Goal: Information Seeking & Learning: Learn about a topic

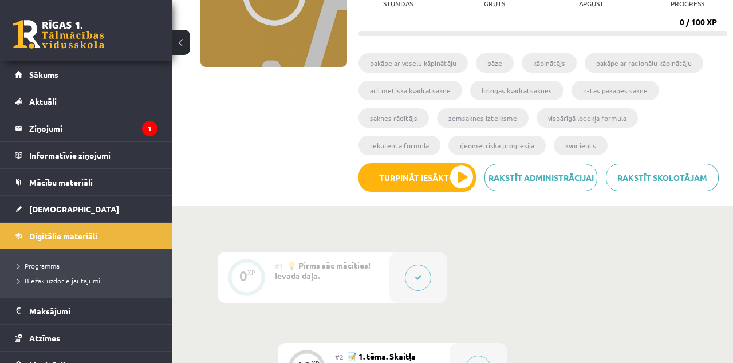
scroll to position [269, 0]
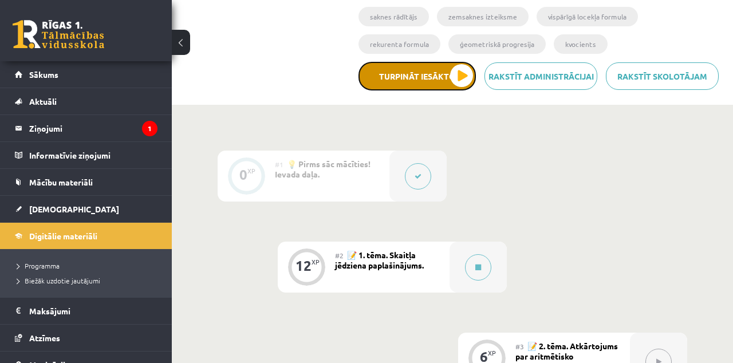
click at [407, 81] on button "Turpināt iesākto" at bounding box center [417, 76] width 117 height 29
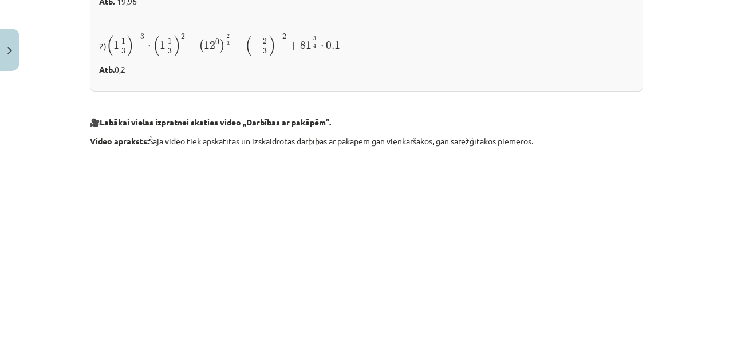
scroll to position [632, 0]
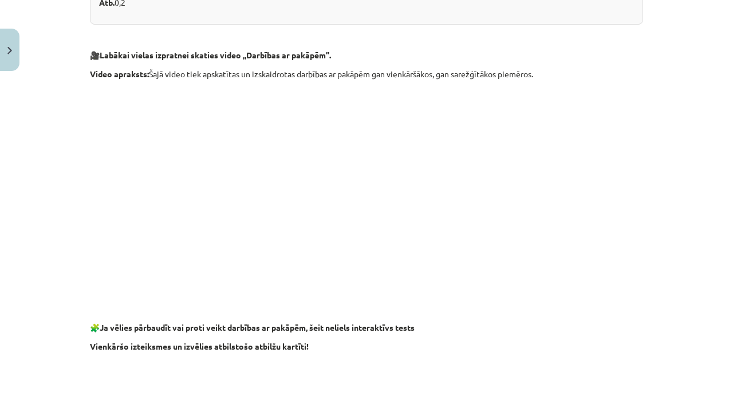
click at [639, 169] on p at bounding box center [366, 191] width 553 height 209
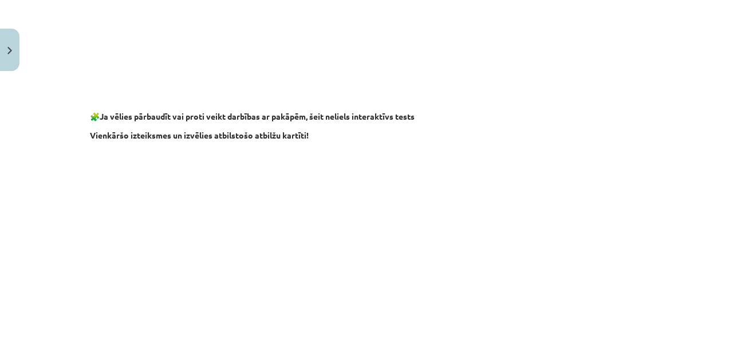
scroll to position [876, 0]
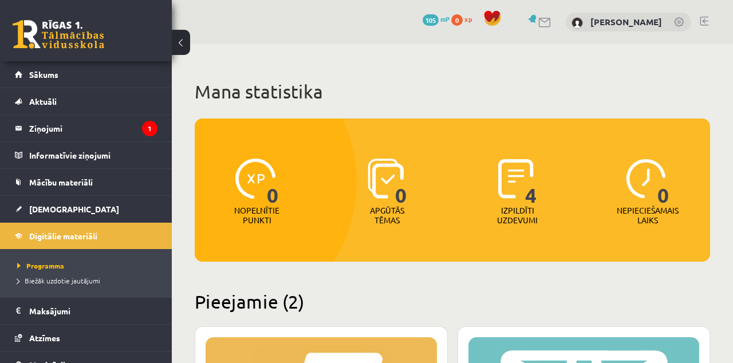
scroll to position [167, 0]
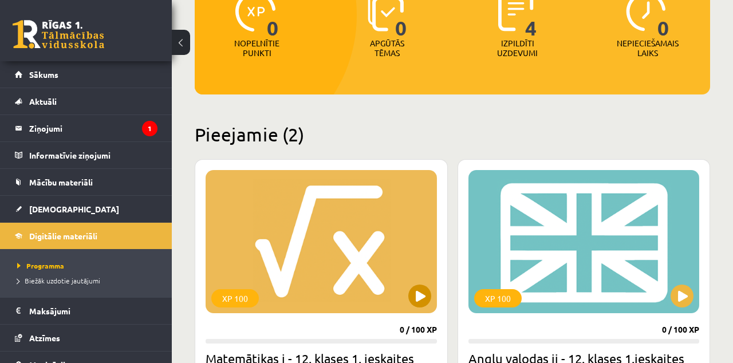
click at [291, 241] on div "XP 100" at bounding box center [321, 241] width 231 height 143
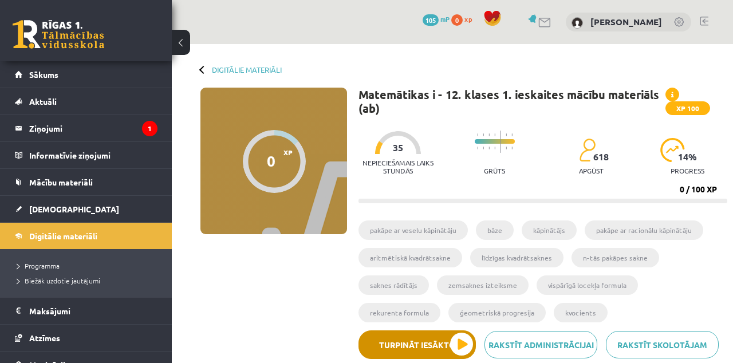
scroll to position [134, 0]
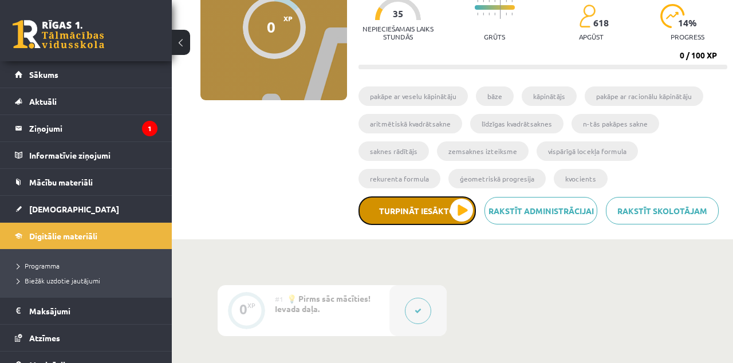
click at [397, 211] on button "Turpināt iesākto" at bounding box center [417, 210] width 117 height 29
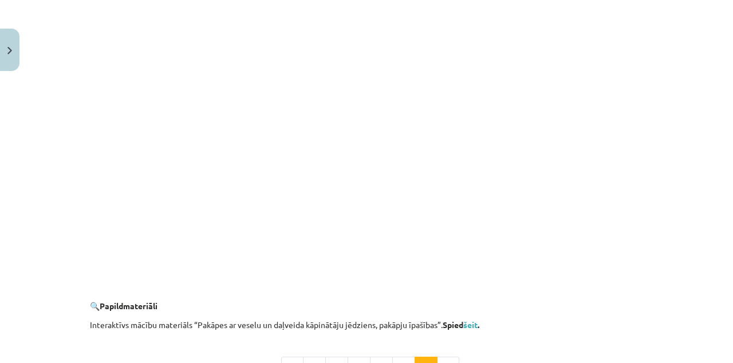
scroll to position [1102, 0]
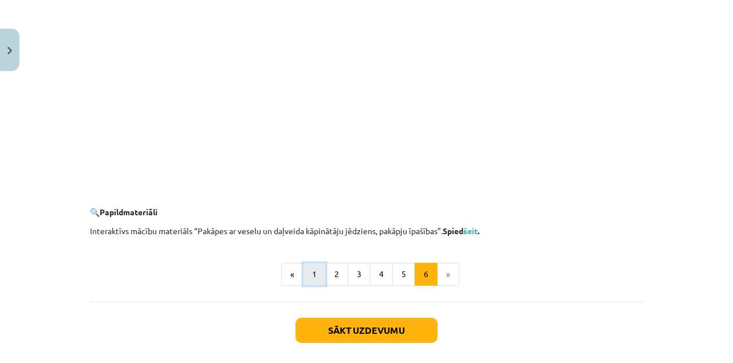
click at [310, 267] on button "1" at bounding box center [314, 274] width 23 height 23
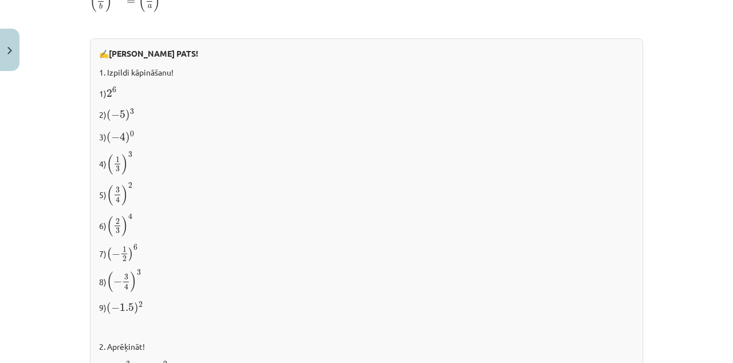
scroll to position [952, 0]
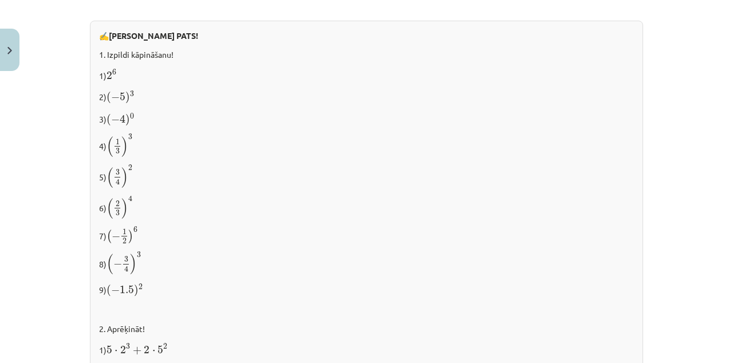
click at [596, 177] on p "5) ( 3 4 ) 2 ( 3 4 ) 2" at bounding box center [366, 176] width 535 height 24
click at [0, 0] on div "Mācību tēma: Matemātikas i - 12. klases 1. ieskaites mācību materiāls (ab) #2 📝…" at bounding box center [366, 181] width 733 height 363
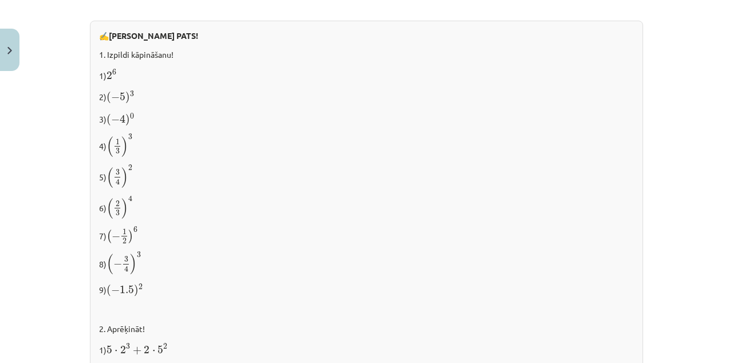
click at [0, 0] on div "Mācību tēma: Matemātikas i - 12. klases 1. ieskaites mācību materiāls (ab) #2 📝…" at bounding box center [366, 181] width 733 height 363
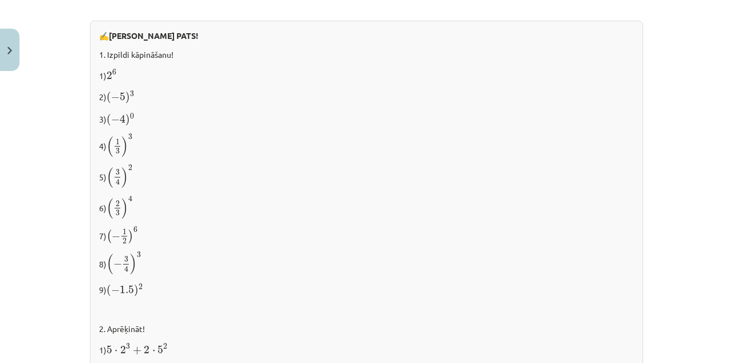
click at [0, 0] on div "Mācību tēma: Matemātikas i - 12. klases 1. ieskaites mācību materiāls (ab) #2 📝…" at bounding box center [366, 181] width 733 height 363
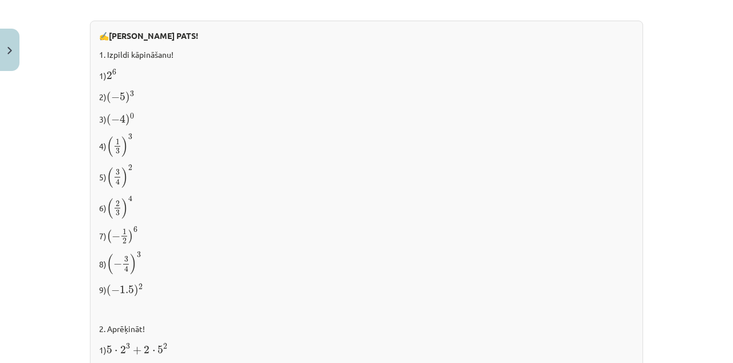
click at [0, 0] on div "Mācību tēma: Matemātikas i - 12. klases 1. ieskaites mācību materiāls (ab) #2 📝…" at bounding box center [366, 181] width 733 height 363
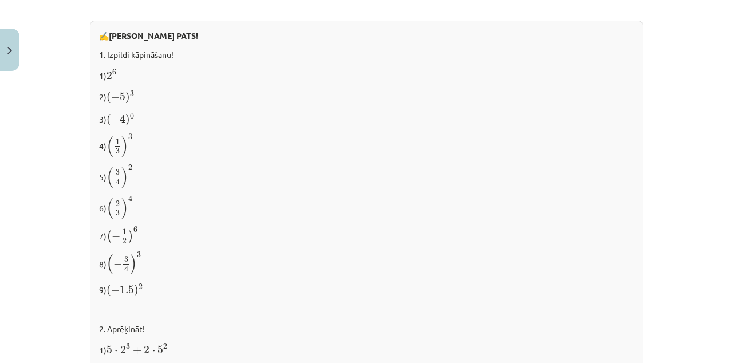
click at [0, 0] on div "Mācību tēma: Matemātikas i - 12. klases 1. ieskaites mācību materiāls (ab) #2 📝…" at bounding box center [366, 181] width 733 height 363
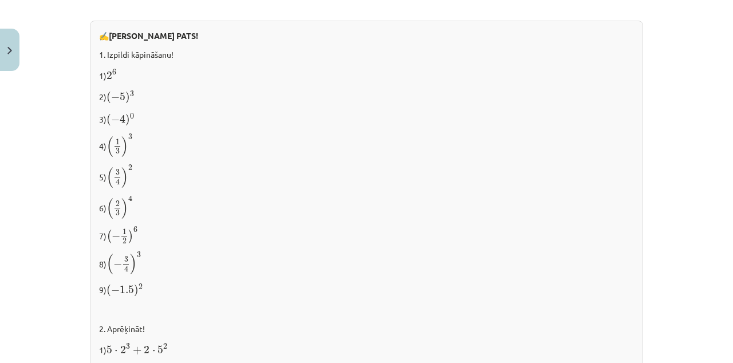
click at [0, 0] on div "Mācību tēma: Matemātikas i - 12. klases 1. ieskaites mācību materiāls (ab) #2 📝…" at bounding box center [366, 181] width 733 height 363
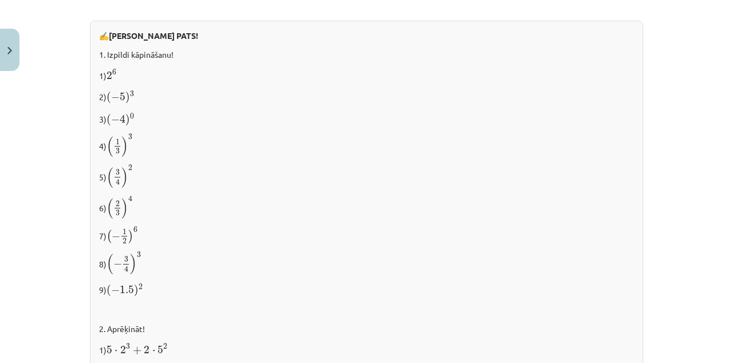
click at [0, 0] on div "Mācību tēma: Matemātikas i - 12. klases 1. ieskaites mācību materiāls (ab) #2 📝…" at bounding box center [366, 181] width 733 height 363
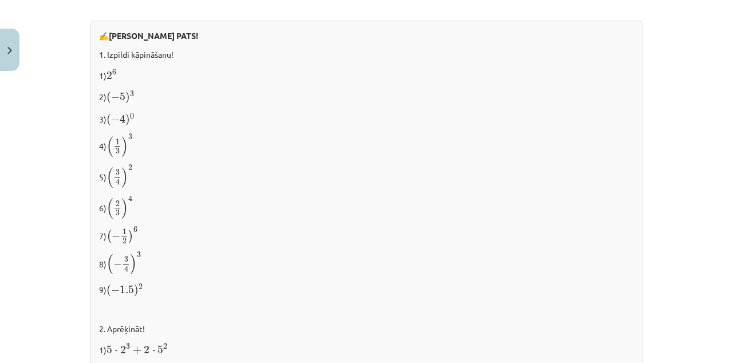
click at [0, 0] on div "Mācību tēma: Matemātikas i - 12. klases 1. ieskaites mācību materiāls (ab) #2 📝…" at bounding box center [366, 181] width 733 height 363
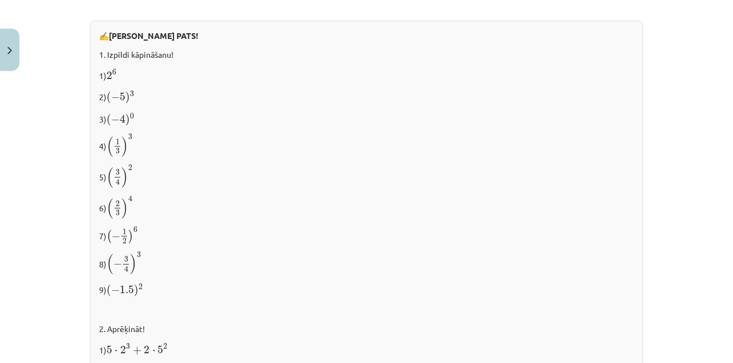
click at [0, 0] on div "Mācību tēma: Matemātikas i - 12. klases 1. ieskaites mācību materiāls (ab) #2 📝…" at bounding box center [366, 181] width 733 height 363
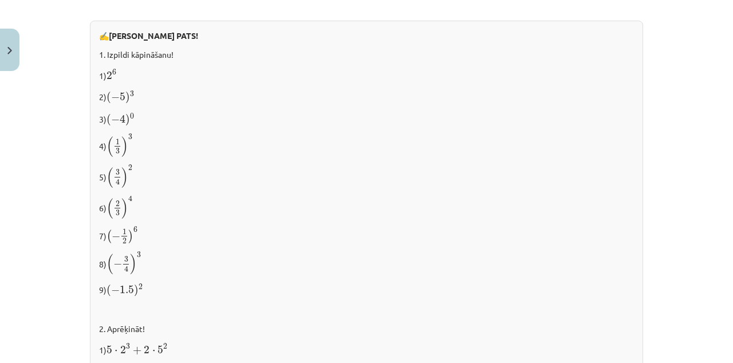
click at [0, 0] on div "Mācību tēma: Matemātikas i - 12. klases 1. ieskaites mācību materiāls (ab) #2 📝…" at bounding box center [366, 181] width 733 height 363
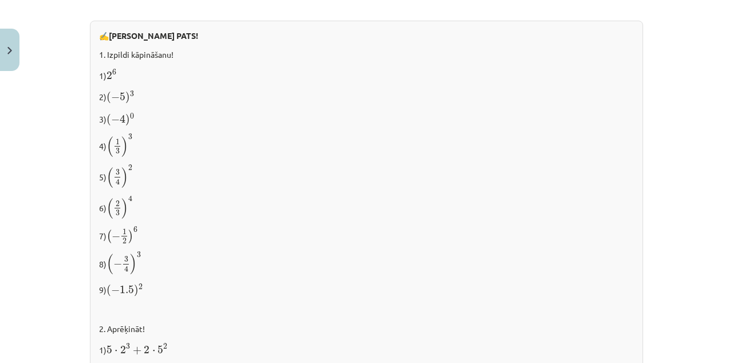
click at [0, 0] on div "Mācību tēma: Matemātikas i - 12. klases 1. ieskaites mācību materiāls (ab) #2 📝…" at bounding box center [366, 181] width 733 height 363
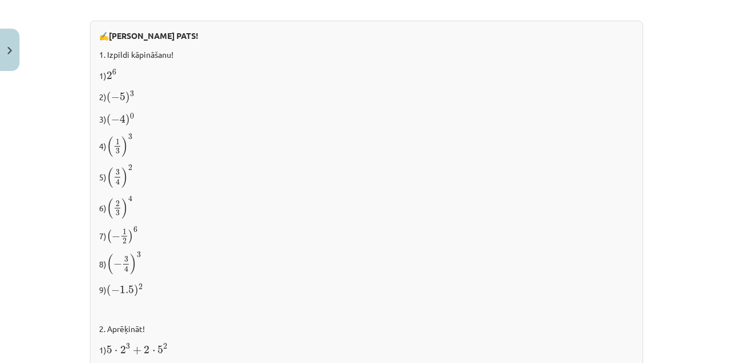
click at [0, 0] on div "Mācību tēma: Matemātikas i - 12. klases 1. ieskaites mācību materiāls (ab) #2 📝…" at bounding box center [366, 181] width 733 height 363
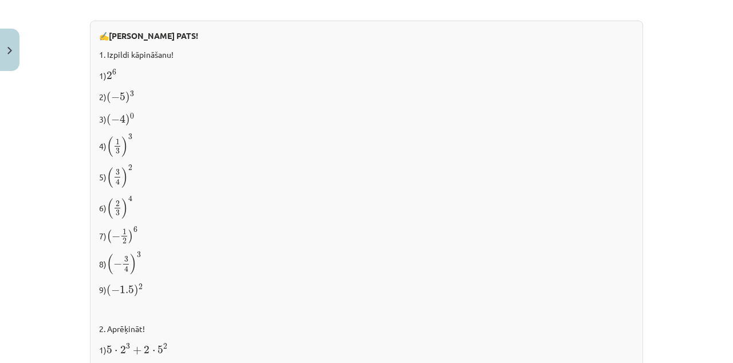
click at [0, 0] on div "Mācību tēma: Matemātikas i - 12. klases 1. ieskaites mācību materiāls (ab) #2 📝…" at bounding box center [366, 181] width 733 height 363
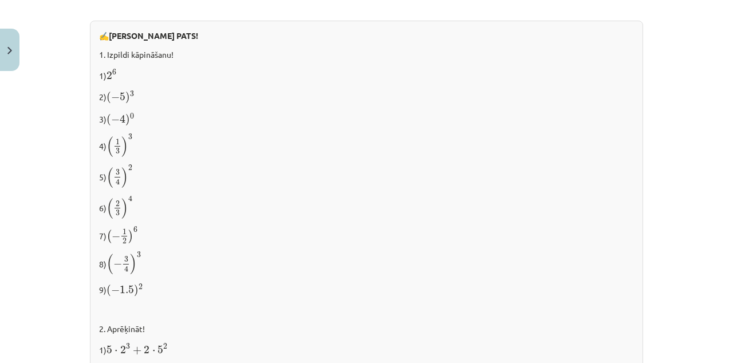
click at [0, 0] on div "Mācību tēma: Matemātikas i - 12. klases 1. ieskaites mācību materiāls (ab) #2 📝…" at bounding box center [366, 181] width 733 height 363
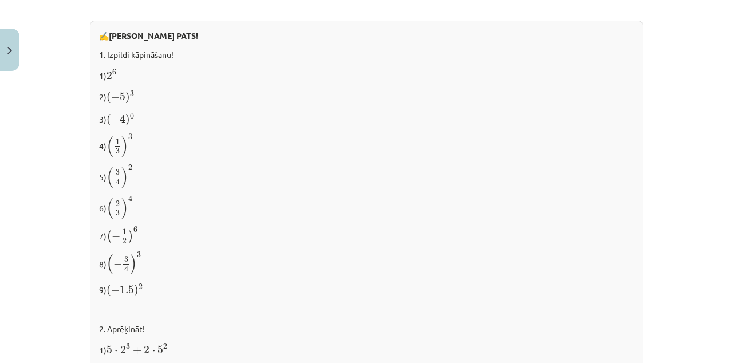
click at [0, 0] on div "Mācību tēma: Matemātikas i - 12. klases 1. ieskaites mācību materiāls (ab) #2 📝…" at bounding box center [366, 181] width 733 height 363
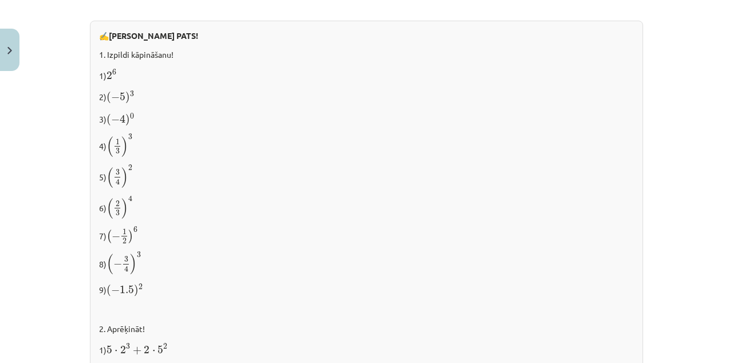
click at [0, 0] on div "Mācību tēma: Matemātikas i - 12. klases 1. ieskaites mācību materiāls (ab) #2 📝…" at bounding box center [366, 181] width 733 height 363
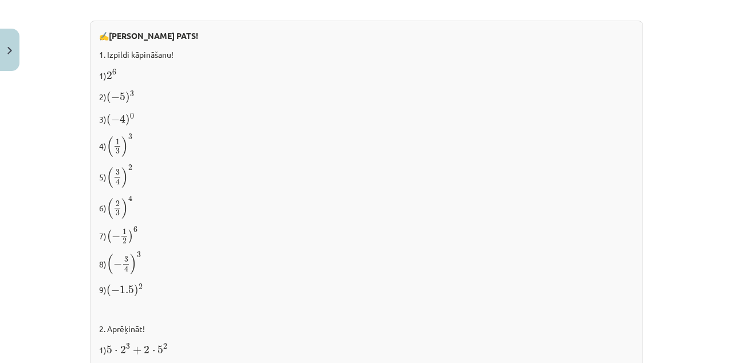
click at [0, 0] on div "Mācību tēma: Matemātikas i - 12. klases 1. ieskaites mācību materiāls (ab) #2 📝…" at bounding box center [366, 181] width 733 height 363
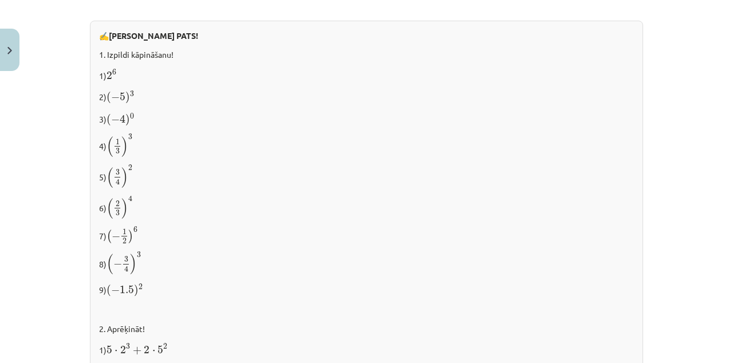
click at [0, 0] on div "Mācību tēma: Matemātikas i - 12. klases 1. ieskaites mācību materiāls (ab) #2 📝…" at bounding box center [366, 181] width 733 height 363
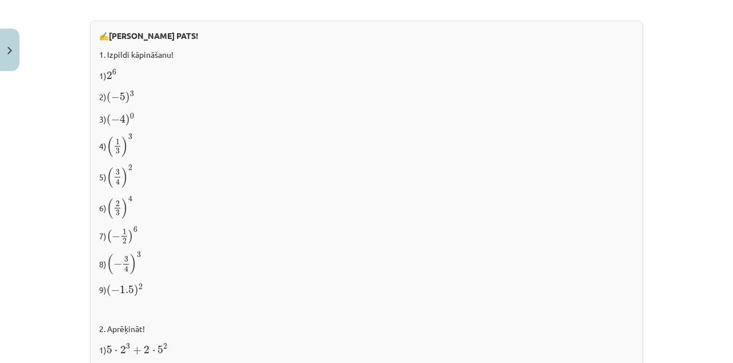
click at [0, 0] on div "Mācību tēma: Matemātikas i - 12. klases 1. ieskaites mācību materiāls (ab) #2 📝…" at bounding box center [366, 181] width 733 height 363
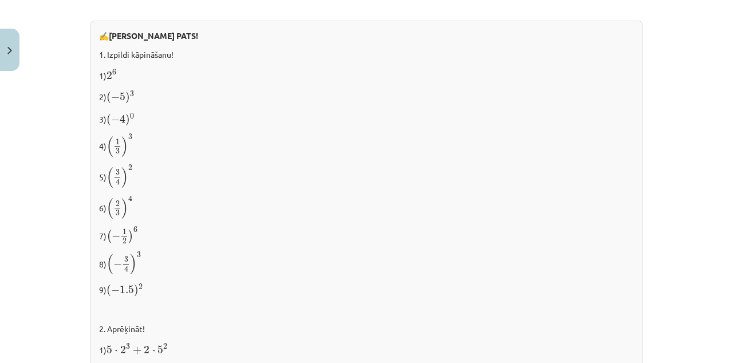
click at [0, 0] on div "Mācību tēma: Matemātikas i - 12. klases 1. ieskaites mācību materiāls (ab) #2 📝…" at bounding box center [366, 181] width 733 height 363
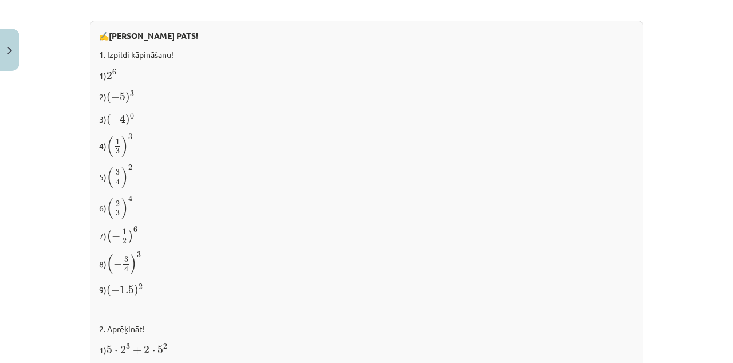
click at [0, 0] on div "Mācību tēma: Matemātikas i - 12. klases 1. ieskaites mācību materiāls (ab) #2 📝…" at bounding box center [366, 181] width 733 height 363
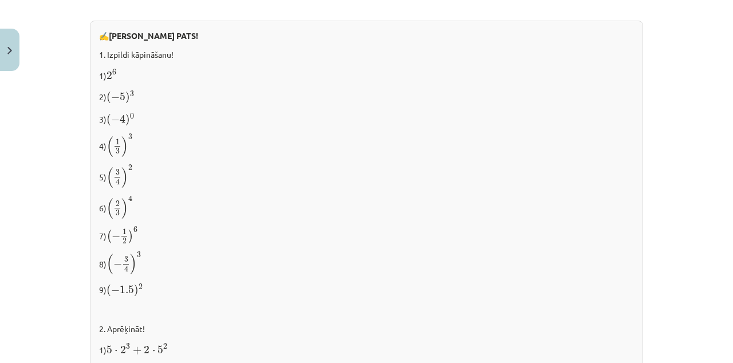
click at [0, 0] on div "Mācību tēma: Matemātikas i - 12. klases 1. ieskaites mācību materiāls (ab) #2 📝…" at bounding box center [366, 181] width 733 height 363
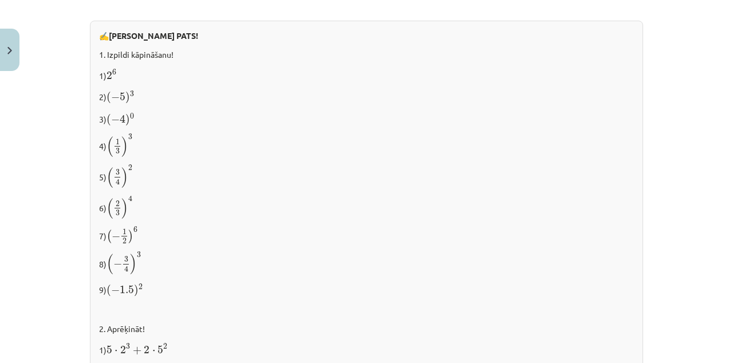
click at [0, 0] on div "Mācību tēma: Matemātikas i - 12. klases 1. ieskaites mācību materiāls (ab) #2 📝…" at bounding box center [366, 181] width 733 height 363
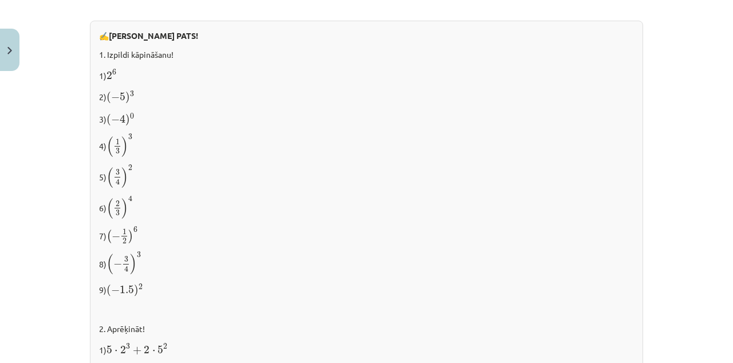
click at [0, 0] on div "Mācību tēma: Matemātikas i - 12. klases 1. ieskaites mācību materiāls (ab) #2 📝…" at bounding box center [366, 181] width 733 height 363
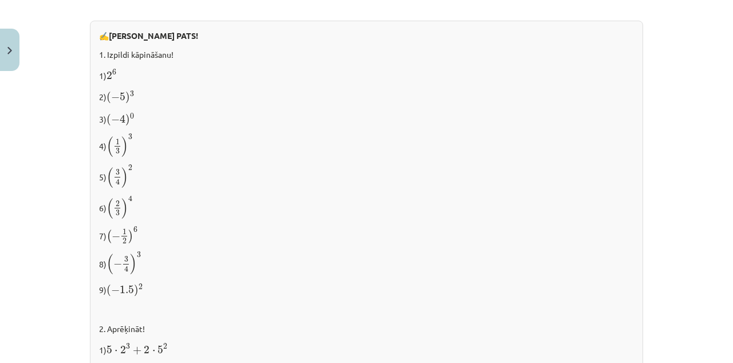
click at [0, 0] on div "Mācību tēma: Matemātikas i - 12. klases 1. ieskaites mācību materiāls (ab) #2 📝…" at bounding box center [366, 181] width 733 height 363
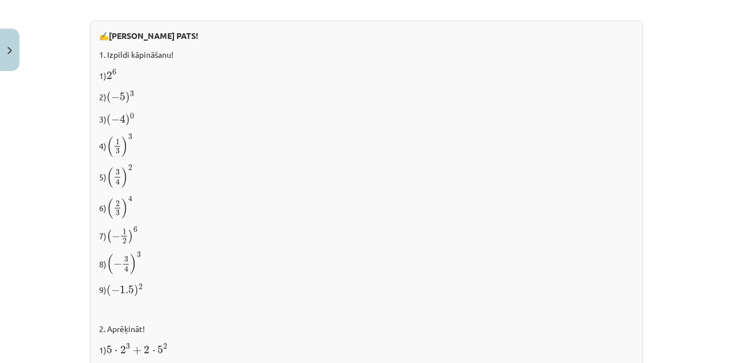
click at [0, 0] on div "Mācību tēma: Matemātikas i - 12. klases 1. ieskaites mācību materiāls (ab) #2 📝…" at bounding box center [366, 181] width 733 height 363
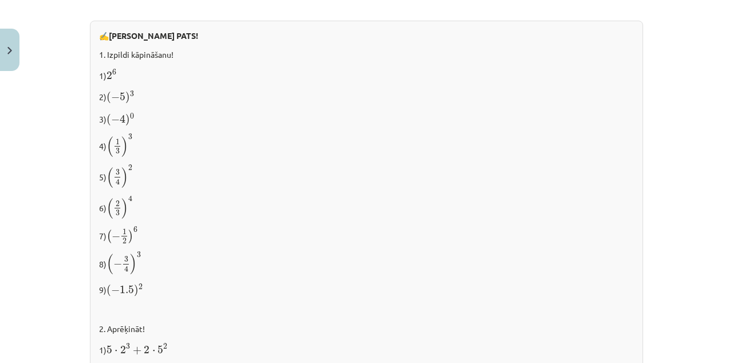
click at [0, 0] on div "Mācību tēma: Matemātikas i - 12. klases 1. ieskaites mācību materiāls (ab) #2 📝…" at bounding box center [366, 181] width 733 height 363
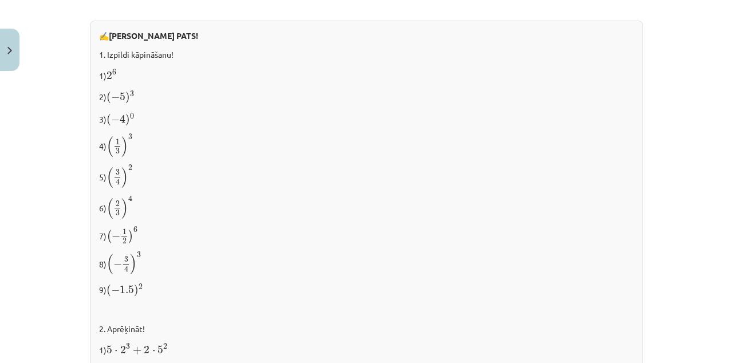
click at [0, 0] on div "Mācību tēma: Matemātikas i - 12. klases 1. ieskaites mācību materiāls (ab) #2 📝…" at bounding box center [366, 181] width 733 height 363
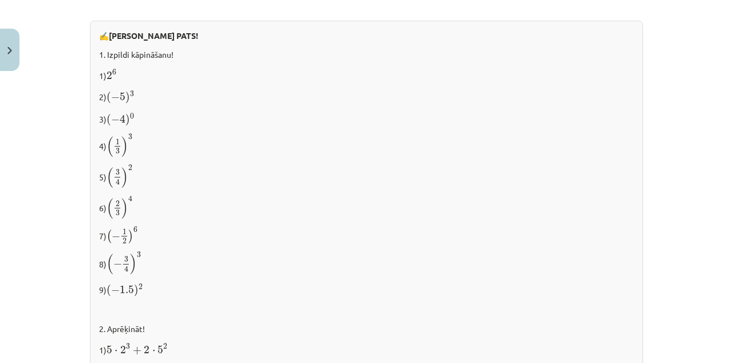
click at [0, 0] on div "Mācību tēma: Matemātikas i - 12. klases 1. ieskaites mācību materiāls (ab) #2 📝…" at bounding box center [366, 181] width 733 height 363
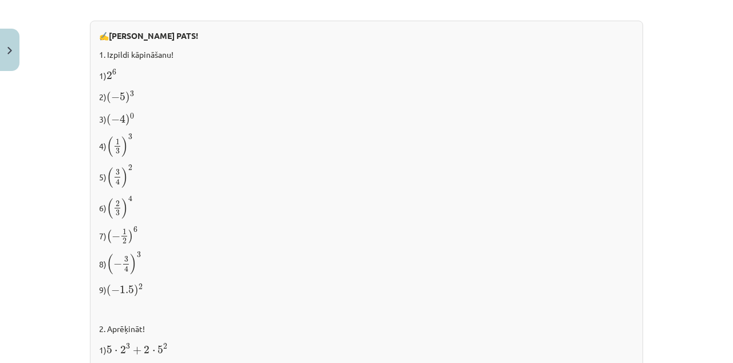
click at [0, 0] on div "Mācību tēma: Matemātikas i - 12. klases 1. ieskaites mācību materiāls (ab) #2 📝…" at bounding box center [366, 181] width 733 height 363
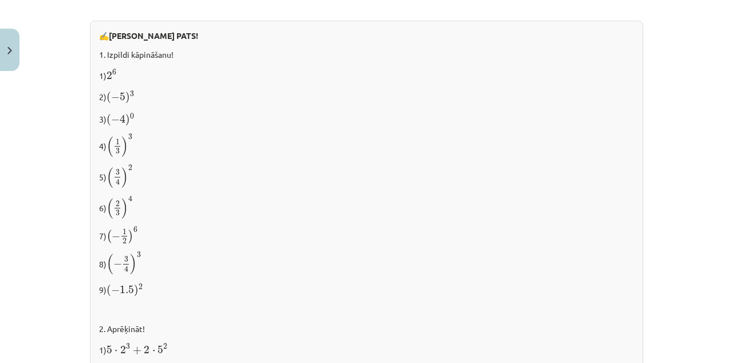
click at [0, 0] on div "Mācību tēma: Matemātikas i - 12. klases 1. ieskaites mācību materiāls (ab) #2 📝…" at bounding box center [366, 181] width 733 height 363
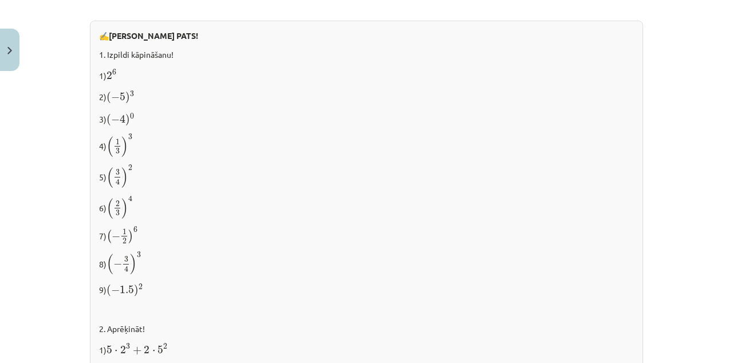
click at [0, 0] on div "Mācību tēma: Matemātikas i - 12. klases 1. ieskaites mācību materiāls (ab) #2 📝…" at bounding box center [366, 181] width 733 height 363
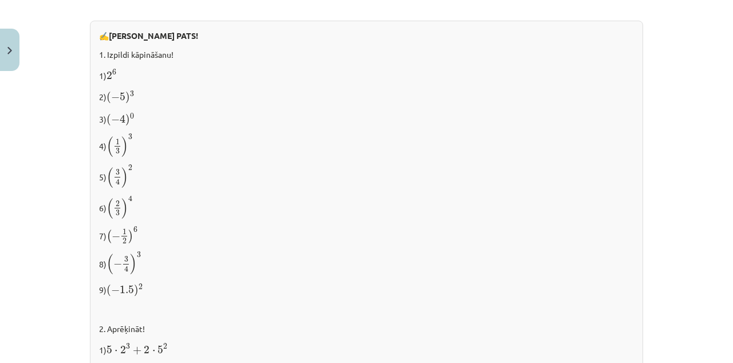
click at [0, 0] on div "Mācību tēma: Matemātikas i - 12. klases 1. ieskaites mācību materiāls (ab) #2 📝…" at bounding box center [366, 181] width 733 height 363
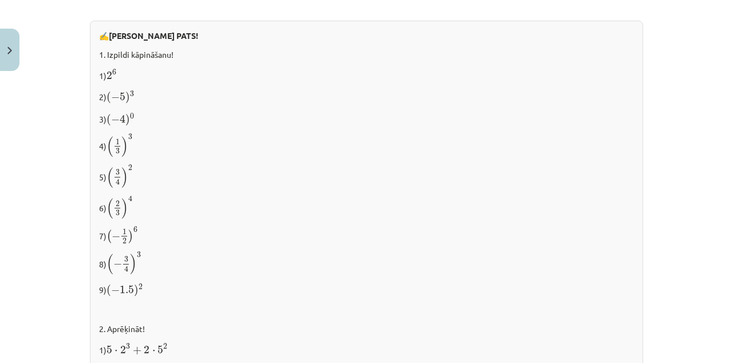
click at [0, 0] on div "Mācību tēma: Matemātikas i - 12. klases 1. ieskaites mācību materiāls (ab) #2 📝…" at bounding box center [366, 181] width 733 height 363
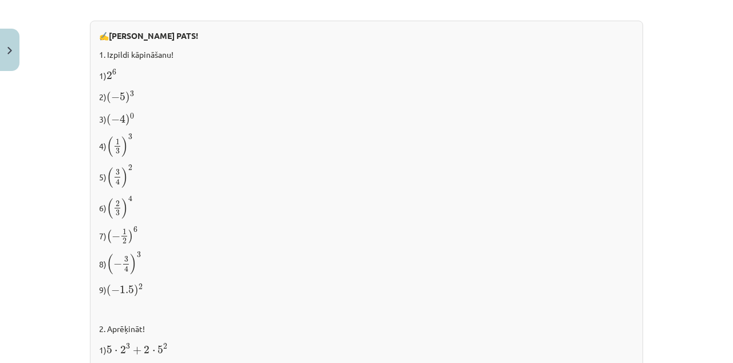
click at [0, 0] on div "Mācību tēma: Matemātikas i - 12. klases 1. ieskaites mācību materiāls (ab) #2 📝…" at bounding box center [366, 181] width 733 height 363
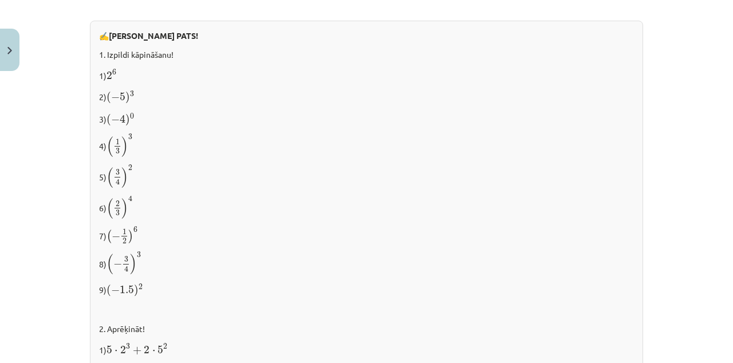
click at [0, 0] on div "Mācību tēma: Matemātikas i - 12. klases 1. ieskaites mācību materiāls (ab) #2 📝…" at bounding box center [366, 181] width 733 height 363
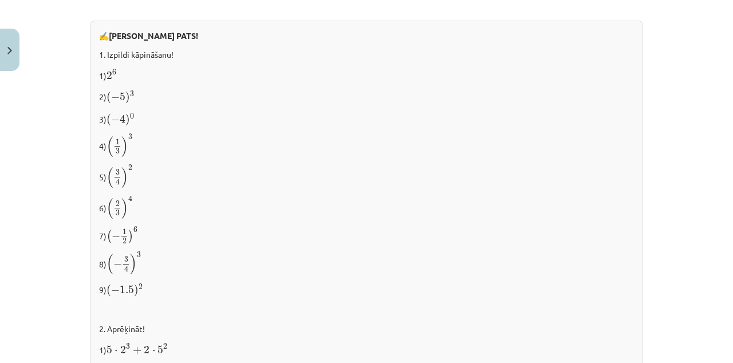
click at [0, 0] on div "Mācību tēma: Matemātikas i - 12. klases 1. ieskaites mācību materiāls (ab) #2 📝…" at bounding box center [366, 181] width 733 height 363
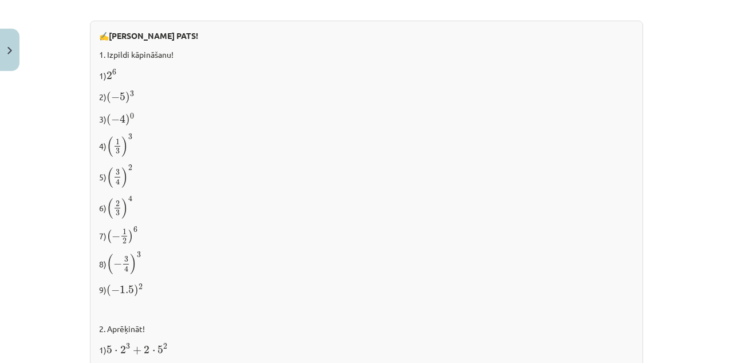
click at [0, 0] on div "Mācību tēma: Matemātikas i - 12. klases 1. ieskaites mācību materiāls (ab) #2 📝…" at bounding box center [366, 181] width 733 height 363
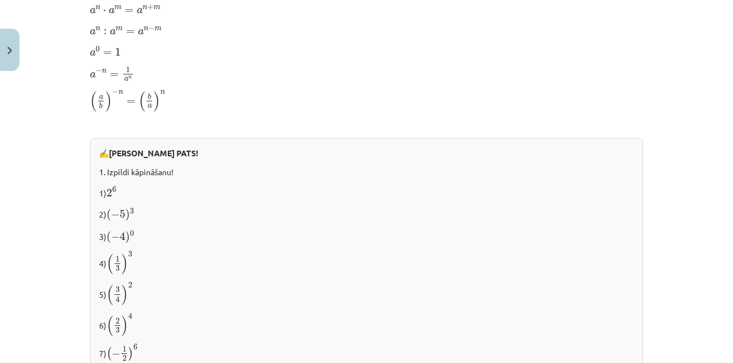
scroll to position [868, 0]
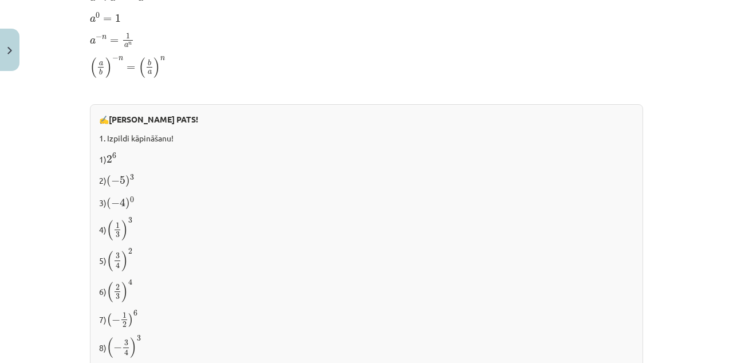
click at [592, 132] on p "1. Izpildi kāpināšanu!" at bounding box center [366, 138] width 535 height 12
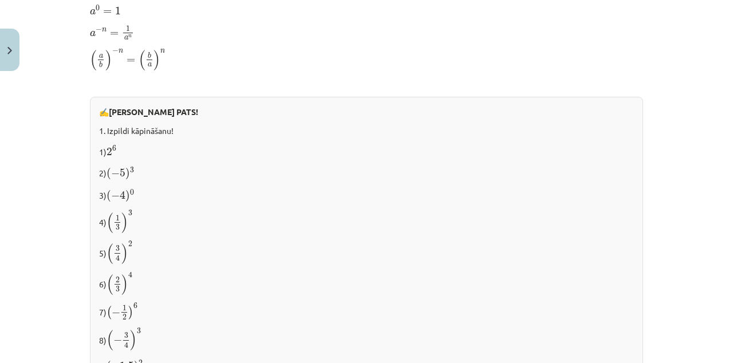
scroll to position [876, 0]
click at [0, 0] on div "Mācību tēma: Matemātikas i - 12. klases 1. ieskaites mācību materiāls (ab) #2 📝…" at bounding box center [366, 181] width 733 height 363
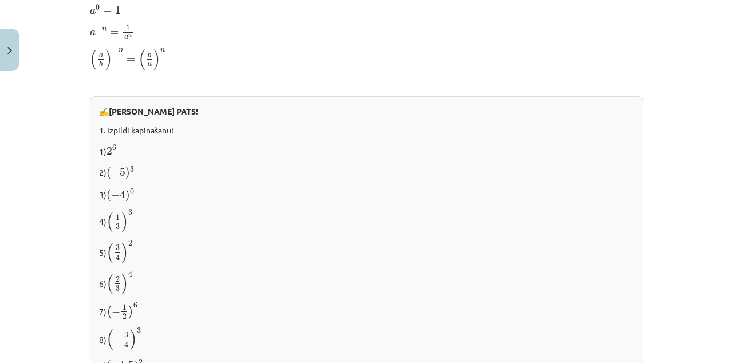
click at [0, 0] on div "Mācību tēma: Matemātikas i - 12. klases 1. ieskaites mācību materiāls (ab) #2 📝…" at bounding box center [366, 181] width 733 height 363
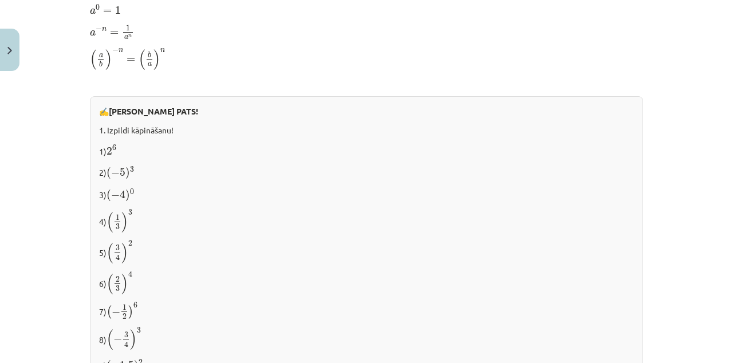
click at [0, 0] on div "Mācību tēma: Matemātikas i - 12. klases 1. ieskaites mācību materiāls (ab) #2 📝…" at bounding box center [366, 181] width 733 height 363
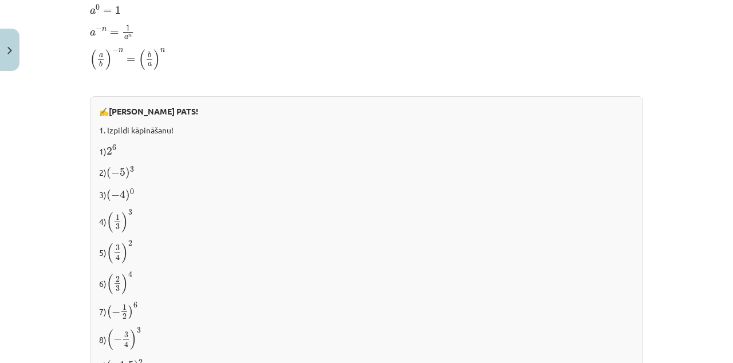
click at [0, 0] on div "Mācību tēma: Matemātikas i - 12. klases 1. ieskaites mācību materiāls (ab) #2 📝…" at bounding box center [366, 181] width 733 height 363
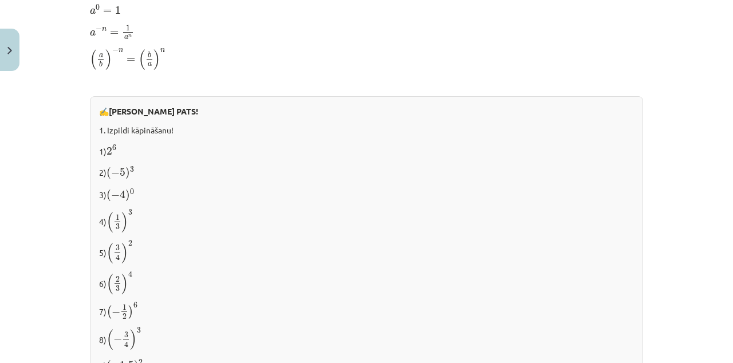
click at [0, 0] on div "Mācību tēma: Matemātikas i - 12. klases 1. ieskaites mācību materiāls (ab) #2 📝…" at bounding box center [366, 181] width 733 height 363
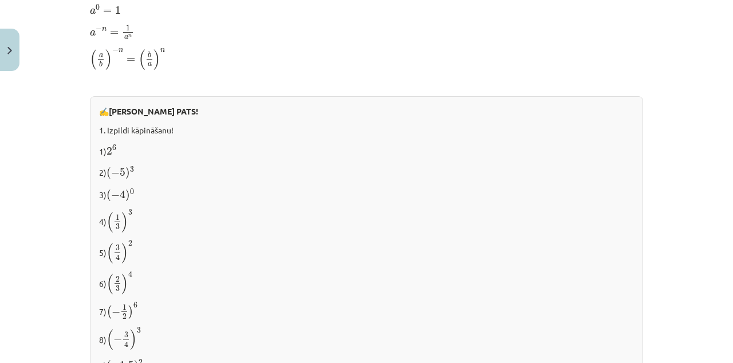
click at [0, 0] on div "Mācību tēma: Matemātikas i - 12. klases 1. ieskaites mācību materiāls (ab) #2 📝…" at bounding box center [366, 181] width 733 height 363
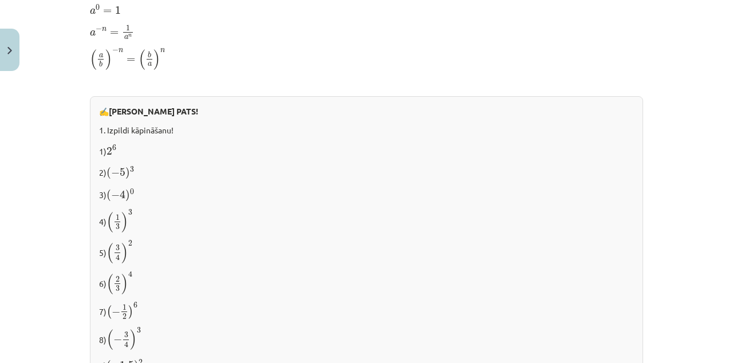
click at [0, 0] on div "Mācību tēma: Matemātikas i - 12. klases 1. ieskaites mācību materiāls (ab) #2 📝…" at bounding box center [366, 181] width 733 height 363
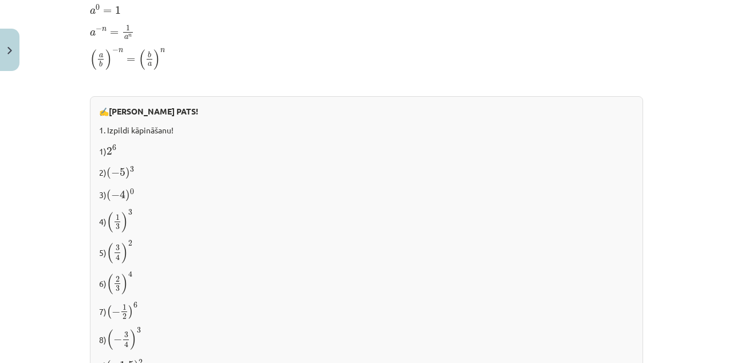
click at [0, 0] on div "Mācību tēma: Matemātikas i - 12. klases 1. ieskaites mācību materiāls (ab) #2 📝…" at bounding box center [366, 181] width 733 height 363
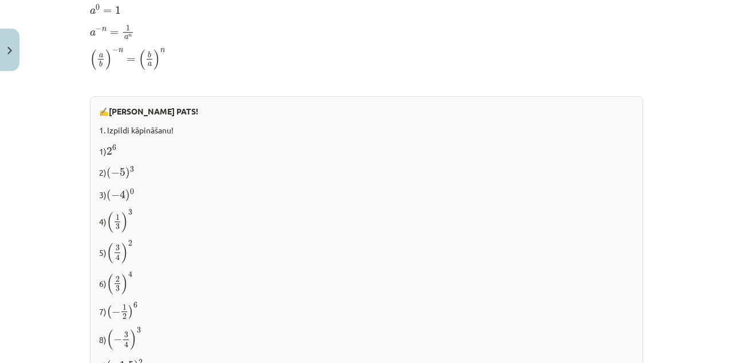
click at [0, 0] on div "Mācību tēma: Matemātikas i - 12. klases 1. ieskaites mācību materiāls (ab) #2 📝…" at bounding box center [366, 181] width 733 height 363
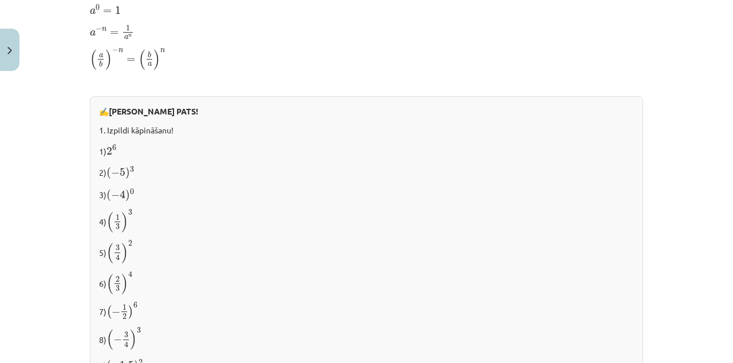
click at [0, 0] on div "Mācību tēma: Matemātikas i - 12. klases 1. ieskaites mācību materiāls (ab) #2 📝…" at bounding box center [366, 181] width 733 height 363
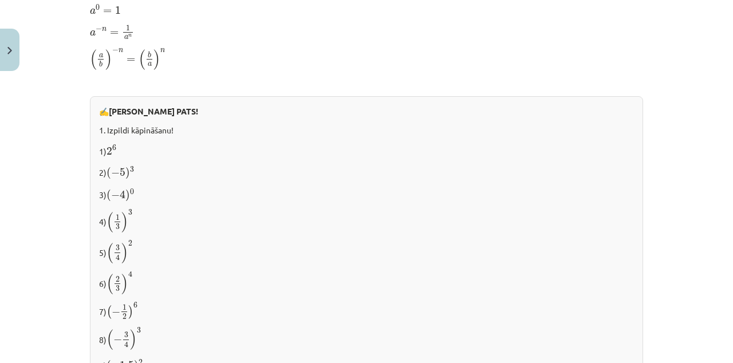
click at [0, 0] on div "Mācību tēma: Matemātikas i - 12. klases 1. ieskaites mācību materiāls (ab) #2 📝…" at bounding box center [366, 181] width 733 height 363
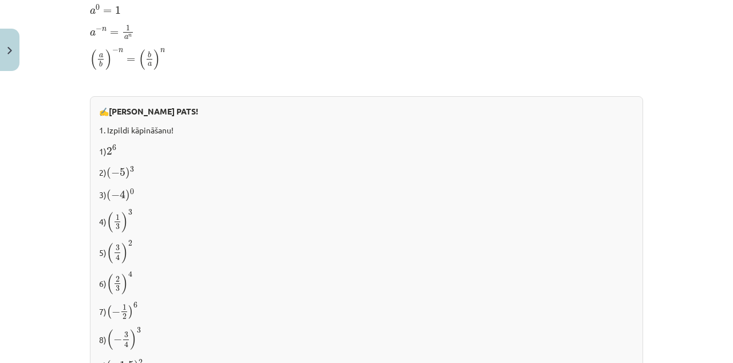
click at [0, 0] on div "Mācību tēma: Matemātikas i - 12. klases 1. ieskaites mācību materiāls (ab) #2 📝…" at bounding box center [366, 181] width 733 height 363
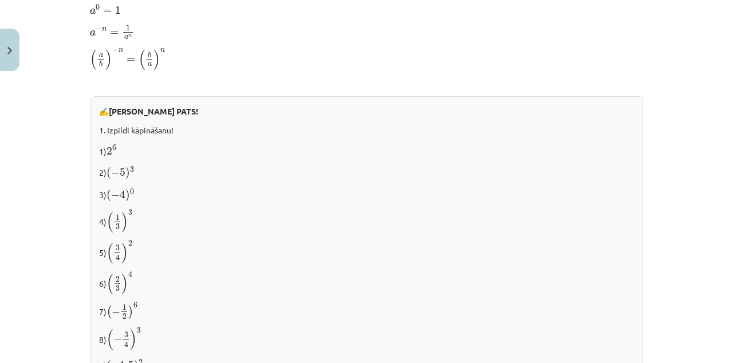
click at [0, 0] on div "Mācību tēma: Matemātikas i - 12. klases 1. ieskaites mācību materiāls (ab) #2 📝…" at bounding box center [366, 181] width 733 height 363
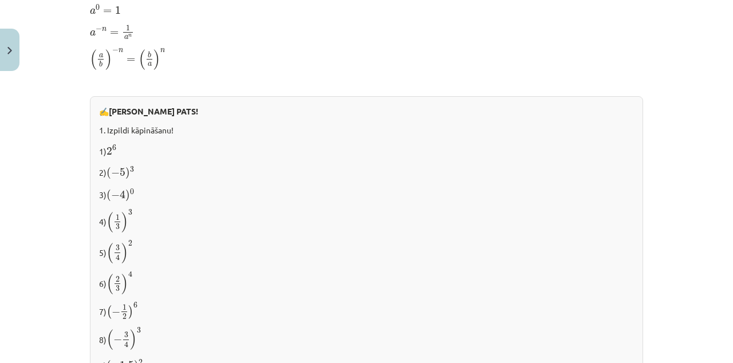
click at [0, 0] on div "Mācību tēma: Matemātikas i - 12. klases 1. ieskaites mācību materiāls (ab) #2 📝…" at bounding box center [366, 181] width 733 height 363
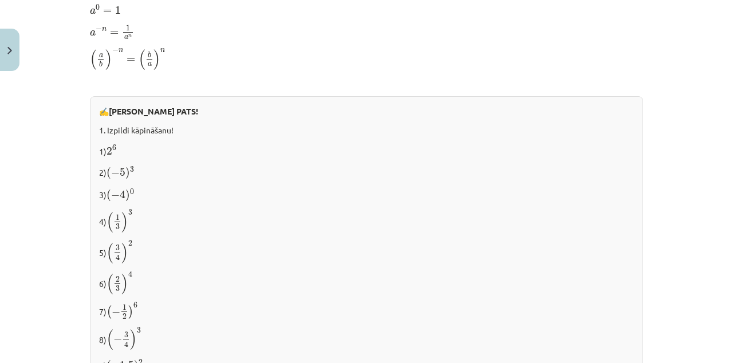
click at [0, 0] on div "Mācību tēma: Matemātikas i - 12. klases 1. ieskaites mācību materiāls (ab) #2 📝…" at bounding box center [366, 181] width 733 height 363
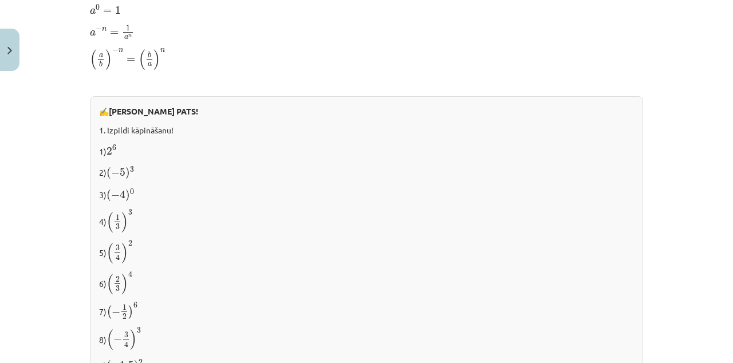
click at [0, 0] on div "Mācību tēma: Matemātikas i - 12. klases 1. ieskaites mācību materiāls (ab) #2 📝…" at bounding box center [366, 181] width 733 height 363
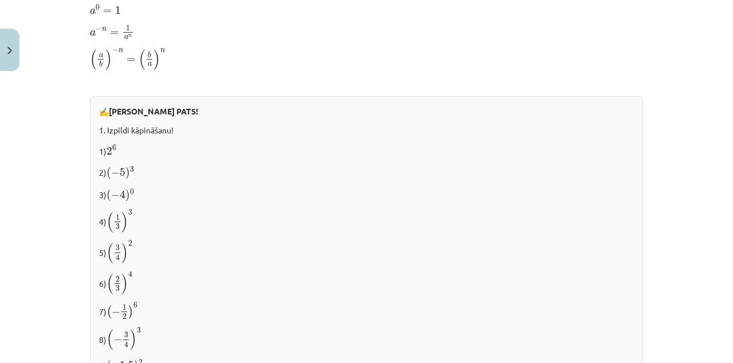
click at [0, 0] on div "Mācību tēma: Matemātikas i - 12. klases 1. ieskaites mācību materiāls (ab) #2 📝…" at bounding box center [366, 181] width 733 height 363
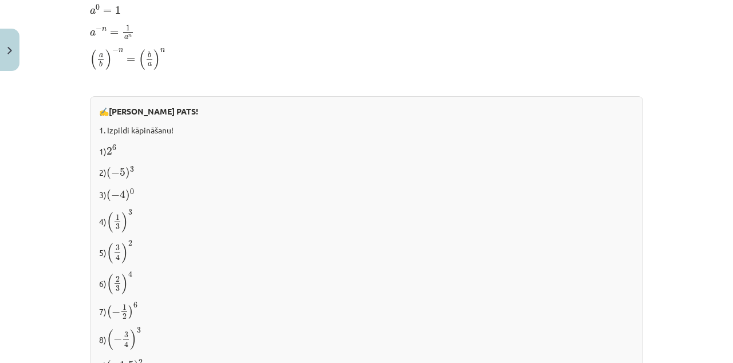
click at [0, 0] on div "Mācību tēma: Matemātikas i - 12. klases 1. ieskaites mācību materiāls (ab) #2 📝…" at bounding box center [366, 181] width 733 height 363
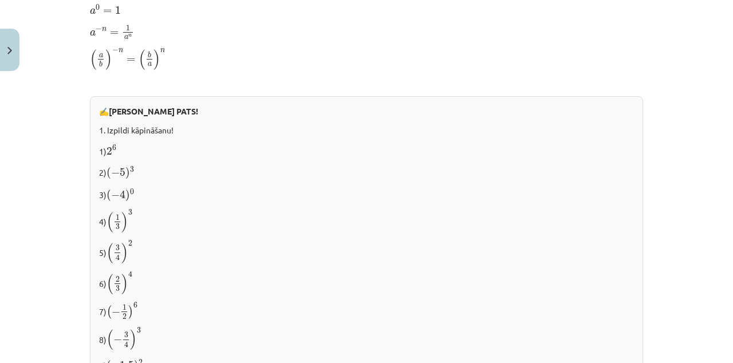
click at [0, 0] on div "Mācību tēma: Matemātikas i - 12. klases 1. ieskaites mācību materiāls (ab) #2 📝…" at bounding box center [366, 181] width 733 height 363
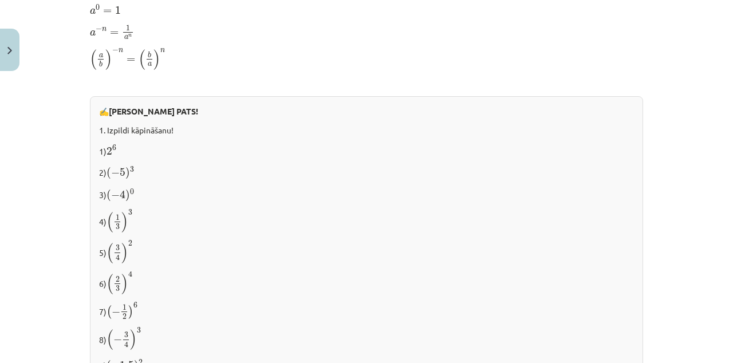
click at [0, 0] on div "Mācību tēma: Matemātikas i - 12. klases 1. ieskaites mācību materiāls (ab) #2 📝…" at bounding box center [366, 181] width 733 height 363
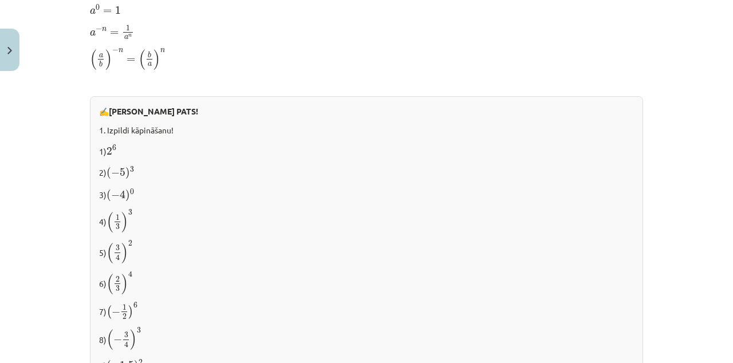
click at [0, 0] on div "Mācību tēma: Matemātikas i - 12. klases 1. ieskaites mācību materiāls (ab) #2 📝…" at bounding box center [366, 181] width 733 height 363
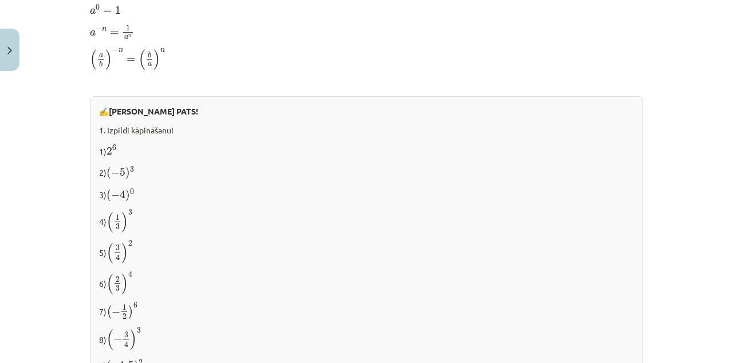
click at [0, 0] on div "Mācību tēma: Matemātikas i - 12. klases 1. ieskaites mācību materiāls (ab) #2 📝…" at bounding box center [366, 181] width 733 height 363
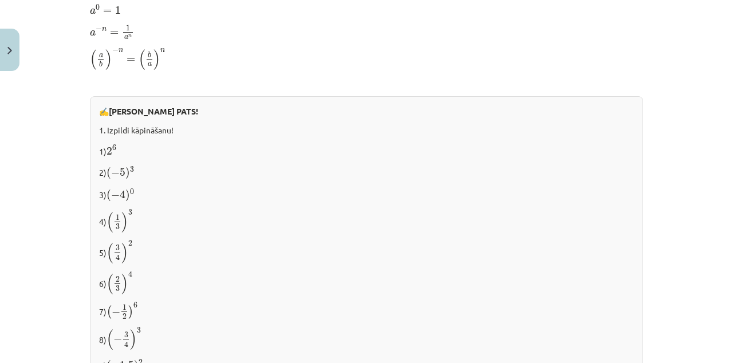
click at [0, 0] on div "Mācību tēma: Matemātikas i - 12. klases 1. ieskaites mācību materiāls (ab) #2 📝…" at bounding box center [366, 181] width 733 height 363
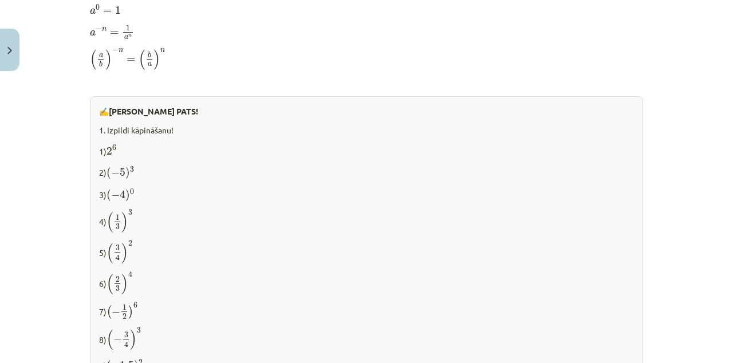
click at [0, 0] on div "Mācību tēma: Matemātikas i - 12. klases 1. ieskaites mācību materiāls (ab) #2 📝…" at bounding box center [366, 181] width 733 height 363
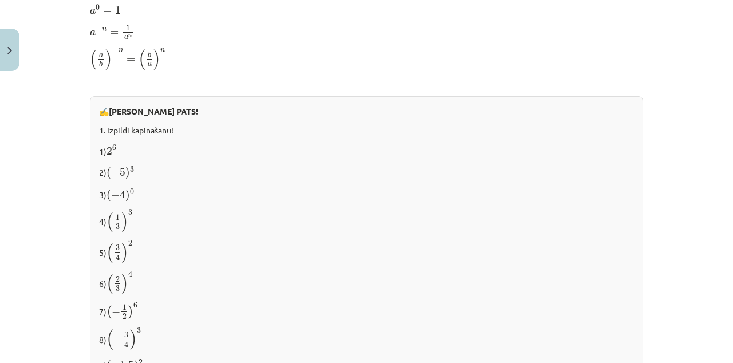
click at [0, 0] on div "Mācību tēma: Matemātikas i - 12. klases 1. ieskaites mācību materiāls (ab) #2 📝…" at bounding box center [366, 181] width 733 height 363
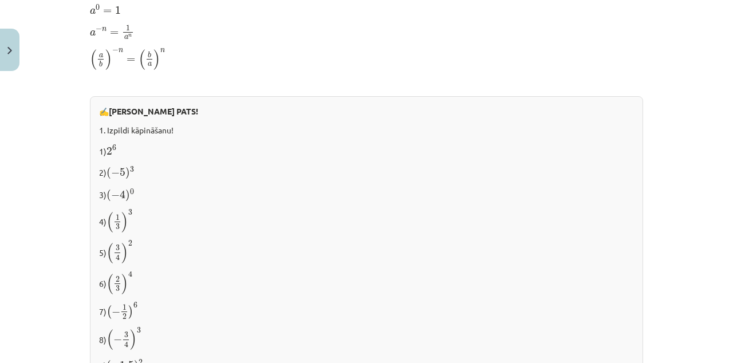
click at [0, 0] on div "Mācību tēma: Matemātikas i - 12. klases 1. ieskaites mācību materiāls (ab) #2 📝…" at bounding box center [366, 181] width 733 height 363
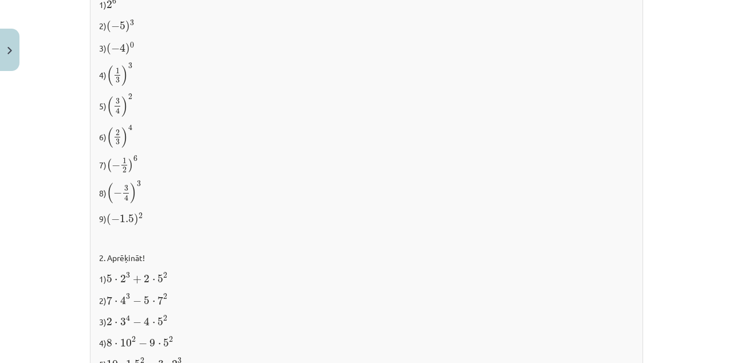
scroll to position [1023, 0]
click at [588, 201] on p "8) ( − 3 4 ) 3 ( − 3 4 ) 3" at bounding box center [366, 192] width 535 height 24
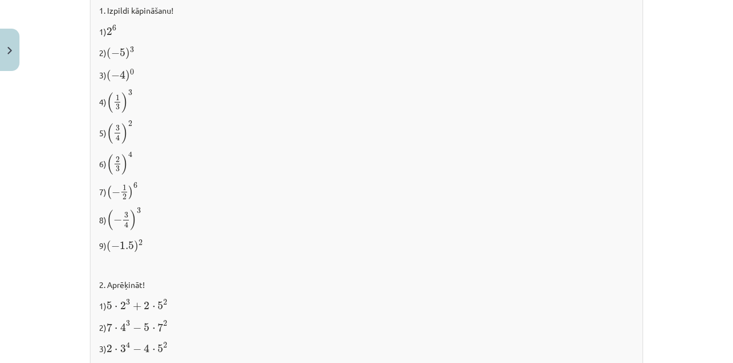
scroll to position [998, 0]
click at [560, 139] on p "5) ( 3 4 ) 2 ( 3 4 ) 2" at bounding box center [366, 131] width 535 height 24
click at [602, 203] on div "✍️ RISINI PATS! 1. Izpildi kāpināšanu! 1) 2 6 2 6 2) ( − 5 ) 3 ( − 5 ) 3 3) ( −…" at bounding box center [366, 214] width 553 height 478
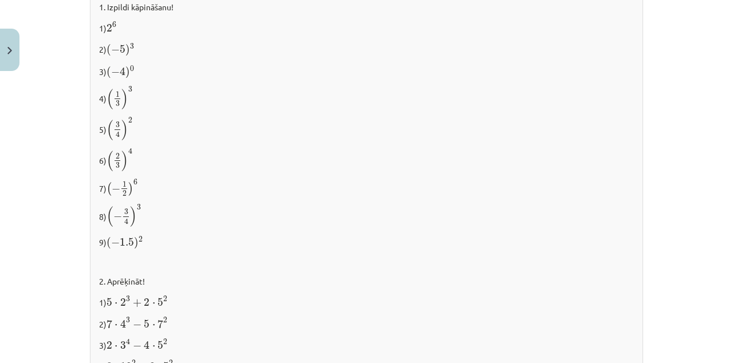
scroll to position [1005, 0]
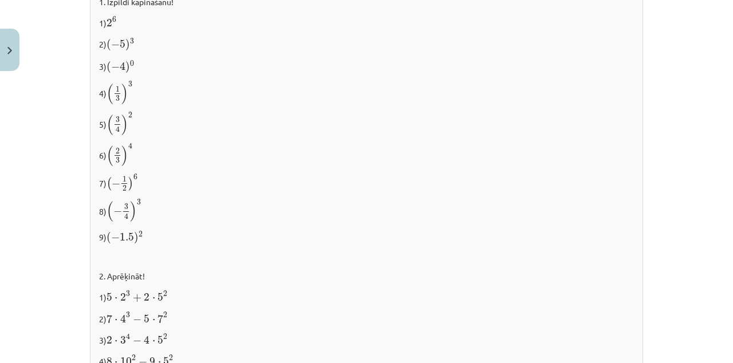
click at [0, 0] on div "Mācību tēma: Matemātikas i - 12. klases 1. ieskaites mācību materiāls (ab) #2 📝…" at bounding box center [366, 181] width 733 height 363
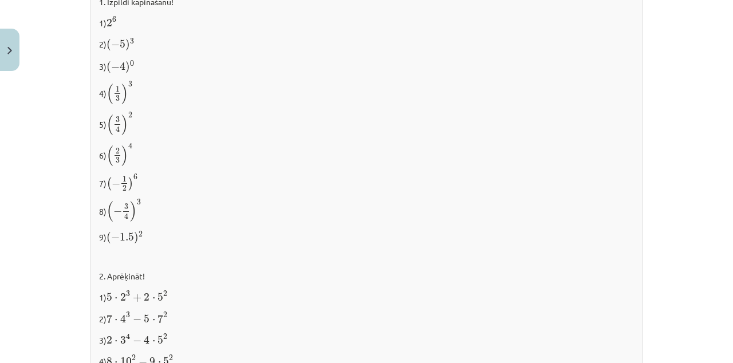
click at [0, 0] on div "Mācību tēma: Matemātikas i - 12. klases 1. ieskaites mācību materiāls (ab) #2 📝…" at bounding box center [366, 181] width 733 height 363
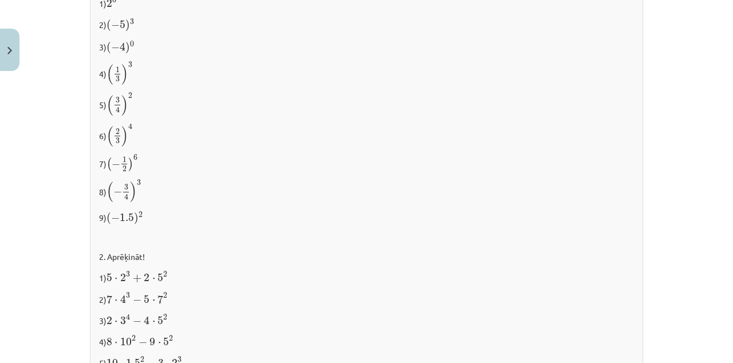
scroll to position [1027, 0]
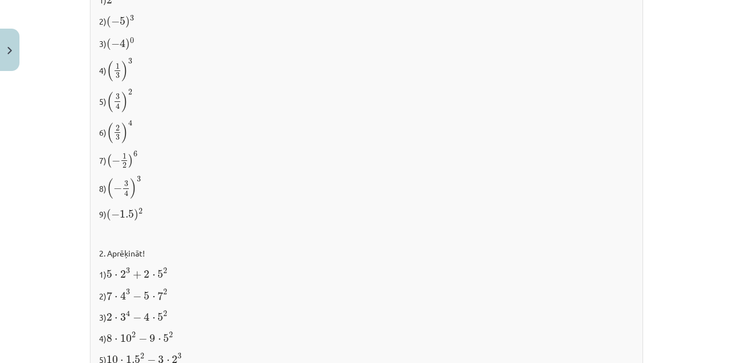
click at [607, 180] on p "8) ( − 3 4 ) 3 ( − 3 4 ) 3" at bounding box center [366, 188] width 535 height 24
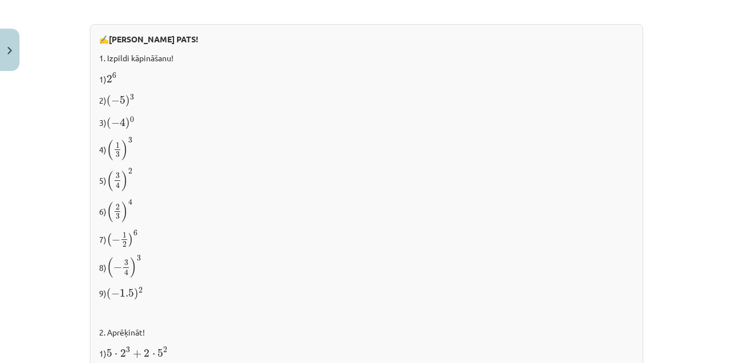
scroll to position [950, 0]
click at [0, 0] on div "Mācību tēma: Matemātikas i - 12. klases 1. ieskaites mācību materiāls (ab) #2 📝…" at bounding box center [366, 181] width 733 height 363
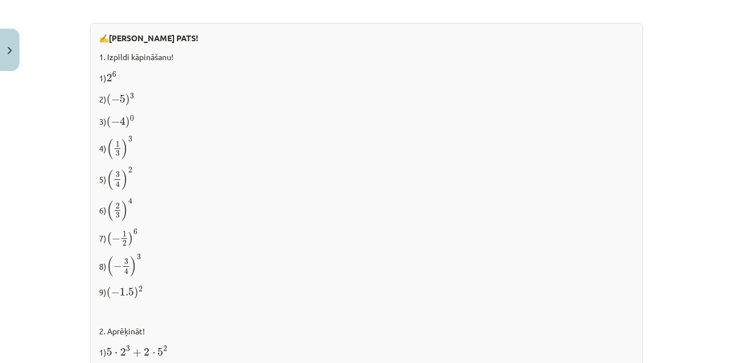
click at [0, 0] on div "Mācību tēma: Matemātikas i - 12. klases 1. ieskaites mācību materiāls (ab) #2 📝…" at bounding box center [366, 181] width 733 height 363
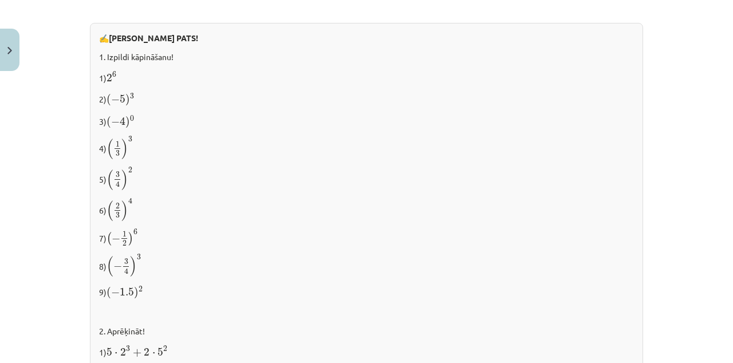
click at [0, 0] on div "Mācību tēma: Matemātikas i - 12. klases 1. ieskaites mācību materiāls (ab) #2 📝…" at bounding box center [366, 181] width 733 height 363
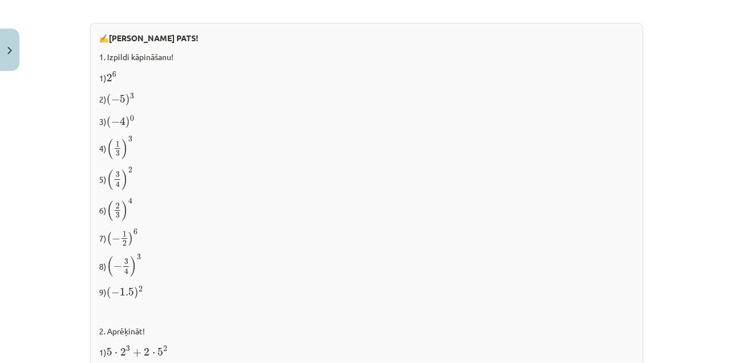
click at [0, 0] on div "Mācību tēma: Matemātikas i - 12. klases 1. ieskaites mācību materiāls (ab) #2 📝…" at bounding box center [366, 181] width 733 height 363
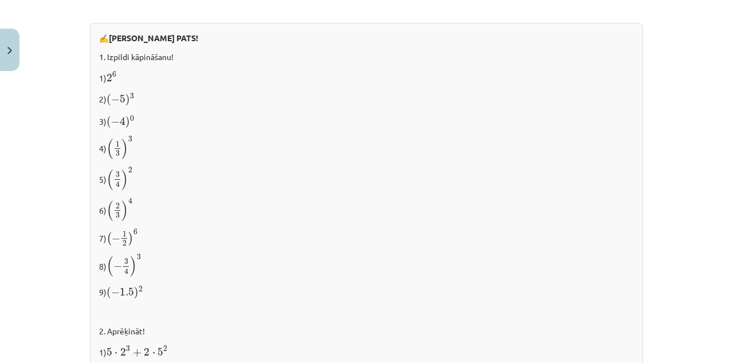
click at [0, 0] on div "Mācību tēma: Matemātikas i - 12. klases 1. ieskaites mācību materiāls (ab) #2 📝…" at bounding box center [366, 181] width 733 height 363
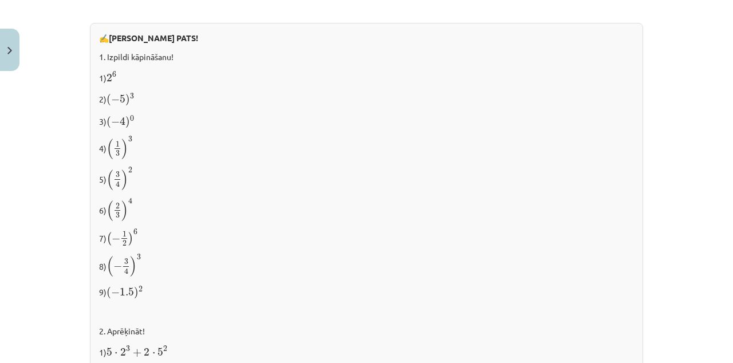
click at [0, 0] on div "Mācību tēma: Matemātikas i - 12. klases 1. ieskaites mācību materiāls (ab) #2 📝…" at bounding box center [366, 181] width 733 height 363
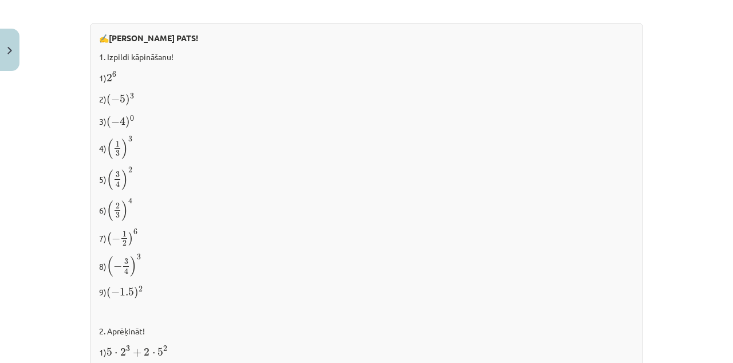
click at [0, 0] on div "Mācību tēma: Matemātikas i - 12. klases 1. ieskaites mācību materiāls (ab) #2 📝…" at bounding box center [366, 181] width 733 height 363
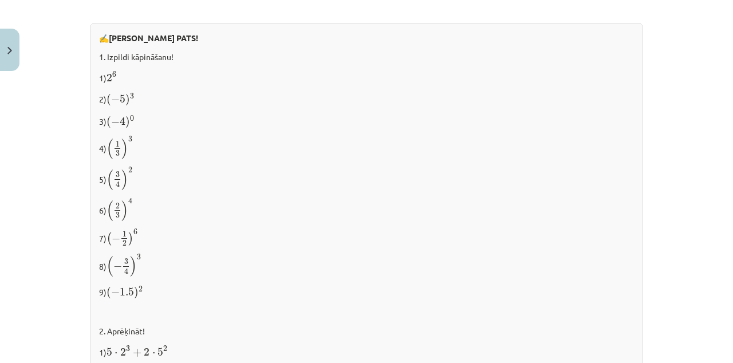
click at [0, 0] on div "Mācību tēma: Matemātikas i - 12. klases 1. ieskaites mācību materiāls (ab) #2 📝…" at bounding box center [366, 181] width 733 height 363
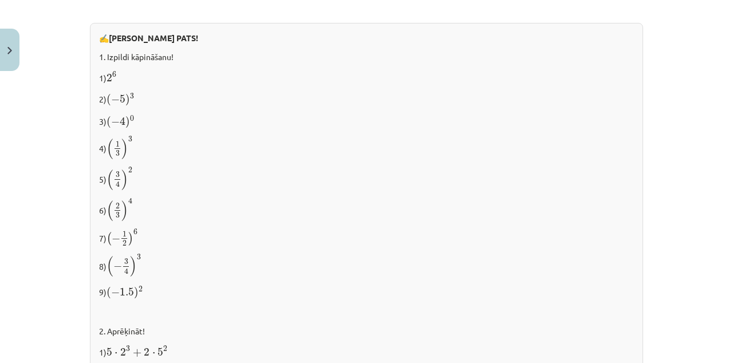
click at [0, 0] on div "Mācību tēma: Matemātikas i - 12. klases 1. ieskaites mācību materiāls (ab) #2 📝…" at bounding box center [366, 181] width 733 height 363
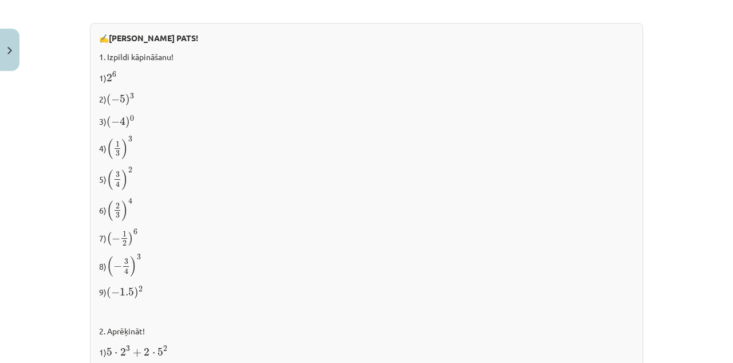
click at [0, 0] on div "Mācību tēma: Matemātikas i - 12. klases 1. ieskaites mācību materiāls (ab) #2 📝…" at bounding box center [366, 181] width 733 height 363
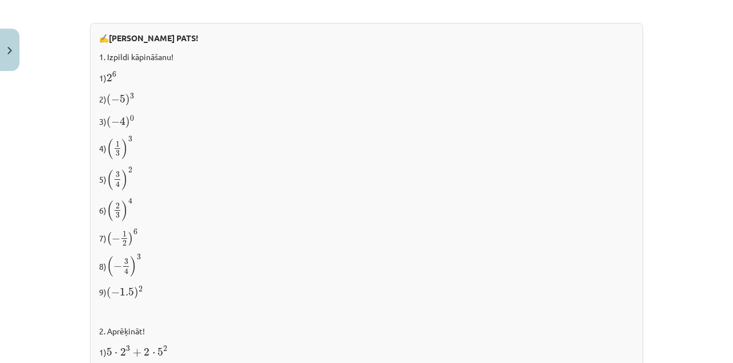
click at [0, 0] on div "Mācību tēma: Matemātikas i - 12. klases 1. ieskaites mācību materiāls (ab) #2 📝…" at bounding box center [366, 181] width 733 height 363
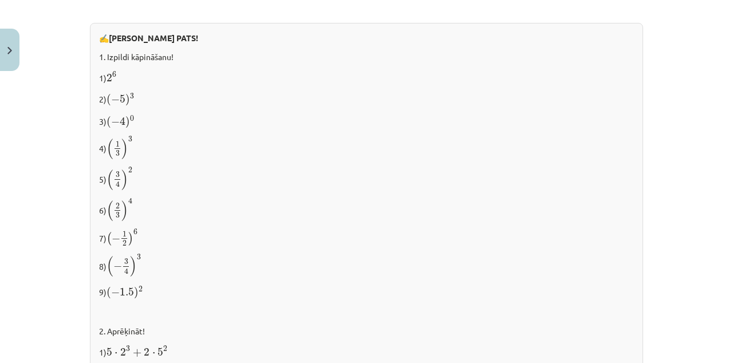
click at [0, 0] on div "Mācību tēma: Matemātikas i - 12. klases 1. ieskaites mācību materiāls (ab) #2 📝…" at bounding box center [366, 181] width 733 height 363
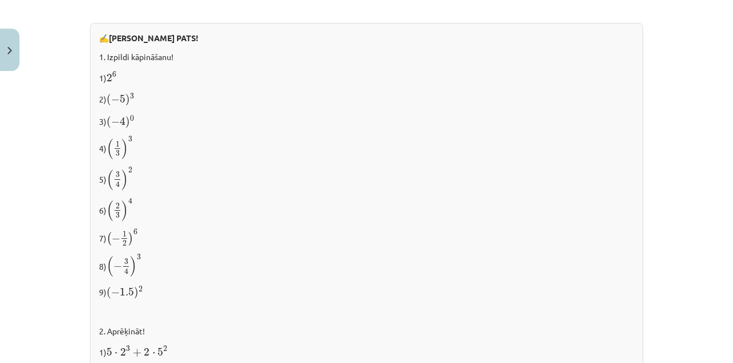
click at [0, 0] on div "Mācību tēma: Matemātikas i - 12. klases 1. ieskaites mācību materiāls (ab) #2 📝…" at bounding box center [366, 181] width 733 height 363
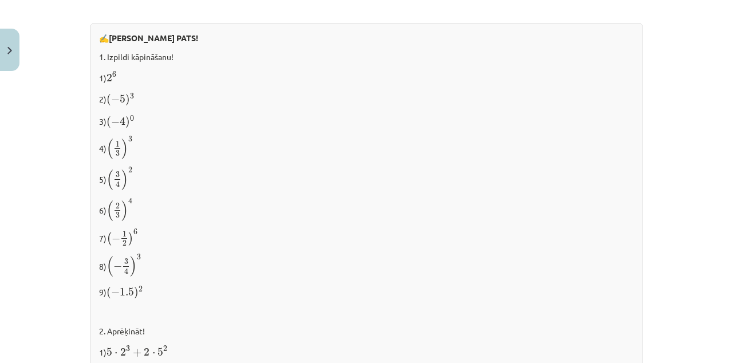
click at [0, 0] on div "Mācību tēma: Matemātikas i - 12. klases 1. ieskaites mācību materiāls (ab) #2 📝…" at bounding box center [366, 181] width 733 height 363
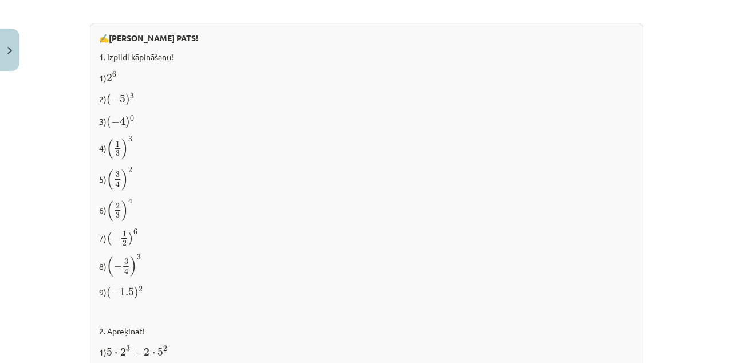
click at [0, 0] on div "Mācību tēma: Matemātikas i - 12. klases 1. ieskaites mācību materiāls (ab) #2 📝…" at bounding box center [366, 181] width 733 height 363
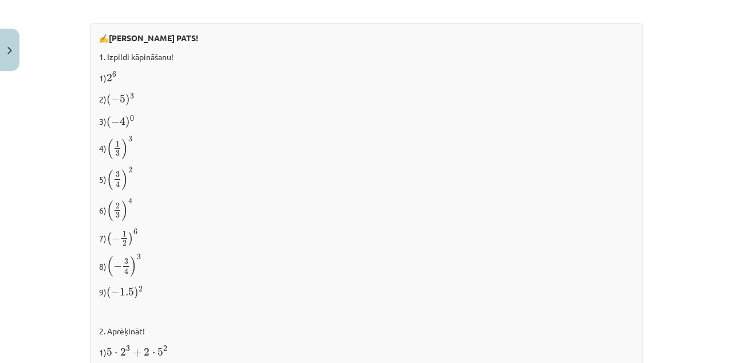
click at [0, 0] on div "Mācību tēma: Matemātikas i - 12. klases 1. ieskaites mācību materiāls (ab) #2 📝…" at bounding box center [366, 181] width 733 height 363
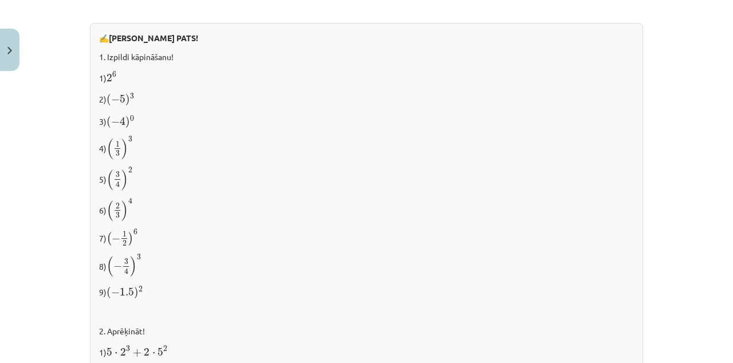
click at [0, 0] on div "Mācību tēma: Matemātikas i - 12. klases 1. ieskaites mācību materiāls (ab) #2 📝…" at bounding box center [366, 181] width 733 height 363
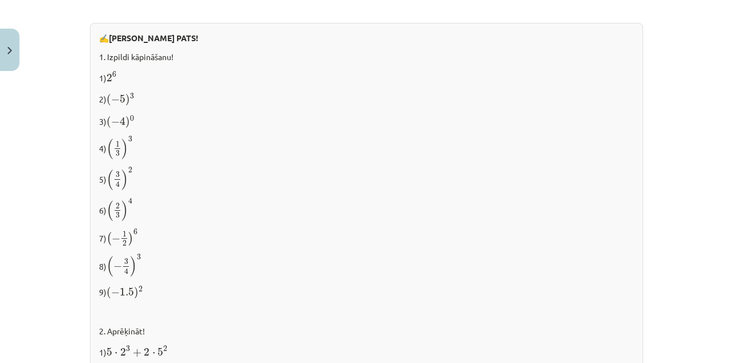
click at [0, 0] on div "Mācību tēma: Matemātikas i - 12. klases 1. ieskaites mācību materiāls (ab) #2 📝…" at bounding box center [366, 181] width 733 height 363
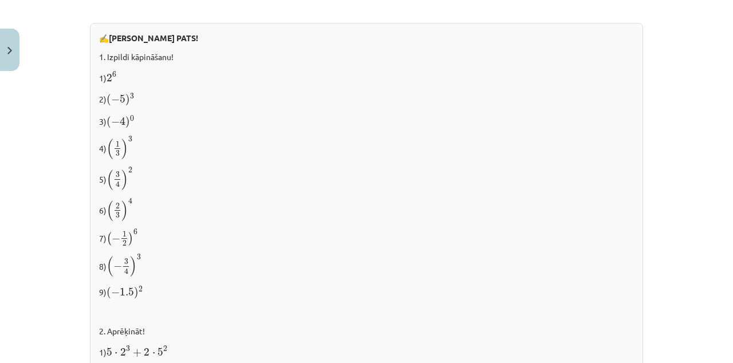
click at [0, 0] on div "Mācību tēma: Matemātikas i - 12. klases 1. ieskaites mācību materiāls (ab) #2 📝…" at bounding box center [366, 181] width 733 height 363
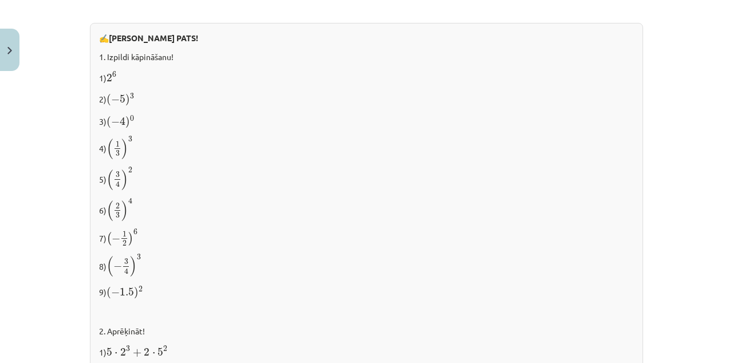
click at [0, 0] on div "Mācību tēma: Matemātikas i - 12. klases 1. ieskaites mācību materiāls (ab) #2 📝…" at bounding box center [366, 181] width 733 height 363
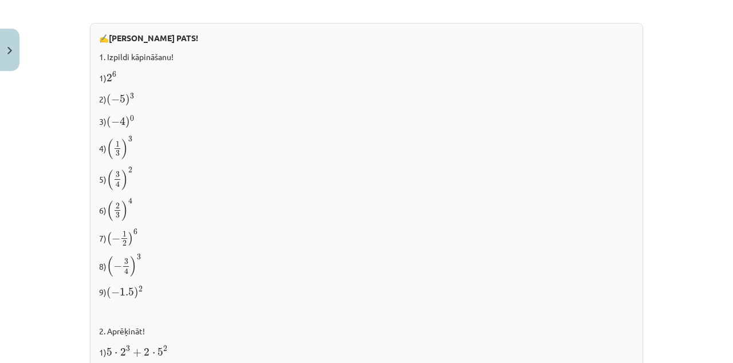
click at [0, 0] on div "Mācību tēma: Matemātikas i - 12. klases 1. ieskaites mācību materiāls (ab) #2 📝…" at bounding box center [366, 181] width 733 height 363
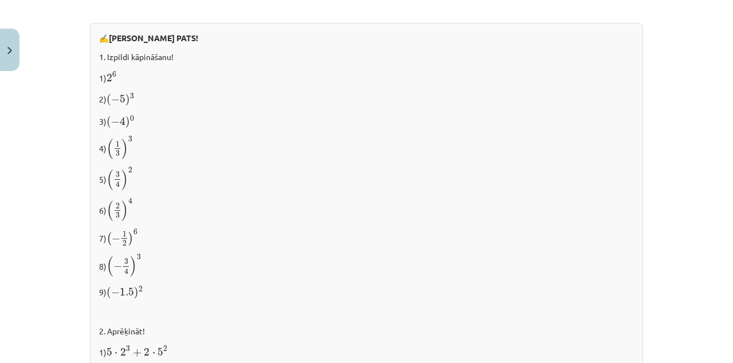
click at [0, 0] on div "Mācību tēma: Matemātikas i - 12. klases 1. ieskaites mācību materiāls (ab) #2 📝…" at bounding box center [366, 181] width 733 height 363
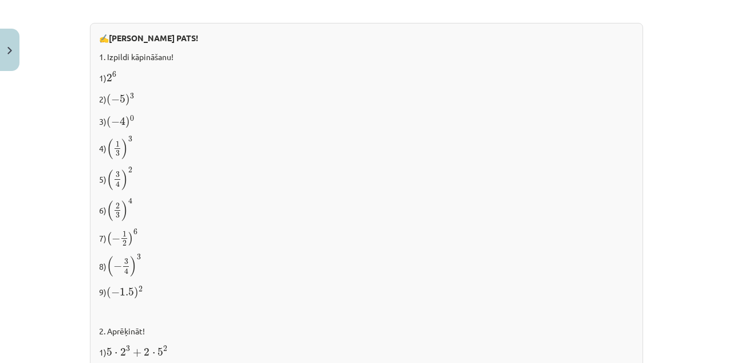
click at [0, 0] on div "Mācību tēma: Matemātikas i - 12. klases 1. ieskaites mācību materiāls (ab) #2 📝…" at bounding box center [366, 181] width 733 height 363
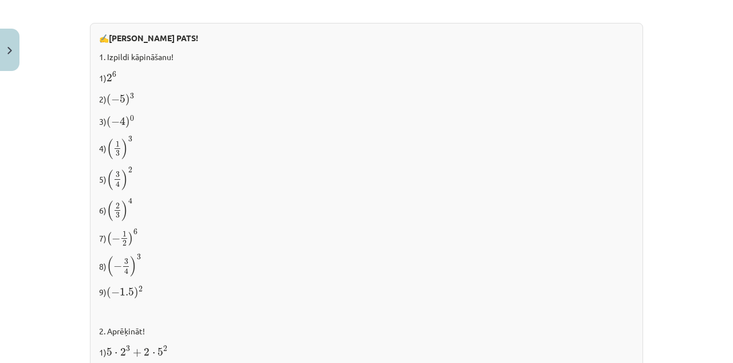
click at [0, 0] on div "Mācību tēma: Matemātikas i - 12. klases 1. ieskaites mācību materiāls (ab) #2 📝…" at bounding box center [366, 181] width 733 height 363
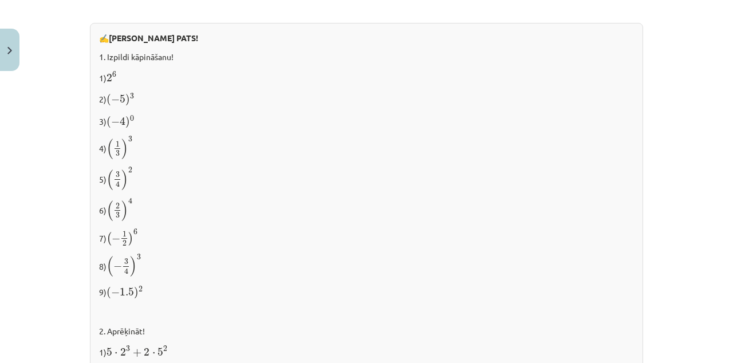
click at [0, 0] on div "Mācību tēma: Matemātikas i - 12. klases 1. ieskaites mācību materiāls (ab) #2 📝…" at bounding box center [366, 181] width 733 height 363
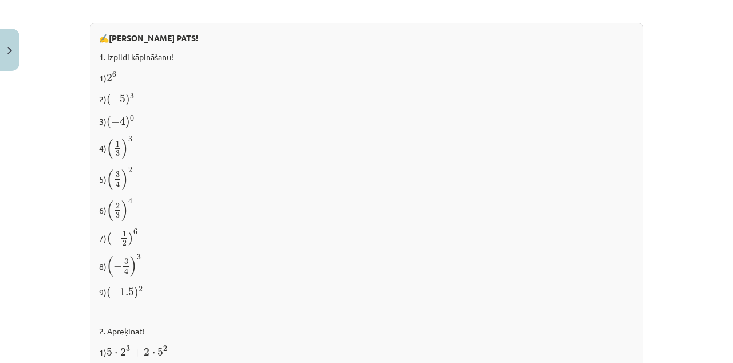
click at [0, 0] on div "Mācību tēma: Matemātikas i - 12. klases 1. ieskaites mācību materiāls (ab) #2 📝…" at bounding box center [366, 181] width 733 height 363
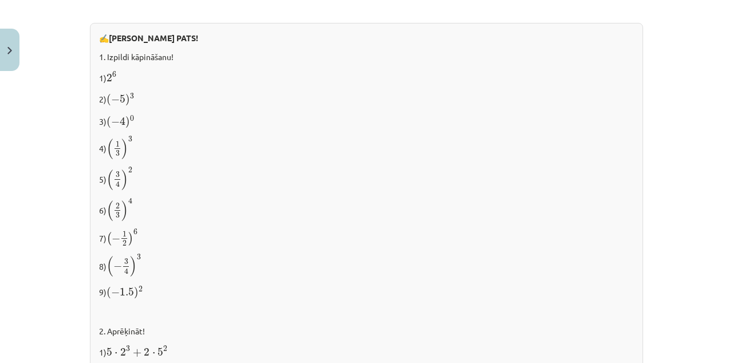
click at [0, 0] on div "Mācību tēma: Matemātikas i - 12. klases 1. ieskaites mācību materiāls (ab) #2 📝…" at bounding box center [366, 181] width 733 height 363
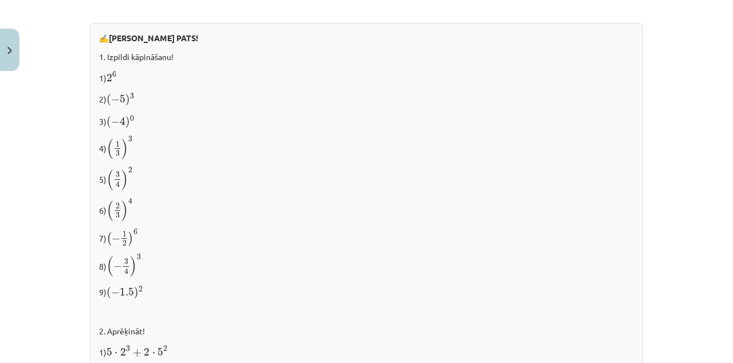
click at [0, 0] on div "Mācību tēma: Matemātikas i - 12. klases 1. ieskaites mācību materiāls (ab) #2 📝…" at bounding box center [366, 181] width 733 height 363
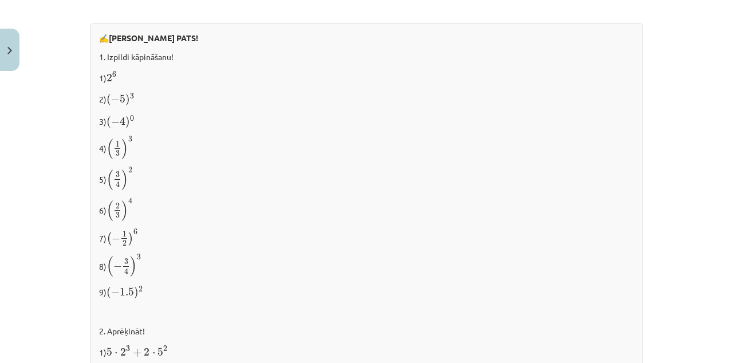
click at [0, 0] on div "Mācību tēma: Matemātikas i - 12. klases 1. ieskaites mācību materiāls (ab) #2 📝…" at bounding box center [366, 181] width 733 height 363
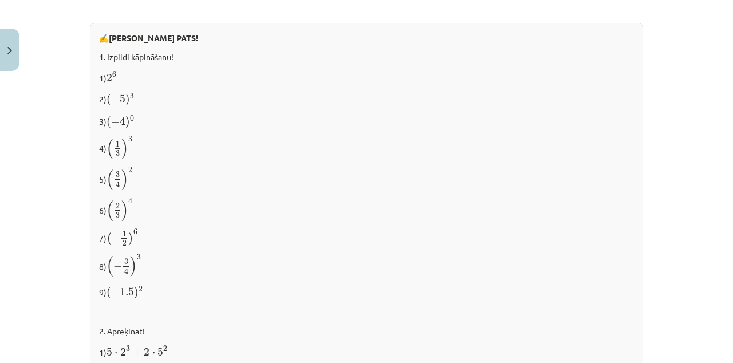
click at [0, 0] on div "Mācību tēma: Matemātikas i - 12. klases 1. ieskaites mācību materiāls (ab) #2 📝…" at bounding box center [366, 181] width 733 height 363
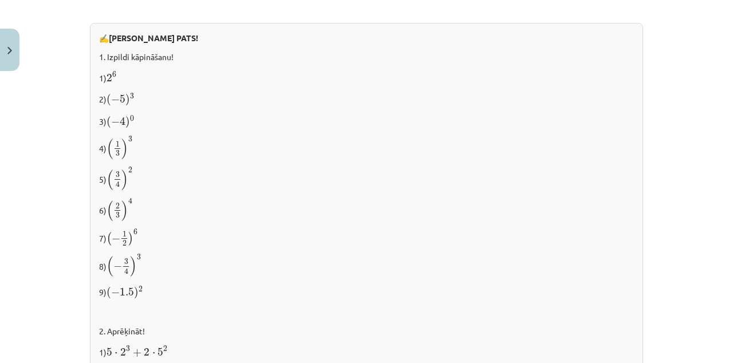
click at [0, 0] on div "Mācību tēma: Matemātikas i - 12. klases 1. ieskaites mācību materiāls (ab) #2 📝…" at bounding box center [366, 181] width 733 height 363
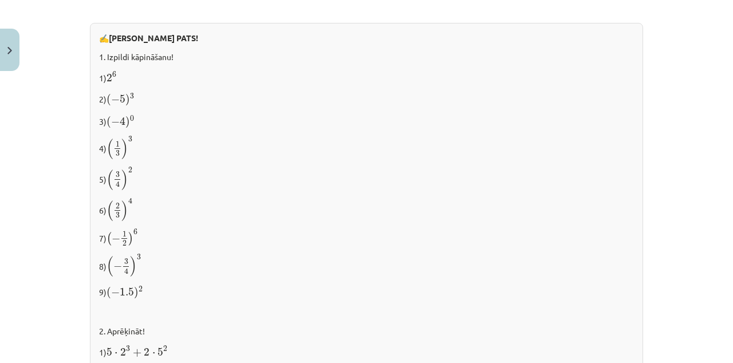
click at [0, 0] on div "Mācību tēma: Matemātikas i - 12. klases 1. ieskaites mācību materiāls (ab) #2 📝…" at bounding box center [366, 181] width 733 height 363
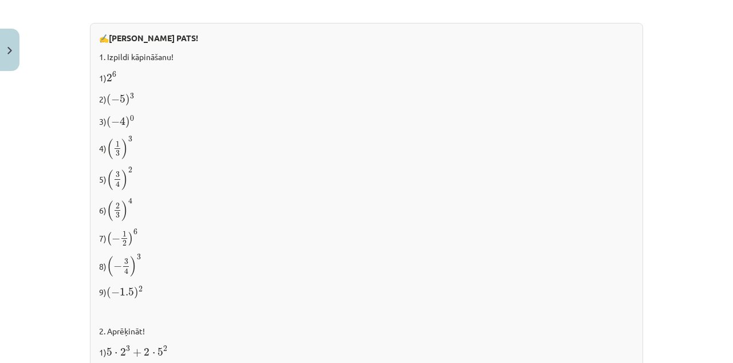
click at [0, 0] on div "Mācību tēma: Matemātikas i - 12. klases 1. ieskaites mācību materiāls (ab) #2 📝…" at bounding box center [366, 181] width 733 height 363
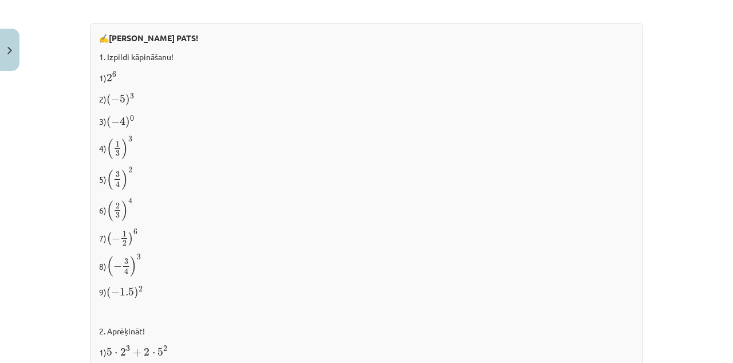
click at [0, 0] on div "Mācību tēma: Matemātikas i - 12. klases 1. ieskaites mācību materiāls (ab) #2 📝…" at bounding box center [366, 181] width 733 height 363
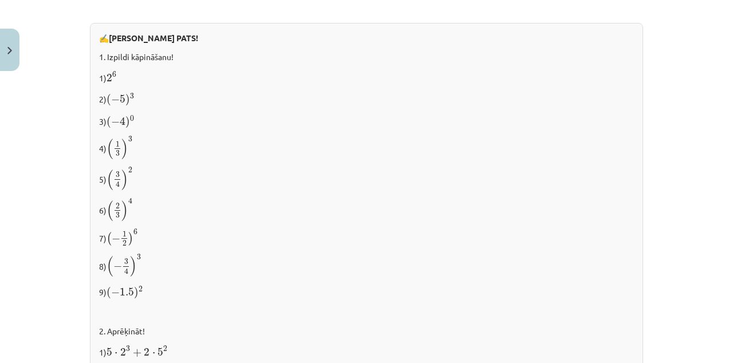
click at [0, 0] on div "Mācību tēma: Matemātikas i - 12. klases 1. ieskaites mācību materiāls (ab) #2 📝…" at bounding box center [366, 181] width 733 height 363
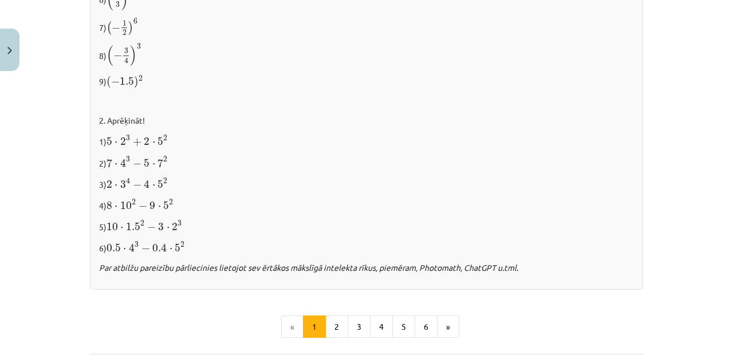
scroll to position [1164, 0]
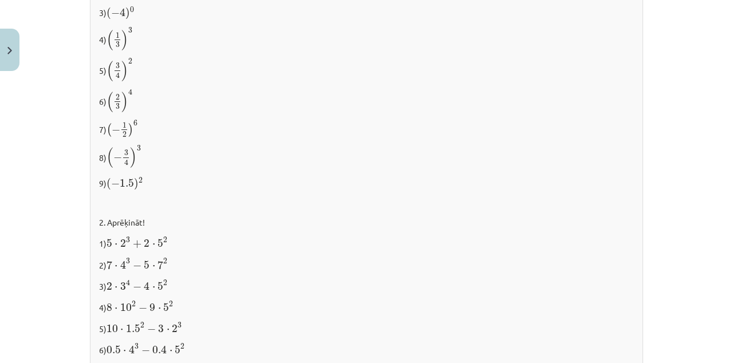
scroll to position [1056, 0]
click at [0, 0] on div "Mācību tēma: Matemātikas i - 12. klases 1. ieskaites mācību materiāls (ab) #2 📝…" at bounding box center [366, 181] width 733 height 363
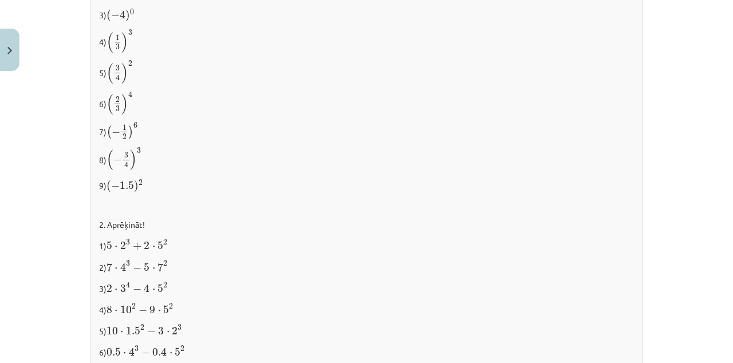
click at [0, 0] on div "Mācību tēma: Matemātikas i - 12. klases 1. ieskaites mācību materiāls (ab) #2 📝…" at bounding box center [366, 181] width 733 height 363
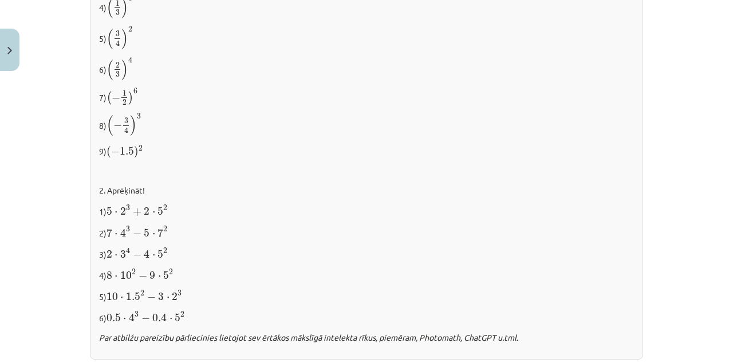
scroll to position [1091, 0]
click at [0, 0] on div "Mācību tēma: Matemātikas i - 12. klases 1. ieskaites mācību materiāls (ab) #2 📝…" at bounding box center [366, 181] width 733 height 363
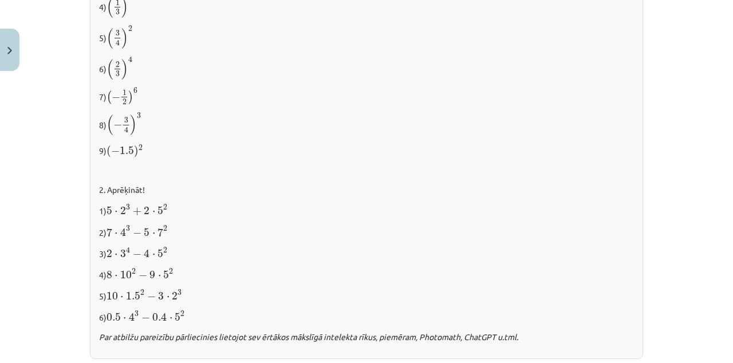
click at [0, 0] on div "Mācību tēma: Matemātikas i - 12. klases 1. ieskaites mācību materiāls (ab) #2 📝…" at bounding box center [366, 181] width 733 height 363
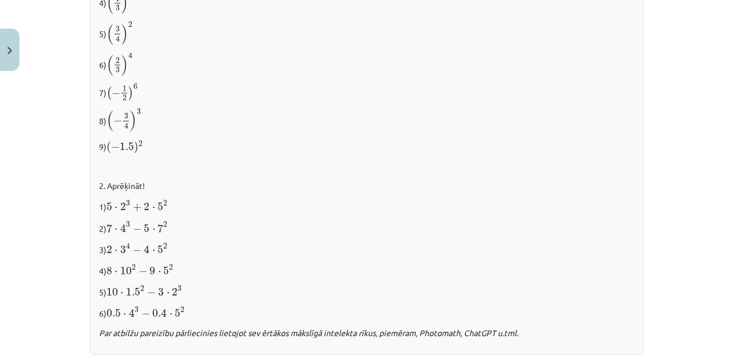
scroll to position [1097, 0]
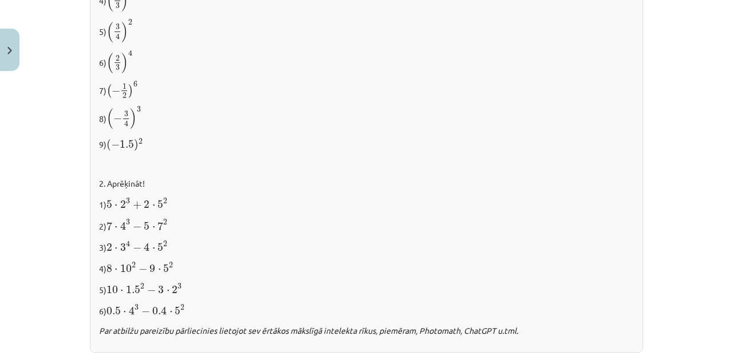
click at [0, 0] on div "Mācību tēma: Matemātikas i - 12. klases 1. ieskaites mācību materiāls (ab) #2 📝…" at bounding box center [366, 181] width 733 height 363
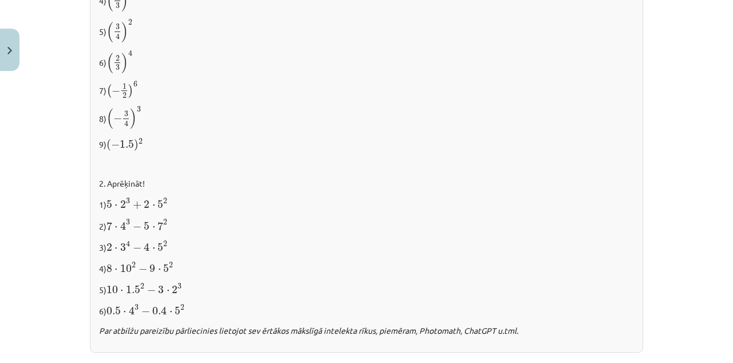
click at [0, 0] on div "Mācību tēma: Matemātikas i - 12. klases 1. ieskaites mācību materiāls (ab) #2 📝…" at bounding box center [366, 181] width 733 height 363
click at [545, 186] on p "2. Aprēķināt!" at bounding box center [366, 184] width 535 height 12
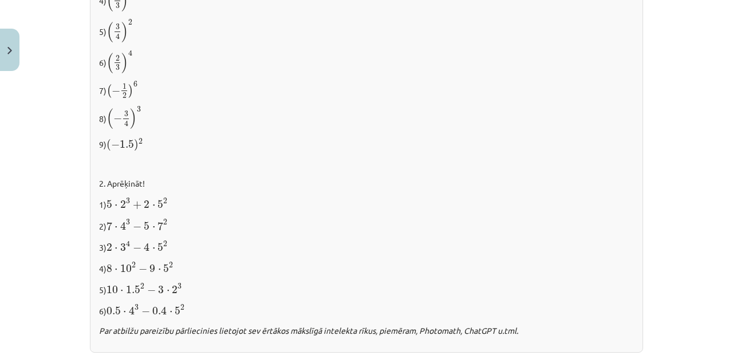
click at [535, 168] on p at bounding box center [366, 165] width 535 height 12
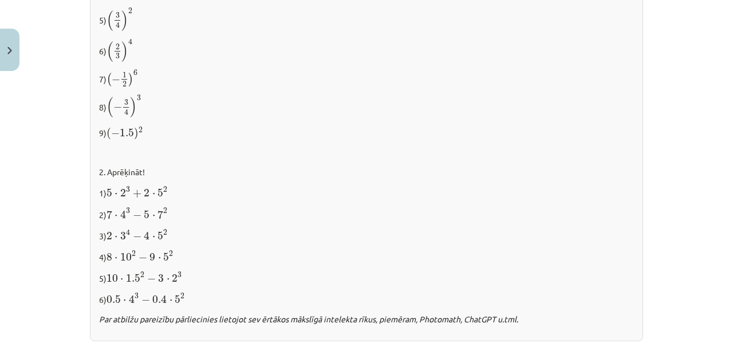
scroll to position [1115, 0]
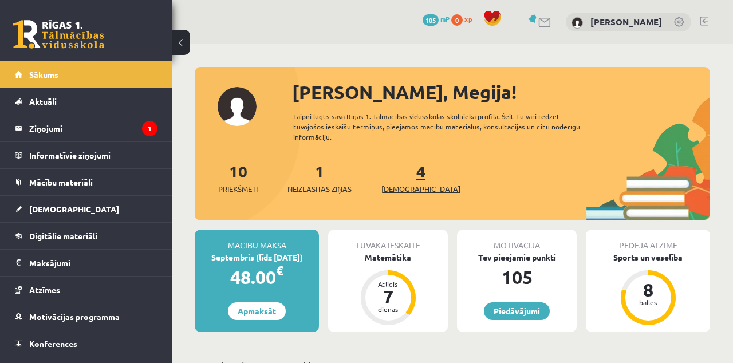
click at [400, 183] on span "[DEMOGRAPHIC_DATA]" at bounding box center [420, 188] width 79 height 11
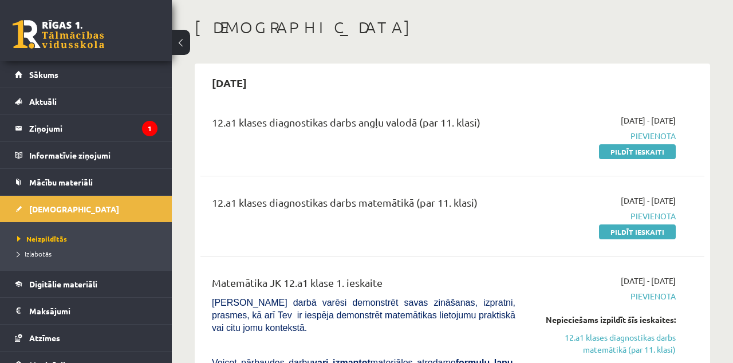
scroll to position [16, 0]
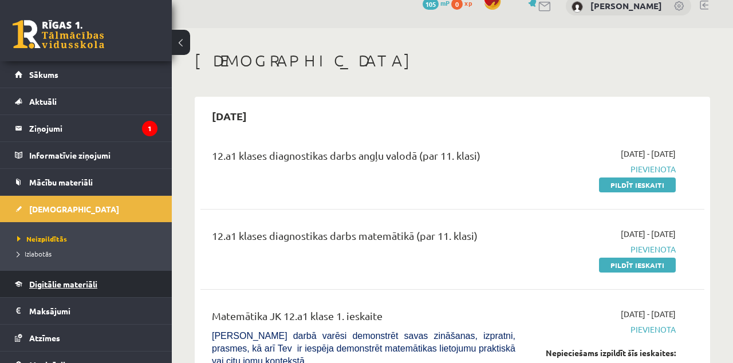
click at [72, 280] on span "Digitālie materiāli" at bounding box center [63, 284] width 68 height 10
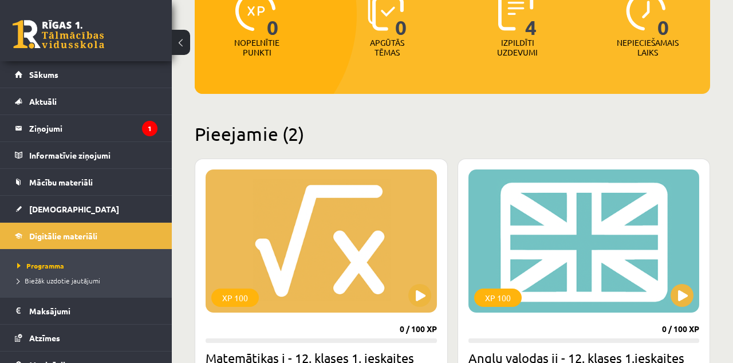
scroll to position [201, 0]
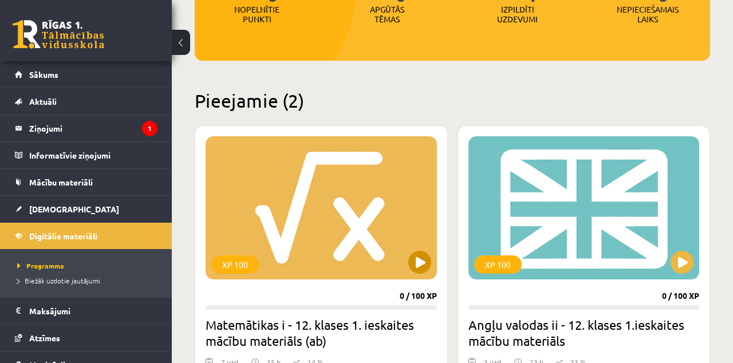
click at [365, 240] on div "XP 100" at bounding box center [321, 207] width 231 height 143
click at [369, 231] on div "XP 100" at bounding box center [321, 207] width 231 height 143
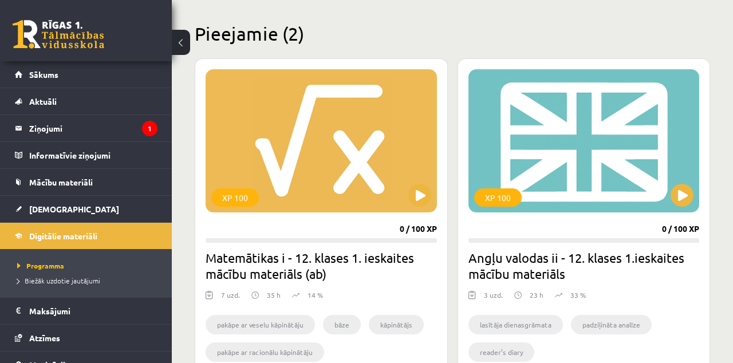
click at [337, 264] on h2 "Matemātikas i - 12. klases 1. ieskaites mācību materiāls (ab)" at bounding box center [321, 266] width 231 height 32
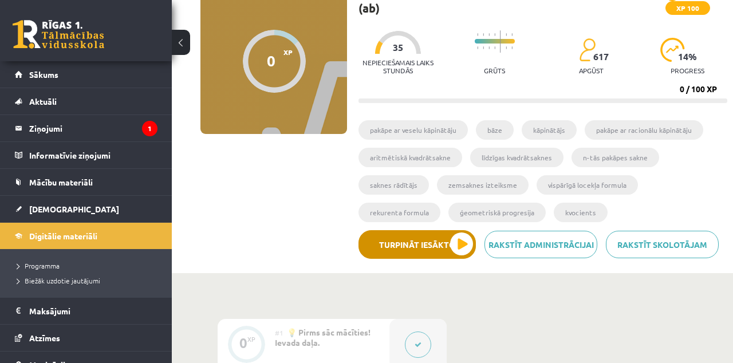
scroll to position [134, 0]
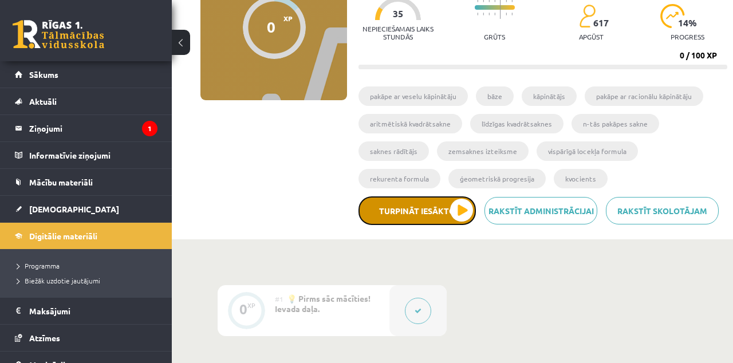
click at [432, 210] on button "Turpināt iesākto" at bounding box center [417, 210] width 117 height 29
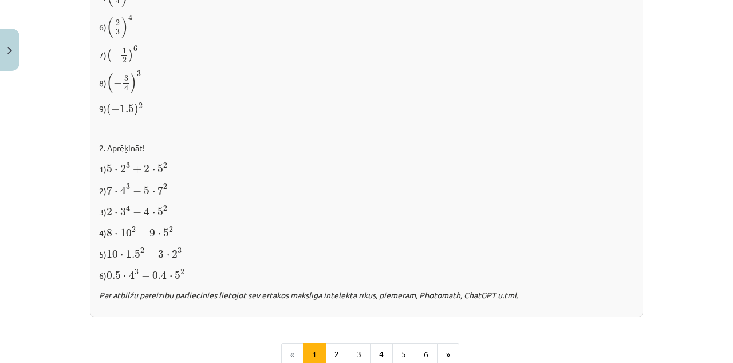
scroll to position [1166, 0]
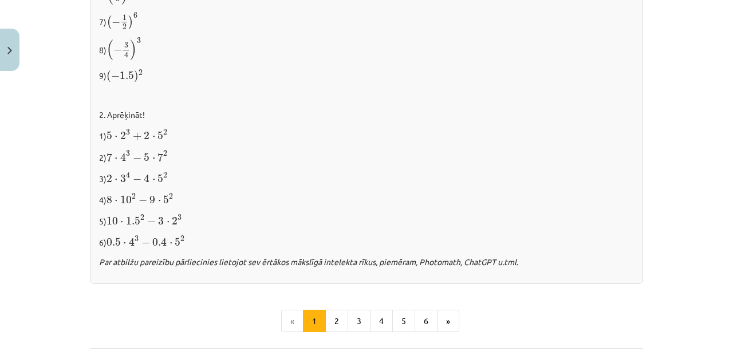
click at [541, 173] on p "3) 2 ⋅ 3 4 − 4 ⋅ 5 2 2 ⋅ 3 4 − 4 ⋅ 5 2" at bounding box center [366, 178] width 535 height 14
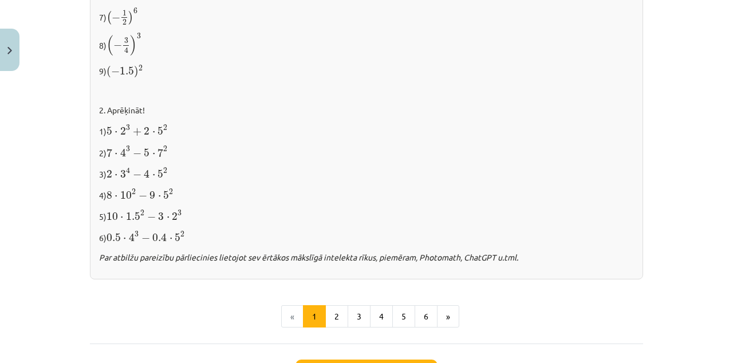
scroll to position [1169, 0]
click at [678, 288] on div "Mācību tēma: Matemātikas i - 12. klases 1. ieskaites mācību materiāls (ab) #2 📝…" at bounding box center [366, 181] width 733 height 363
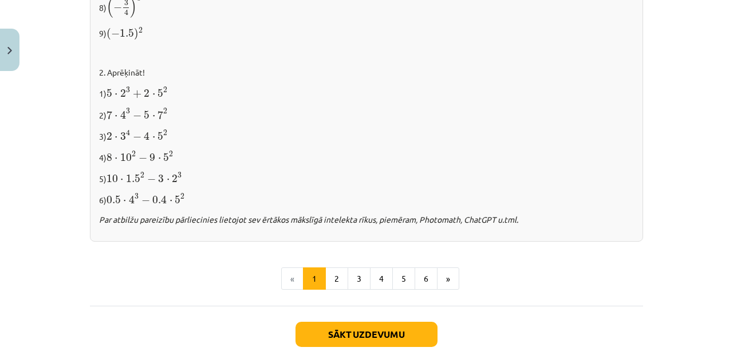
scroll to position [1212, 0]
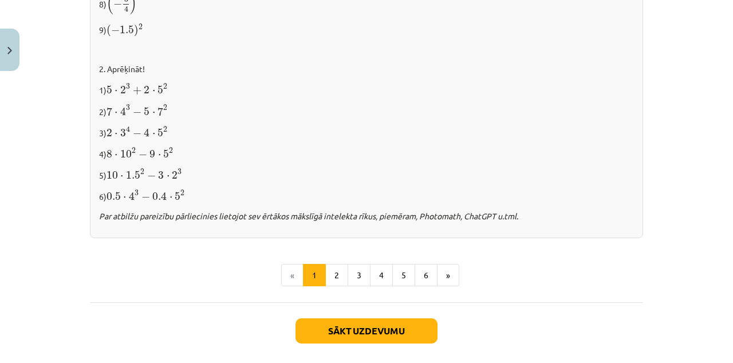
click at [684, 285] on div "Mācību tēma: Matemātikas i - 12. klases 1. ieskaites mācību materiāls (ab) #2 📝…" at bounding box center [366, 181] width 733 height 363
click at [329, 284] on button "2" at bounding box center [336, 275] width 23 height 23
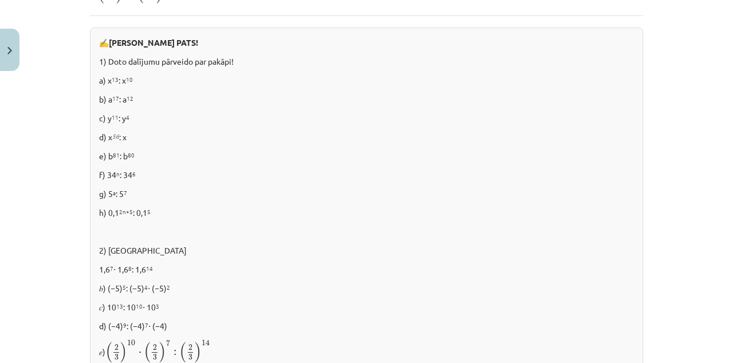
scroll to position [619, 0]
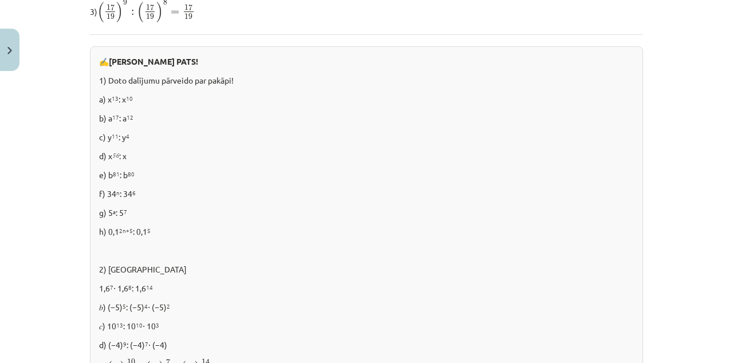
click at [511, 253] on p at bounding box center [366, 251] width 535 height 12
click at [0, 0] on div "Mācību tēma: Matemātikas i - 12. klases 1. ieskaites mācību materiāls (ab) #2 📝…" at bounding box center [366, 181] width 733 height 363
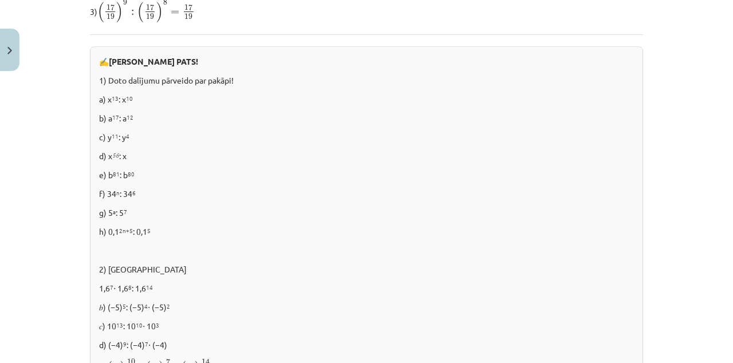
click at [0, 0] on div "Mācību tēma: Matemātikas i - 12. klases 1. ieskaites mācību materiāls (ab) #2 📝…" at bounding box center [366, 181] width 733 height 363
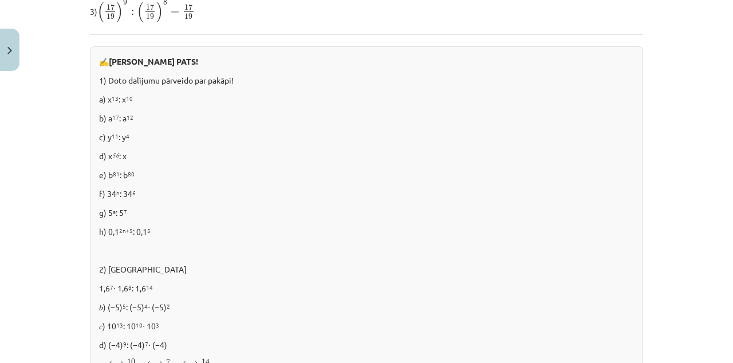
click at [0, 0] on div "Mācību tēma: Matemātikas i - 12. klases 1. ieskaites mācību materiāls (ab) #2 📝…" at bounding box center [366, 181] width 733 height 363
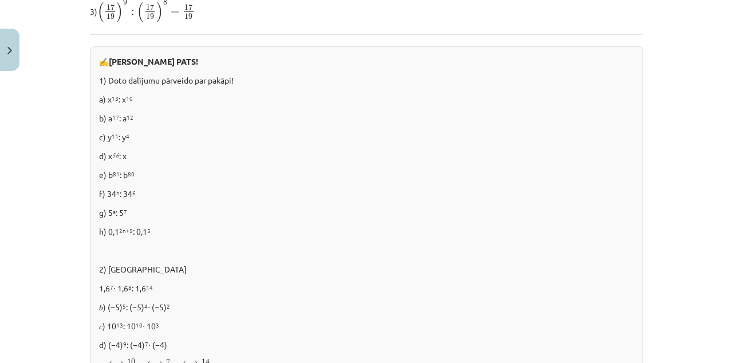
click at [0, 0] on div "Mācību tēma: Matemātikas i - 12. klases 1. ieskaites mācību materiāls (ab) #2 📝…" at bounding box center [366, 181] width 733 height 363
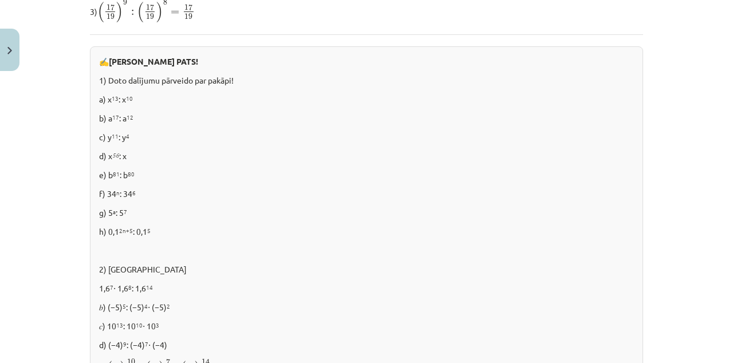
click at [0, 0] on div "Mācību tēma: Matemātikas i - 12. klases 1. ieskaites mācību materiāls (ab) #2 📝…" at bounding box center [366, 181] width 733 height 363
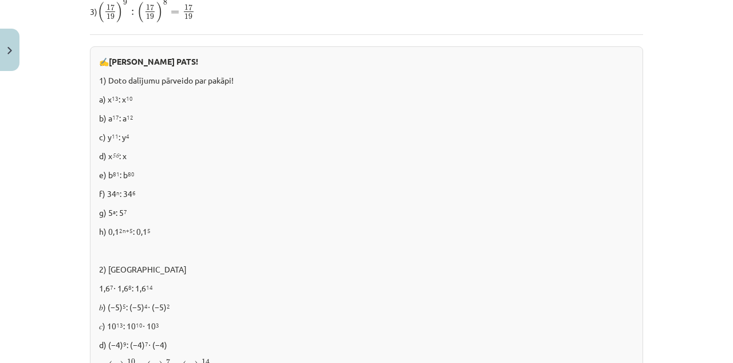
click at [0, 0] on div "Mācību tēma: Matemātikas i - 12. klases 1. ieskaites mācību materiāls (ab) #2 📝…" at bounding box center [366, 181] width 733 height 363
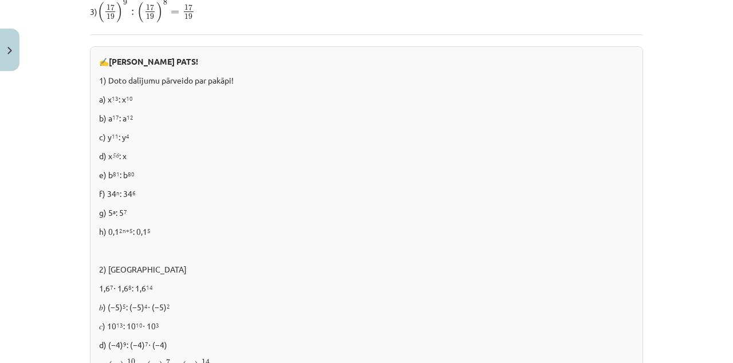
click at [0, 0] on div "Mācību tēma: Matemātikas i - 12. klases 1. ieskaites mācību materiāls (ab) #2 📝…" at bounding box center [366, 181] width 733 height 363
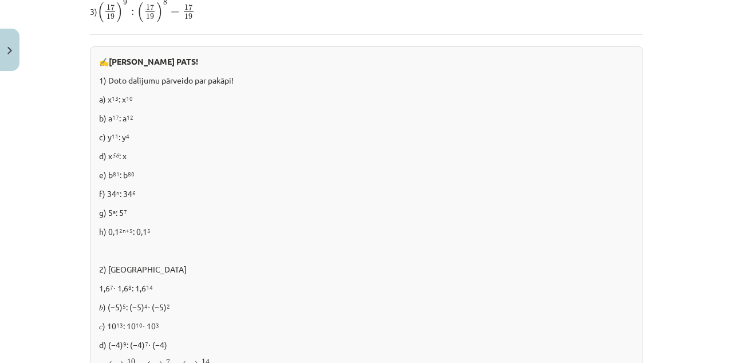
click at [0, 0] on div "Mācību tēma: Matemātikas i - 12. klases 1. ieskaites mācību materiāls (ab) #2 📝…" at bounding box center [366, 181] width 733 height 363
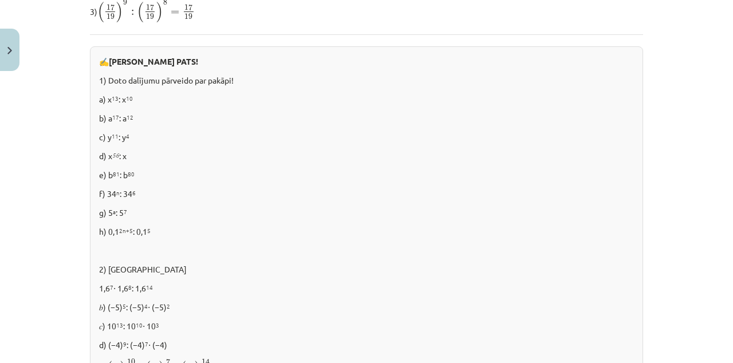
click at [0, 0] on div "Mācību tēma: Matemātikas i - 12. klases 1. ieskaites mācību materiāls (ab) #2 📝…" at bounding box center [366, 181] width 733 height 363
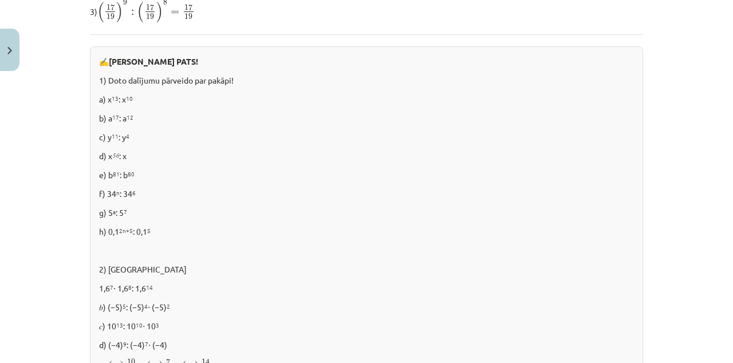
click at [0, 0] on div "Mācību tēma: Matemātikas i - 12. klases 1. ieskaites mācību materiāls (ab) #2 📝…" at bounding box center [366, 181] width 733 height 363
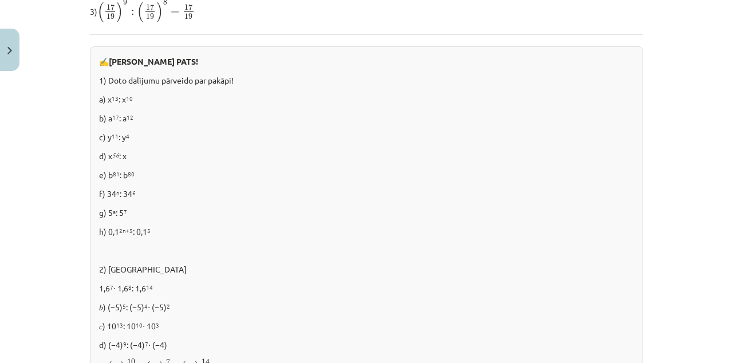
click at [0, 0] on div "Mācību tēma: Matemātikas i - 12. klases 1. ieskaites mācību materiāls (ab) #2 📝…" at bounding box center [366, 181] width 733 height 363
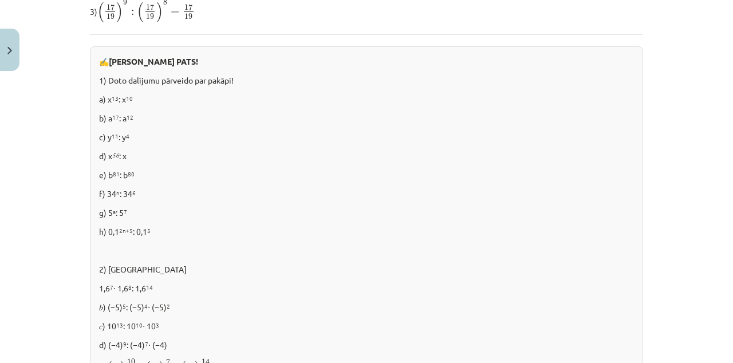
click at [0, 0] on div "Mācību tēma: Matemātikas i - 12. klases 1. ieskaites mācību materiāls (ab) #2 📝…" at bounding box center [366, 181] width 733 height 363
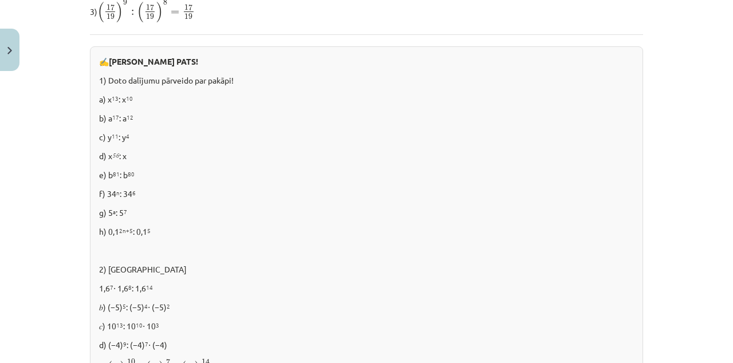
click at [0, 0] on div "Mācību tēma: Matemātikas i - 12. klases 1. ieskaites mācību materiāls (ab) #2 📝…" at bounding box center [366, 181] width 733 height 363
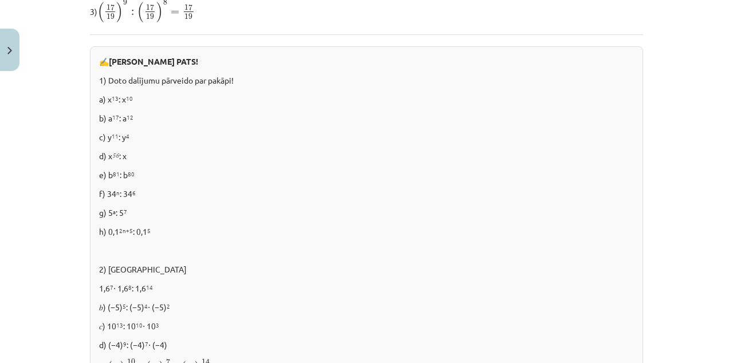
click at [0, 0] on div "Mācību tēma: Matemātikas i - 12. klases 1. ieskaites mācību materiāls (ab) #2 📝…" at bounding box center [366, 181] width 733 height 363
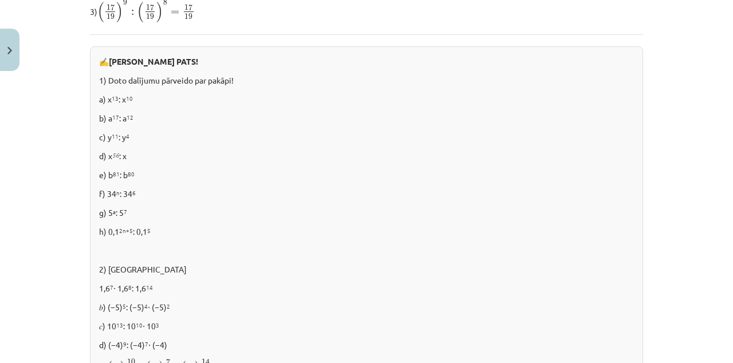
click at [0, 0] on div "Mācību tēma: Matemātikas i - 12. klases 1. ieskaites mācību materiāls (ab) #2 📝…" at bounding box center [366, 181] width 733 height 363
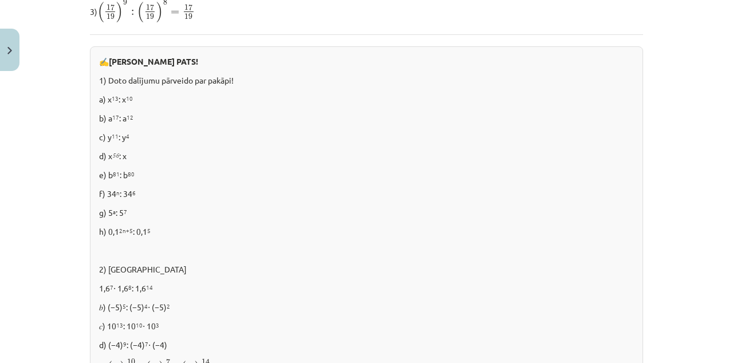
click at [0, 0] on div "Mācību tēma: Matemātikas i - 12. klases 1. ieskaites mācību materiāls (ab) #2 📝…" at bounding box center [366, 181] width 733 height 363
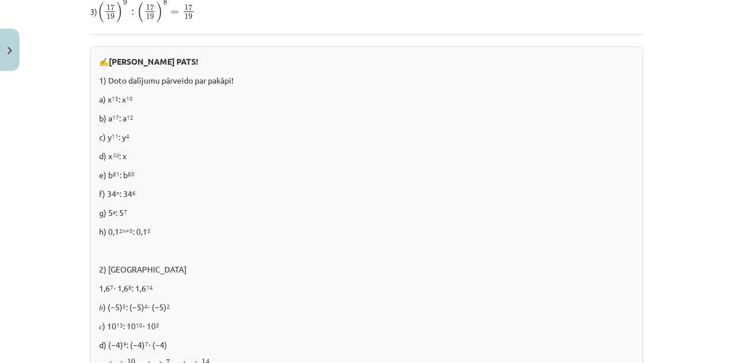
click at [0, 0] on div "Mācību tēma: Matemātikas i - 12. klases 1. ieskaites mācību materiāls (ab) #2 📝…" at bounding box center [366, 181] width 733 height 363
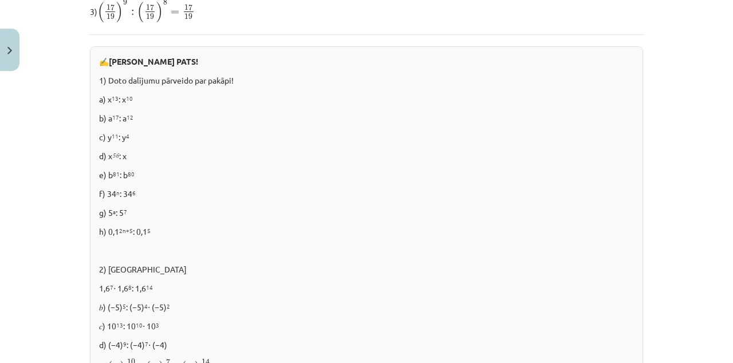
click at [0, 0] on div "Mācību tēma: Matemātikas i - 12. klases 1. ieskaites mācību materiāls (ab) #2 📝…" at bounding box center [366, 181] width 733 height 363
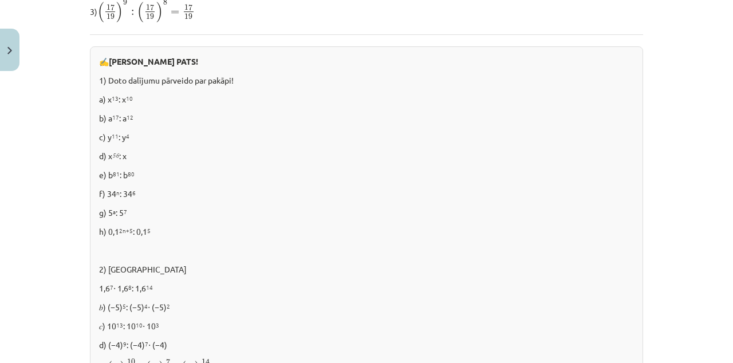
click at [0, 0] on div "Mācību tēma: Matemātikas i - 12. klases 1. ieskaites mācību materiāls (ab) #2 📝…" at bounding box center [366, 181] width 733 height 363
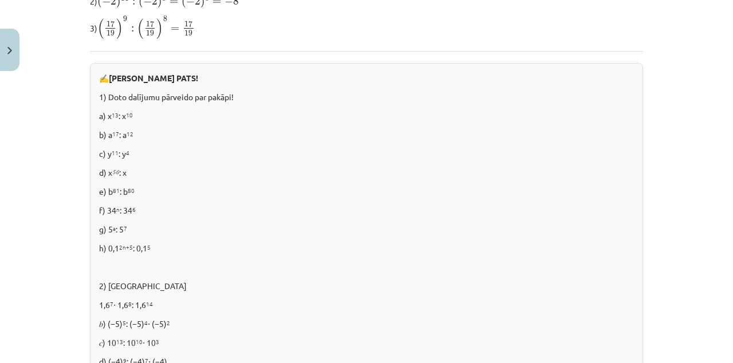
scroll to position [601, 0]
click at [0, 0] on div "Mācību tēma: Matemātikas i - 12. klases 1. ieskaites mācību materiāls (ab) #2 📝…" at bounding box center [366, 181] width 733 height 363
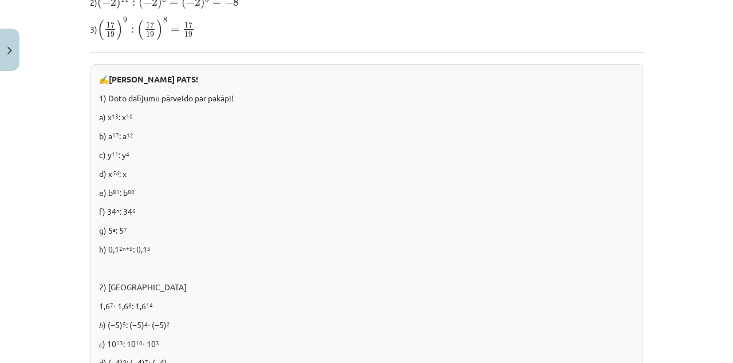
click at [0, 0] on div "Mācību tēma: Matemātikas i - 12. klases 1. ieskaites mācību materiāls (ab) #2 📝…" at bounding box center [366, 181] width 733 height 363
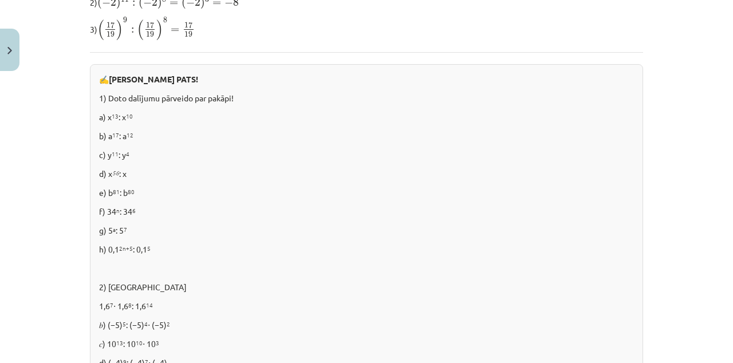
click at [0, 0] on div "Mācību tēma: Matemātikas i - 12. klases 1. ieskaites mācību materiāls (ab) #2 📝…" at bounding box center [366, 181] width 733 height 363
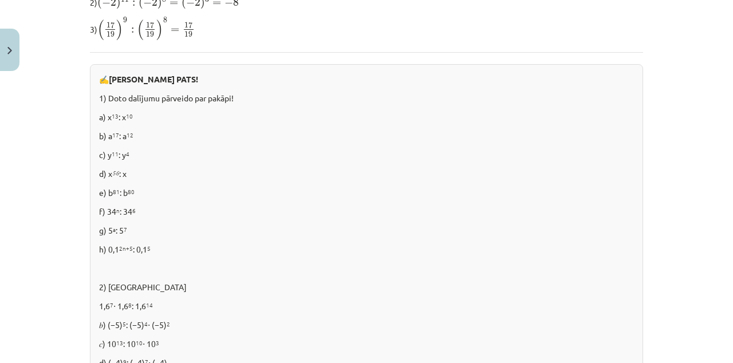
click at [0, 0] on div "Mācību tēma: Matemātikas i - 12. klases 1. ieskaites mācību materiāls (ab) #2 📝…" at bounding box center [366, 181] width 733 height 363
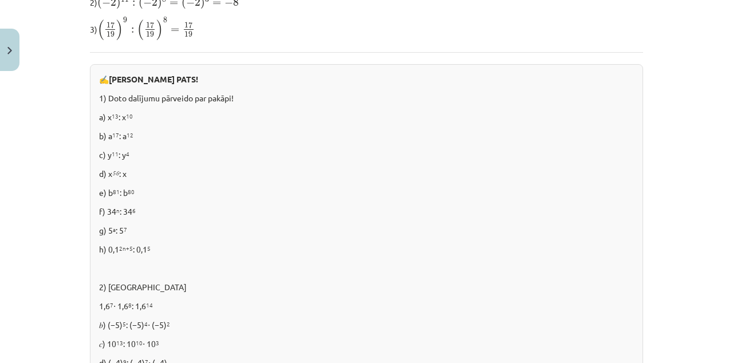
click at [0, 0] on div "Mācību tēma: Matemātikas i - 12. klases 1. ieskaites mācību materiāls (ab) #2 📝…" at bounding box center [366, 181] width 733 height 363
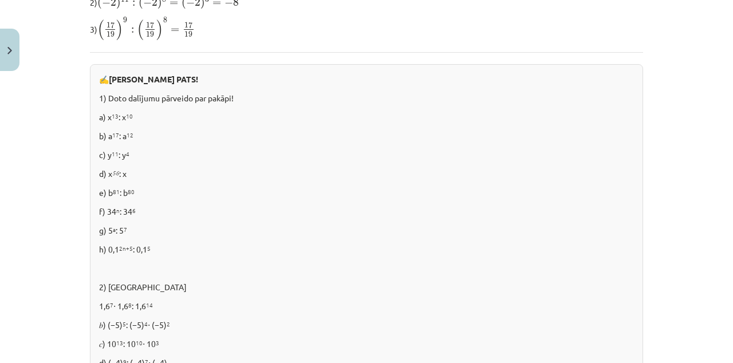
scroll to position [600, 0]
click at [0, 0] on div "Mācību tēma: Matemātikas i - 12. klases 1. ieskaites mācību materiāls (ab) #2 📝…" at bounding box center [366, 181] width 733 height 363
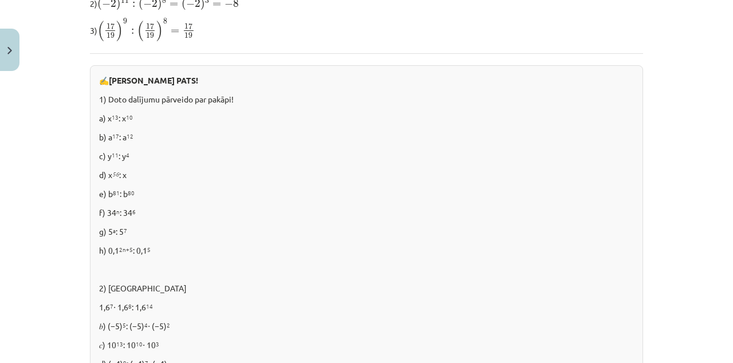
click at [0, 0] on div "Mācību tēma: Matemātikas i - 12. klases 1. ieskaites mācību materiāls (ab) #2 📝…" at bounding box center [366, 181] width 733 height 363
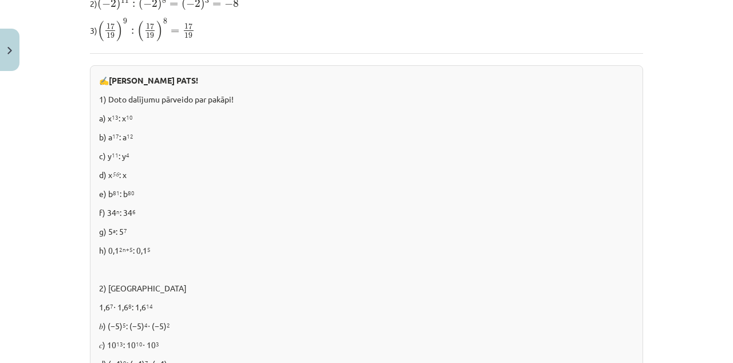
click at [0, 0] on div "Mācību tēma: Matemātikas i - 12. klases 1. ieskaites mācību materiāls (ab) #2 📝…" at bounding box center [366, 181] width 733 height 363
click at [356, 265] on p at bounding box center [366, 269] width 535 height 12
click at [0, 0] on div "Mācību tēma: Matemātikas i - 12. klases 1. ieskaites mācību materiāls (ab) #2 📝…" at bounding box center [366, 181] width 733 height 363
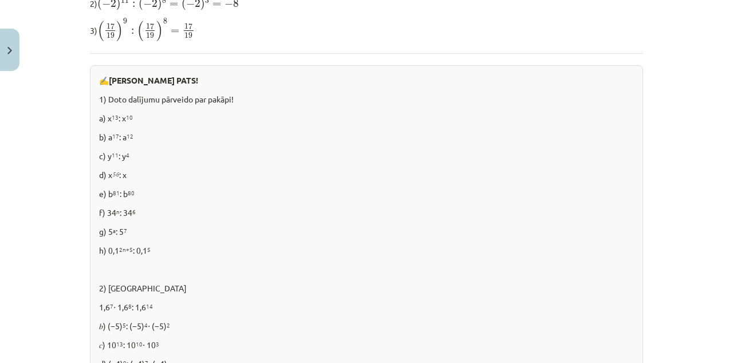
click at [0, 0] on div "Mācību tēma: Matemātikas i - 12. klases 1. ieskaites mācību materiāls (ab) #2 📝…" at bounding box center [366, 181] width 733 height 363
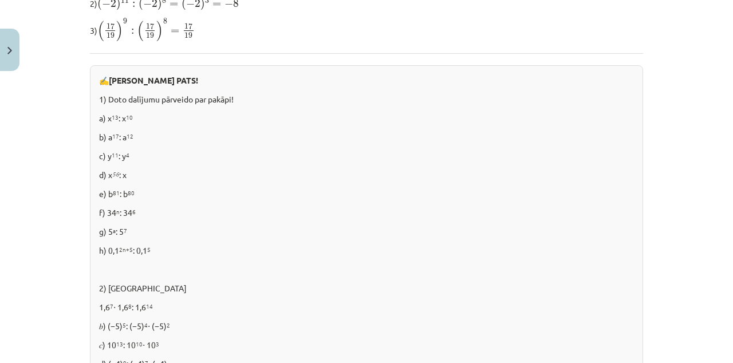
click at [0, 0] on div "Mācību tēma: Matemātikas i - 12. klases 1. ieskaites mācību materiāls (ab) #2 📝…" at bounding box center [366, 181] width 733 height 363
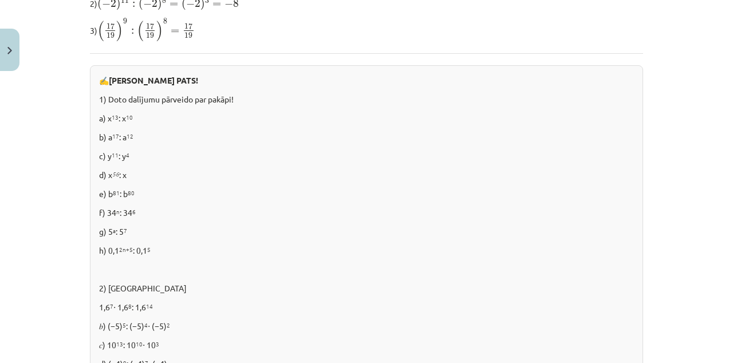
click at [0, 0] on div "Mācību tēma: Matemātikas i - 12. klases 1. ieskaites mācību materiāls (ab) #2 📝…" at bounding box center [366, 181] width 733 height 363
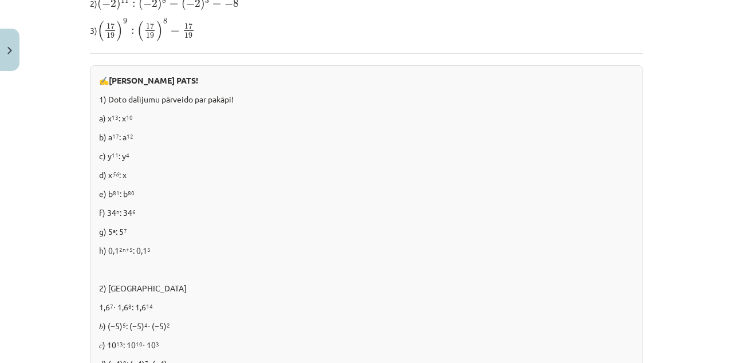
click at [0, 0] on div "Mācību tēma: Matemātikas i - 12. klases 1. ieskaites mācību materiāls (ab) #2 📝…" at bounding box center [366, 181] width 733 height 363
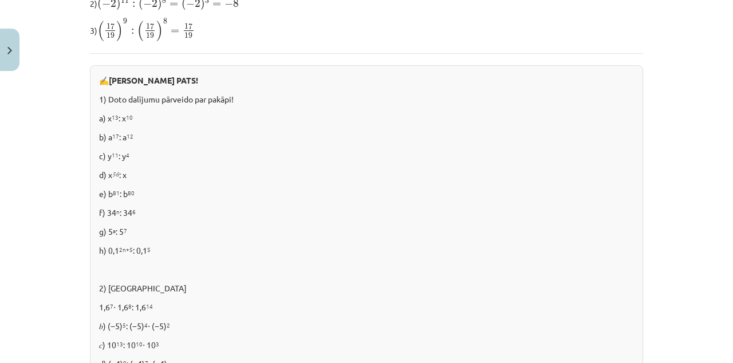
click at [0, 0] on div "Mācību tēma: Matemātikas i - 12. klases 1. ieskaites mācību materiāls (ab) #2 📝…" at bounding box center [366, 181] width 733 height 363
click at [70, 239] on div "Mācību tēma: Matemātikas i - 12. klases 1. ieskaites mācību materiāls (ab) #2 📝…" at bounding box center [366, 181] width 733 height 363
click at [0, 0] on div "Mācību tēma: Matemātikas i - 12. klases 1. ieskaites mācību materiāls (ab) #2 📝…" at bounding box center [366, 181] width 733 height 363
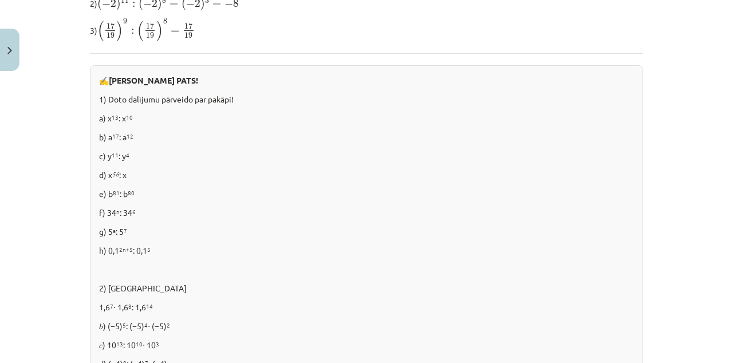
click at [0, 0] on div "Mācību tēma: Matemātikas i - 12. klases 1. ieskaites mācību materiāls (ab) #2 📝…" at bounding box center [366, 181] width 733 height 363
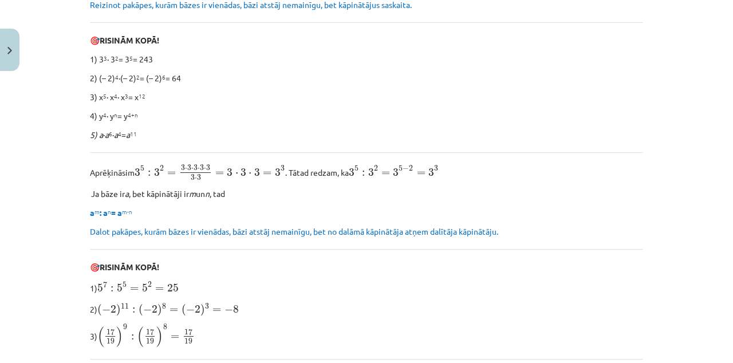
scroll to position [294, 0]
click at [0, 0] on div "Mācību tēma: Matemātikas i - 12. klases 1. ieskaites mācību materiāls (ab) #2 📝…" at bounding box center [366, 181] width 733 height 363
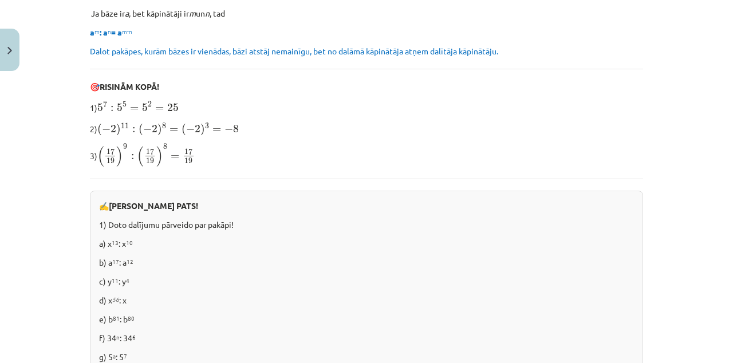
scroll to position [475, 0]
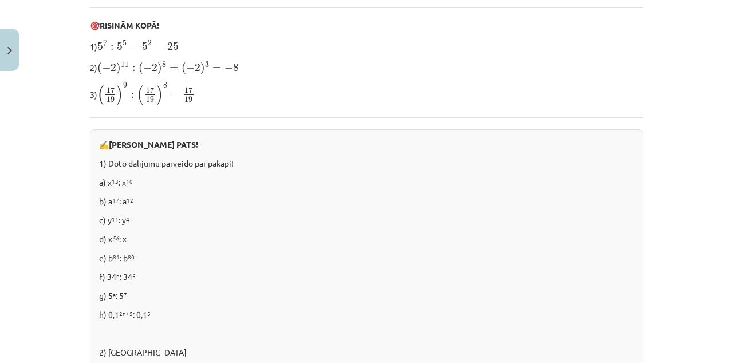
click at [0, 0] on div "Mācību tēma: Matemātikas i - 12. klases 1. ieskaites mācību materiāls (ab) #2 📝…" at bounding box center [366, 181] width 733 height 363
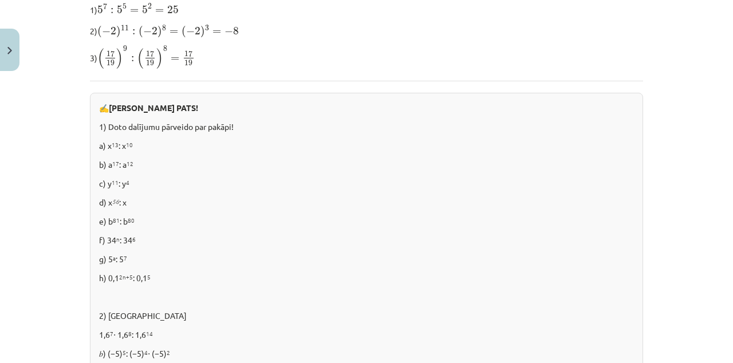
click at [0, 0] on div "Mācību tēma: Matemātikas i - 12. klases 1. ieskaites mācību materiāls (ab) #2 📝…" at bounding box center [366, 181] width 733 height 363
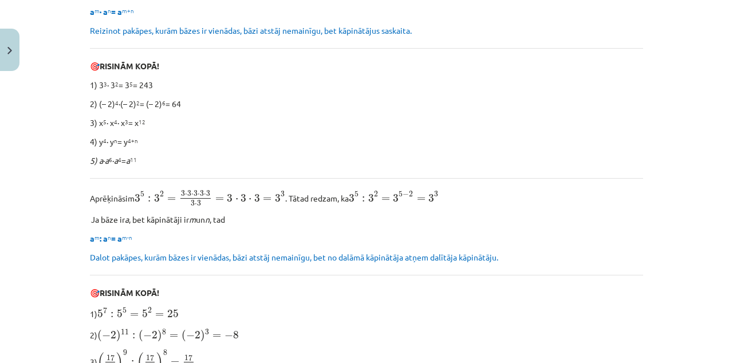
scroll to position [267, 0]
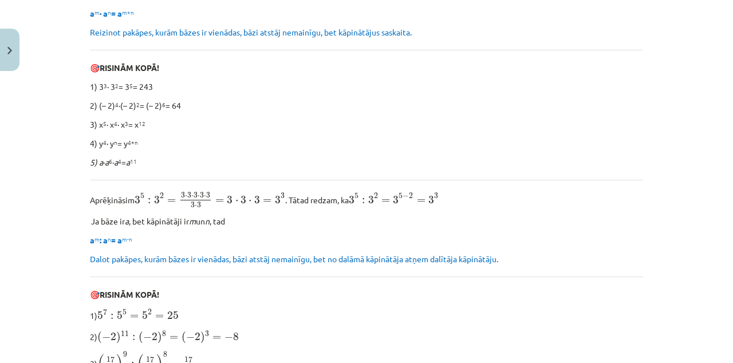
click at [0, 0] on div "Mācību tēma: Matemātikas i - 12. klases 1. ieskaites mācību materiāls (ab) #2 📝…" at bounding box center [366, 181] width 733 height 363
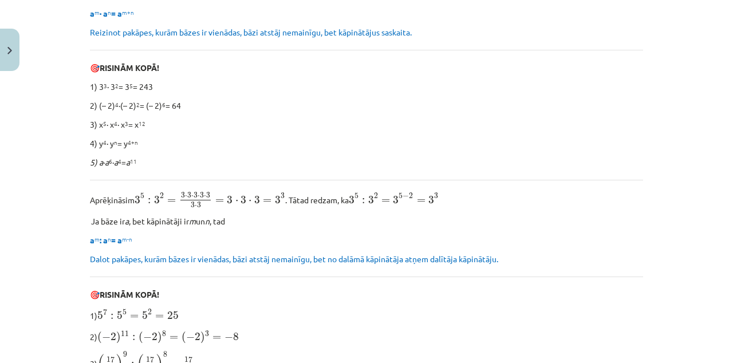
click at [0, 0] on div "Mācību tēma: Matemātikas i - 12. klases 1. ieskaites mācību materiāls (ab) #2 📝…" at bounding box center [366, 181] width 733 height 363
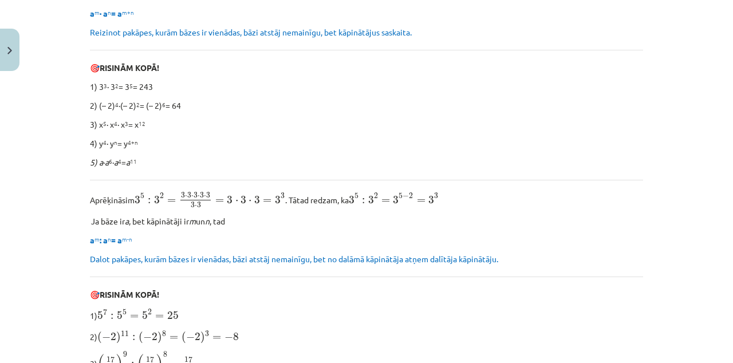
click at [0, 0] on div "Mācību tēma: Matemātikas i - 12. klases 1. ieskaites mācību materiāls (ab) #2 📝…" at bounding box center [366, 181] width 733 height 363
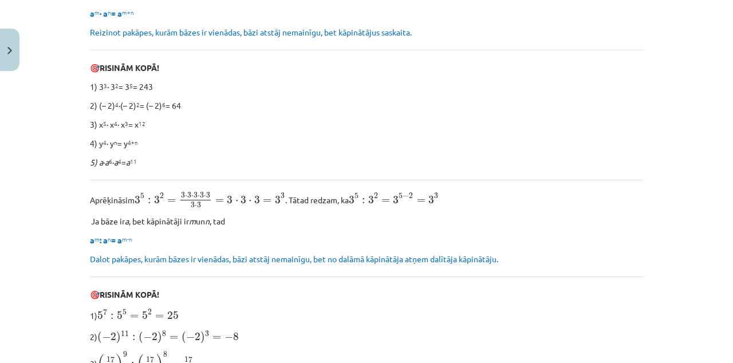
click at [0, 0] on div "Mācību tēma: Matemātikas i - 12. klases 1. ieskaites mācību materiāls (ab) #2 📝…" at bounding box center [366, 181] width 733 height 363
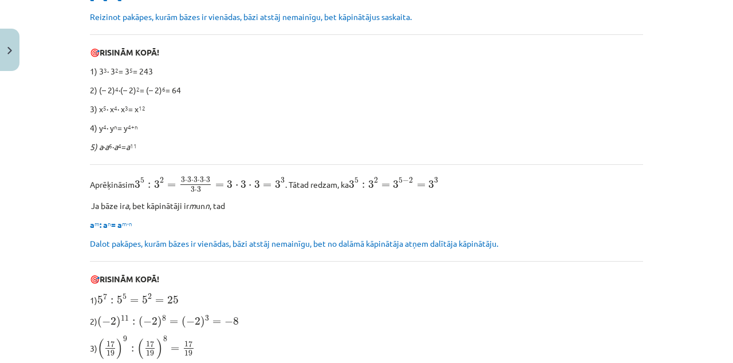
click at [0, 0] on div "Mācību tēma: Matemātikas i - 12. klases 1. ieskaites mācību materiāls (ab) #2 📝…" at bounding box center [366, 181] width 733 height 363
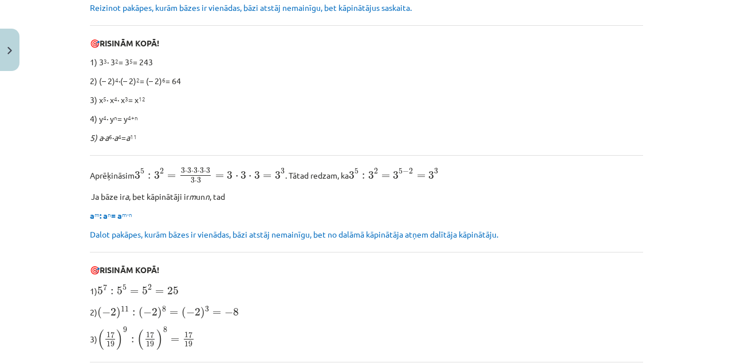
click at [0, 0] on div "Mācību tēma: Matemātikas i - 12. klases 1. ieskaites mācību materiāls (ab) #2 📝…" at bounding box center [366, 181] width 733 height 363
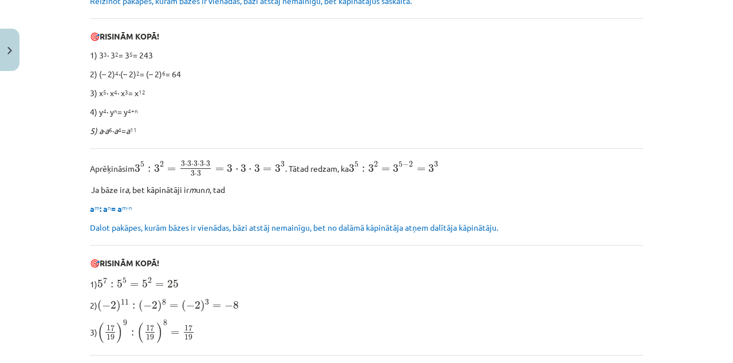
click at [0, 0] on div "Mācību tēma: Matemātikas i - 12. klases 1. ieskaites mācību materiāls (ab) #2 📝…" at bounding box center [366, 181] width 733 height 363
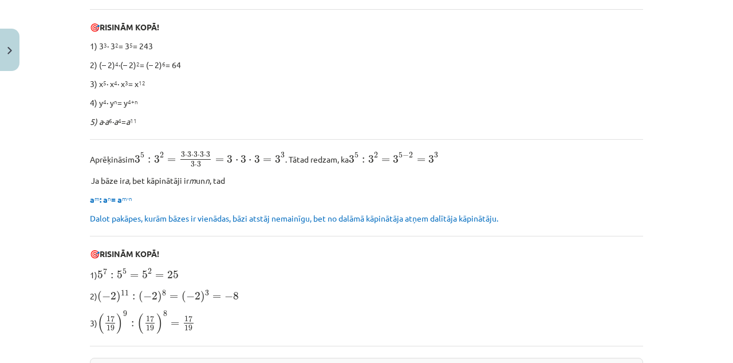
click at [0, 0] on div "Mācību tēma: Matemātikas i - 12. klases 1. ieskaites mācību materiāls (ab) #2 📝…" at bounding box center [366, 181] width 733 height 363
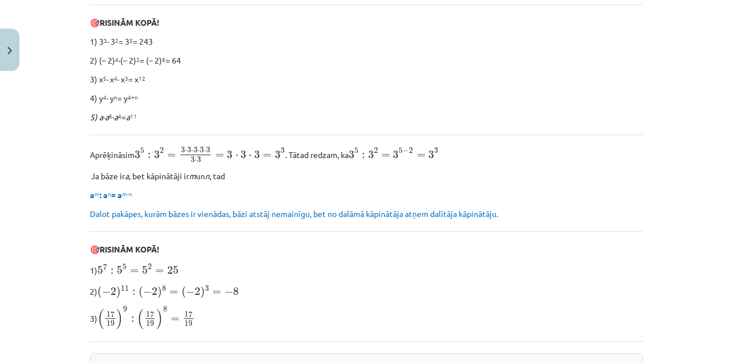
click at [0, 0] on div "Mācību tēma: Matemātikas i - 12. klases 1. ieskaites mācību materiāls (ab) #2 📝…" at bounding box center [366, 181] width 733 height 363
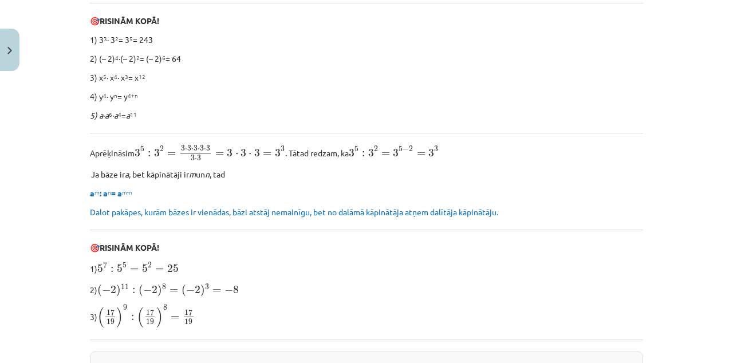
click at [0, 0] on div "Mācību tēma: Matemātikas i - 12. klases 1. ieskaites mācību materiāls (ab) #2 📝…" at bounding box center [366, 181] width 733 height 363
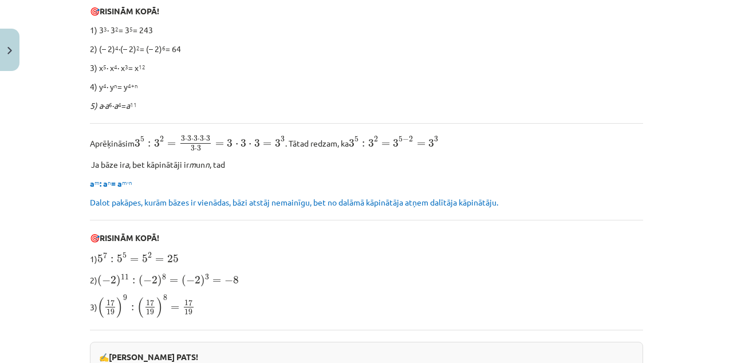
click at [0, 0] on div "Mācību tēma: Matemātikas i - 12. klases 1. ieskaites mācību materiāls (ab) #2 📝…" at bounding box center [366, 181] width 733 height 363
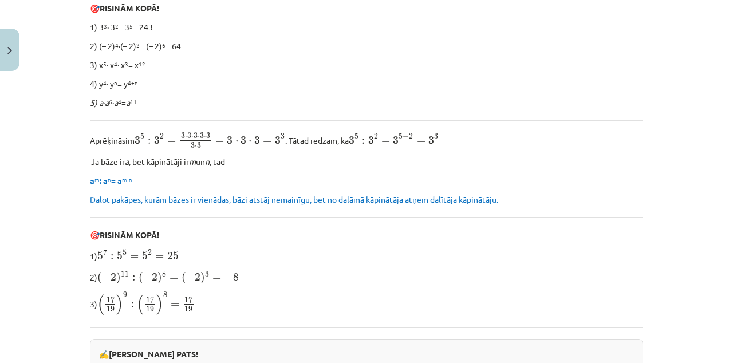
click at [0, 0] on div "Mācību tēma: Matemātikas i - 12. klases 1. ieskaites mācību materiāls (ab) #2 📝…" at bounding box center [366, 181] width 733 height 363
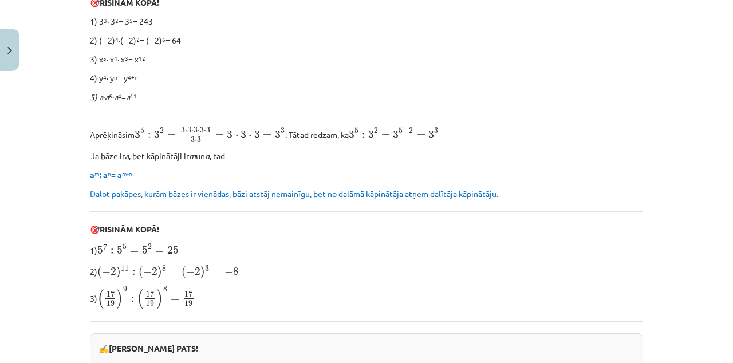
click at [0, 0] on div "Mācību tēma: Matemātikas i - 12. klases 1. ieskaites mācību materiāls (ab) #2 📝…" at bounding box center [366, 181] width 733 height 363
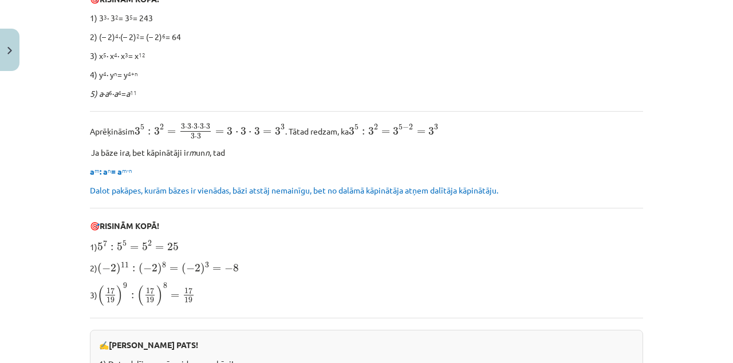
click at [0, 0] on div "Mācību tēma: Matemātikas i - 12. klases 1. ieskaites mācību materiāls (ab) #2 📝…" at bounding box center [366, 181] width 733 height 363
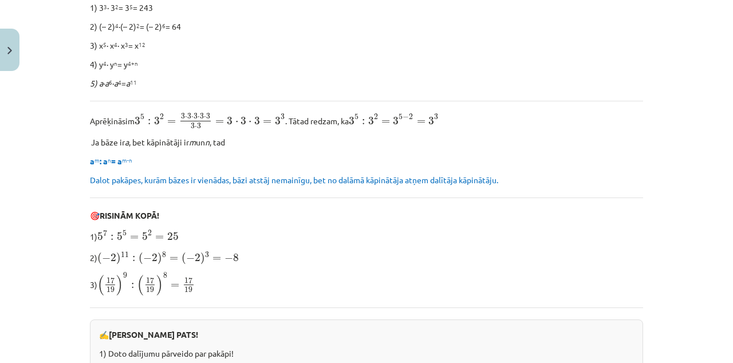
click at [0, 0] on div "Mācību tēma: Matemātikas i - 12. klases 1. ieskaites mācību materiāls (ab) #2 📝…" at bounding box center [366, 181] width 733 height 363
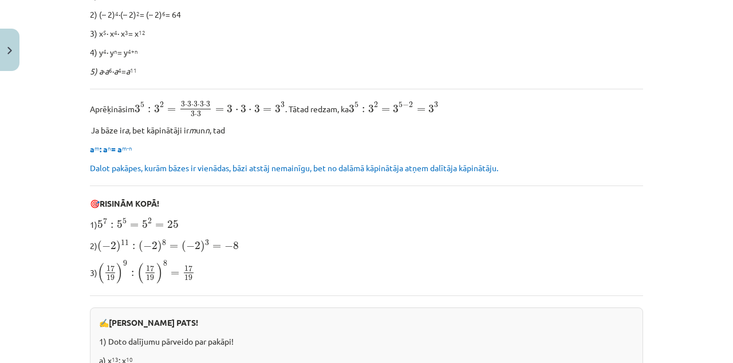
click at [0, 0] on div "Mācību tēma: Matemātikas i - 12. klases 1. ieskaites mācību materiāls (ab) #2 📝…" at bounding box center [366, 181] width 733 height 363
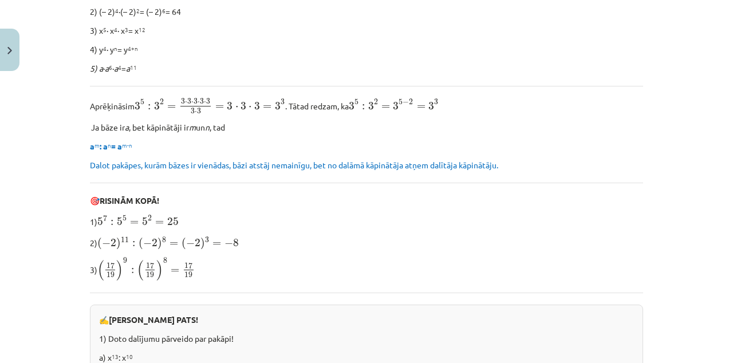
click at [0, 0] on div "Mācību tēma: Matemātikas i - 12. klases 1. ieskaites mācību materiāls (ab) #2 📝…" at bounding box center [366, 181] width 733 height 363
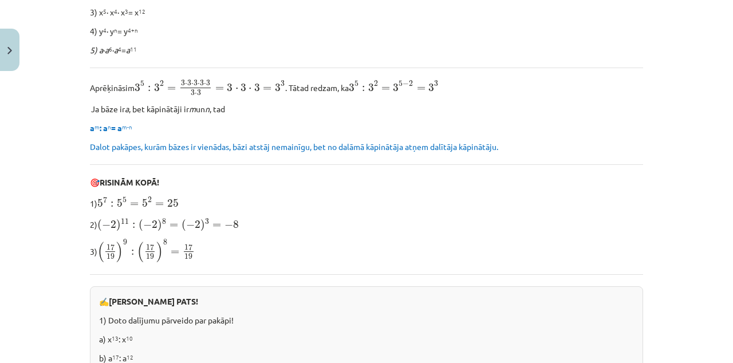
click at [0, 0] on div "Mācību tēma: Matemātikas i - 12. klases 1. ieskaites mācību materiāls (ab) #2 📝…" at bounding box center [366, 181] width 733 height 363
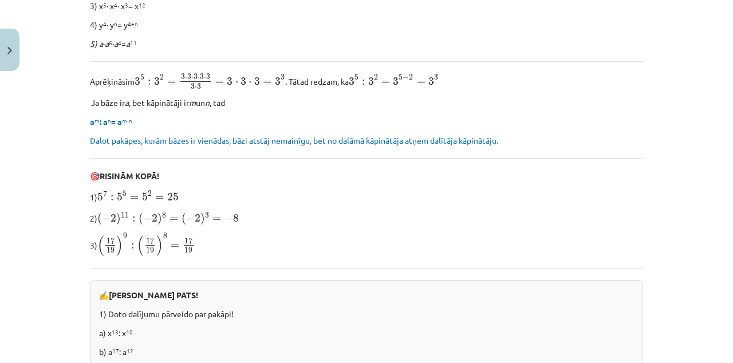
click at [0, 0] on div "Mācību tēma: Matemātikas i - 12. klases 1. ieskaites mācību materiāls (ab) #2 📝…" at bounding box center [366, 181] width 733 height 363
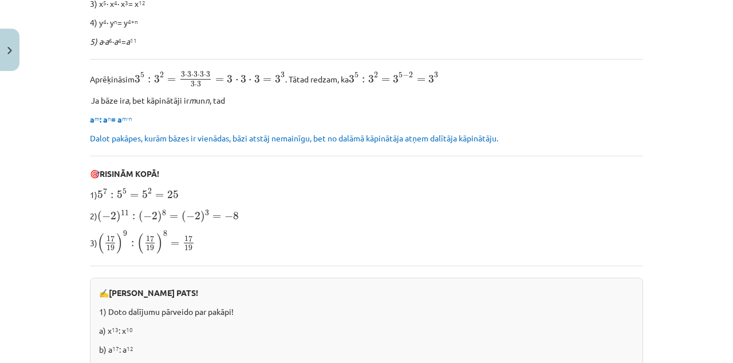
click at [0, 0] on div "Mācību tēma: Matemātikas i - 12. klases 1. ieskaites mācību materiāls (ab) #2 📝…" at bounding box center [366, 181] width 733 height 363
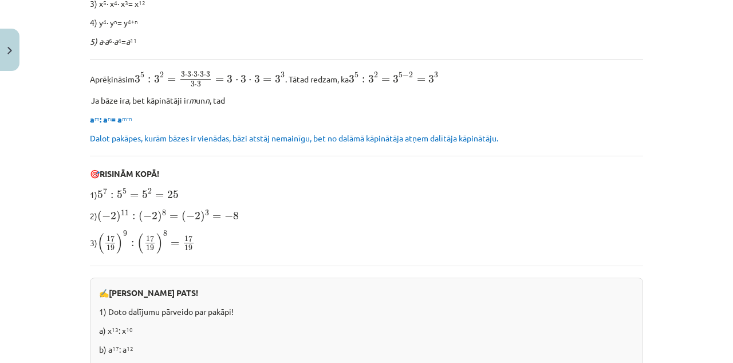
click at [0, 0] on div "Mācību tēma: Matemātikas i - 12. klases 1. ieskaites mācību materiāls (ab) #2 📝…" at bounding box center [366, 181] width 733 height 363
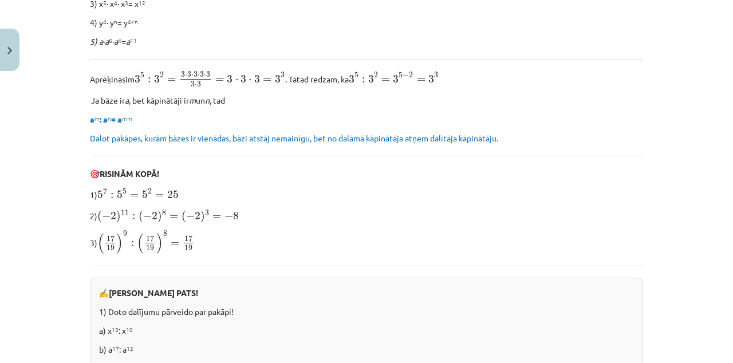
click at [0, 0] on div "Mācību tēma: Matemātikas i - 12. klases 1. ieskaites mācību materiāls (ab) #2 📝…" at bounding box center [366, 181] width 733 height 363
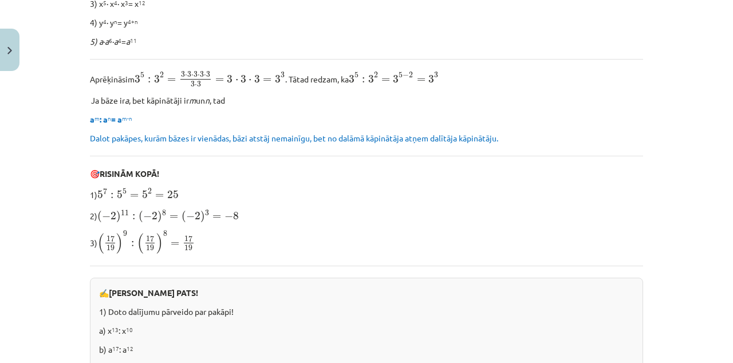
click at [0, 0] on div "Mācību tēma: Matemātikas i - 12. klases 1. ieskaites mācību materiāls (ab) #2 📝…" at bounding box center [366, 181] width 733 height 363
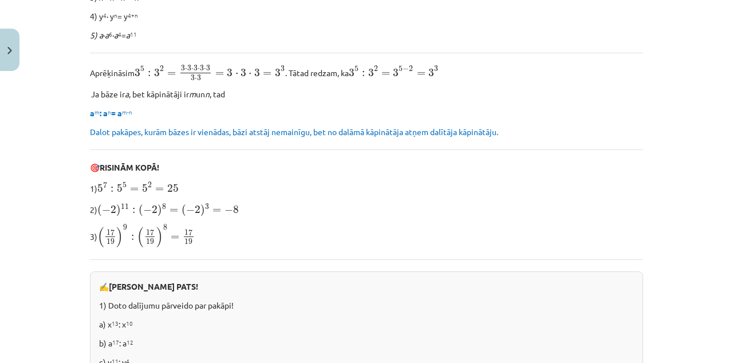
click at [0, 0] on div "Mācību tēma: Matemātikas i - 12. klases 1. ieskaites mācību materiāls (ab) #2 📝…" at bounding box center [366, 181] width 733 height 363
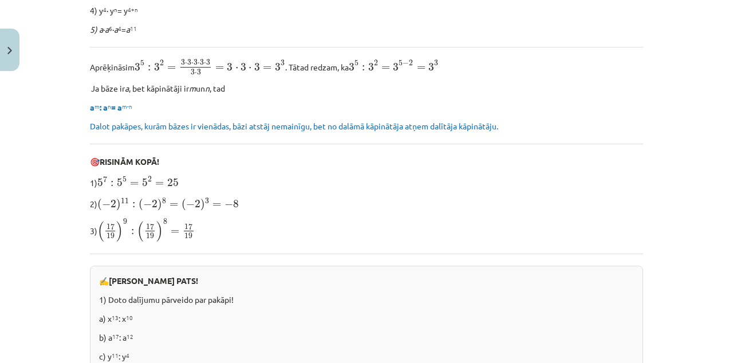
click at [0, 0] on div "Mācību tēma: Matemātikas i - 12. klases 1. ieskaites mācību materiāls (ab) #2 📝…" at bounding box center [366, 181] width 733 height 363
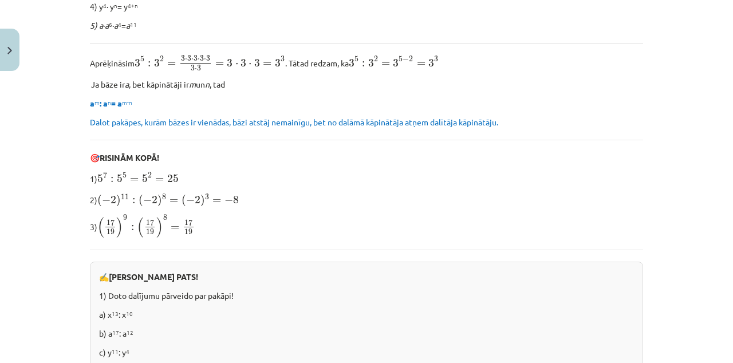
click at [0, 0] on div "Mācību tēma: Matemātikas i - 12. klases 1. ieskaites mācību materiāls (ab) #2 📝…" at bounding box center [366, 181] width 733 height 363
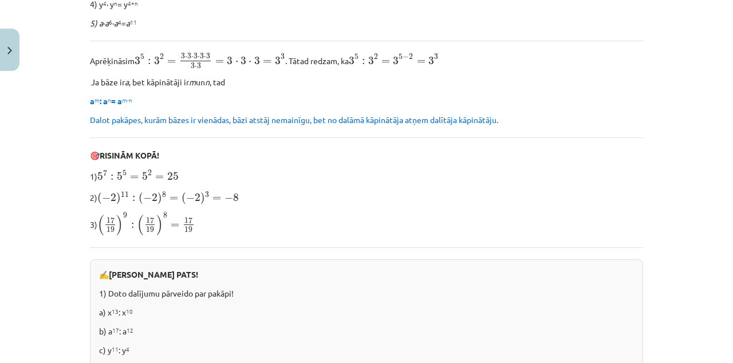
click at [0, 0] on div "Mācību tēma: Matemātikas i - 12. klases 1. ieskaites mācību materiāls (ab) #2 📝…" at bounding box center [366, 181] width 733 height 363
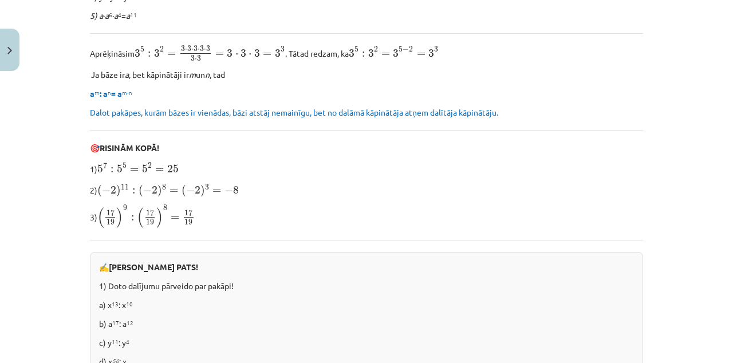
click at [0, 0] on div "Mācību tēma: Matemātikas i - 12. klases 1. ieskaites mācību materiāls (ab) #2 📝…" at bounding box center [366, 181] width 733 height 363
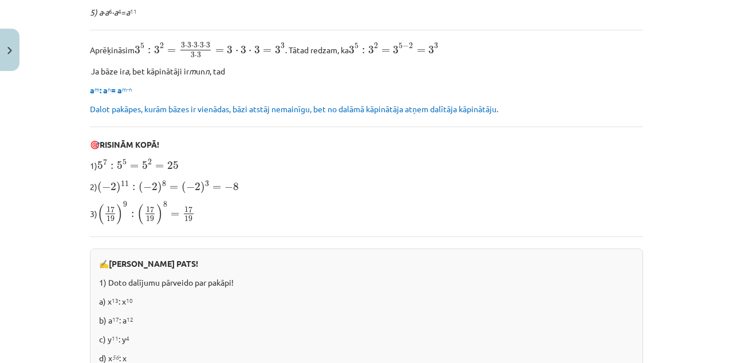
click at [0, 0] on div "Mācību tēma: Matemātikas i - 12. klases 1. ieskaites mācību materiāls (ab) #2 📝…" at bounding box center [366, 181] width 733 height 363
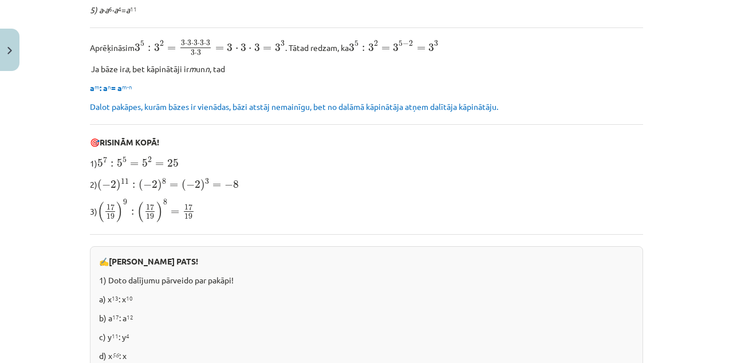
click at [0, 0] on div "Mācību tēma: Matemātikas i - 12. klases 1. ieskaites mācību materiāls (ab) #2 📝…" at bounding box center [366, 181] width 733 height 363
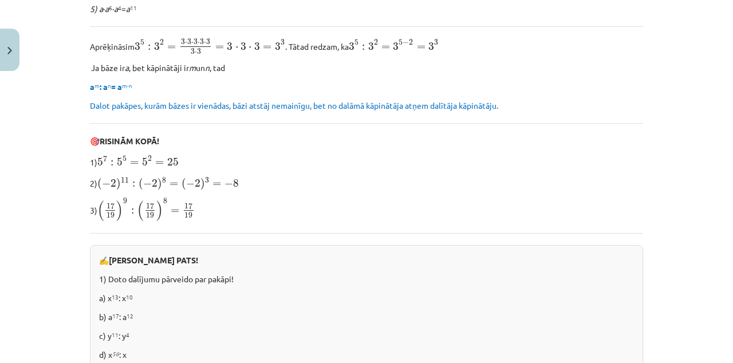
click at [0, 0] on div "Mācību tēma: Matemātikas i - 12. klases 1. ieskaites mācību materiāls (ab) #2 📝…" at bounding box center [366, 181] width 733 height 363
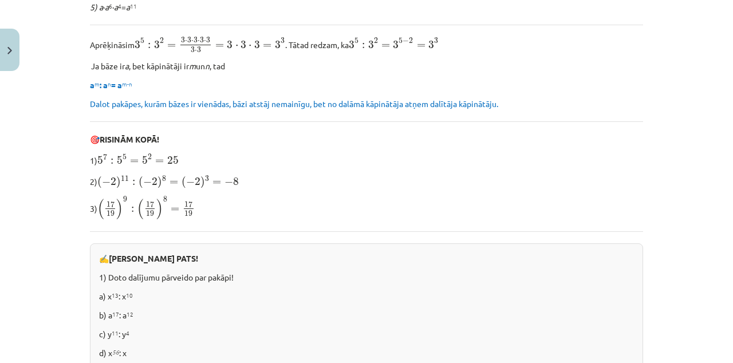
click at [0, 0] on div "Mācību tēma: Matemātikas i - 12. klases 1. ieskaites mācību materiāls (ab) #2 📝…" at bounding box center [366, 181] width 733 height 363
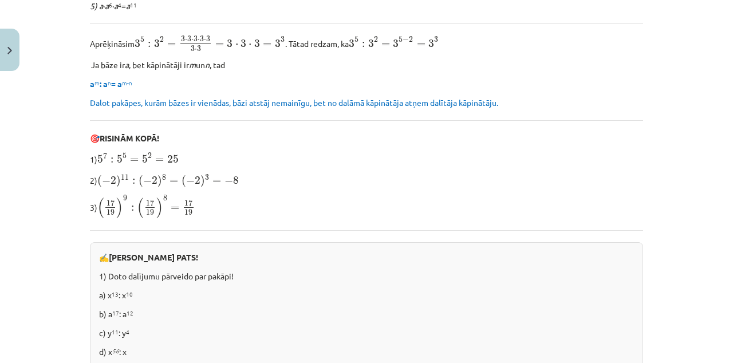
click at [0, 0] on div "Mācību tēma: Matemātikas i - 12. klases 1. ieskaites mācību materiāls (ab) #2 📝…" at bounding box center [366, 181] width 733 height 363
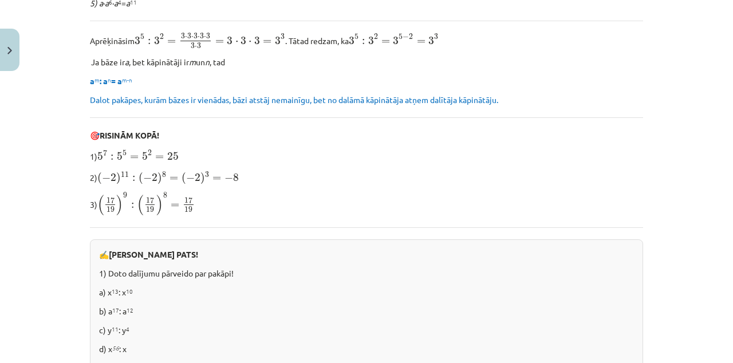
click at [0, 0] on div "Mācību tēma: Matemātikas i - 12. klases 1. ieskaites mācību materiāls (ab) #2 📝…" at bounding box center [366, 181] width 733 height 363
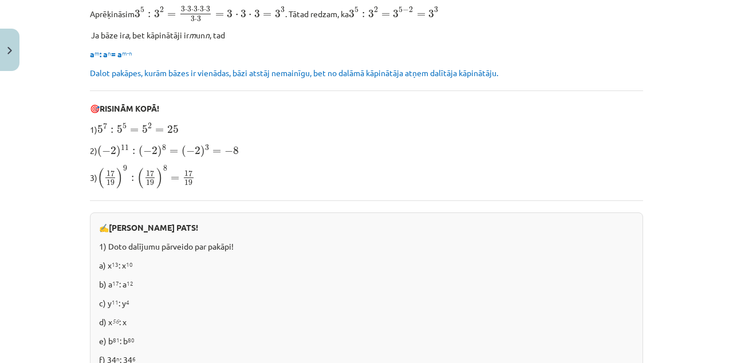
click at [0, 0] on div "Mācību tēma: Matemātikas i - 12. klases 1. ieskaites mācību materiāls (ab) #2 📝…" at bounding box center [366, 181] width 733 height 363
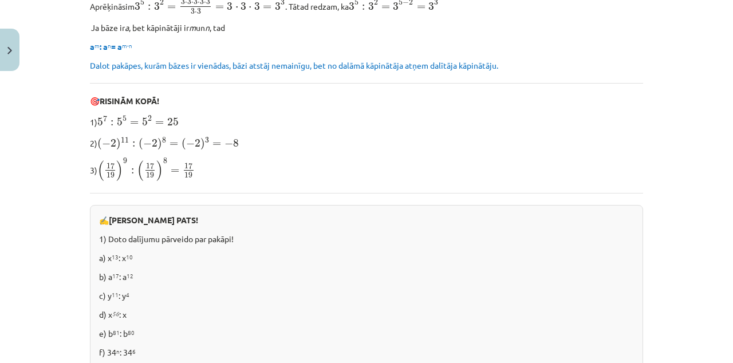
click at [0, 0] on div "Mācību tēma: Matemātikas i - 12. klases 1. ieskaites mācību materiāls (ab) #2 📝…" at bounding box center [366, 181] width 733 height 363
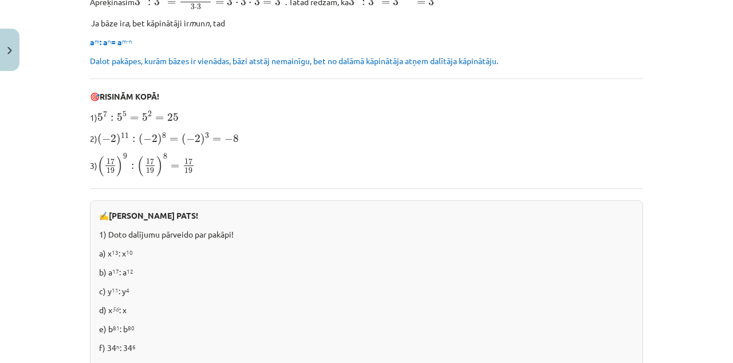
click at [0, 0] on div "Mācību tēma: Matemātikas i - 12. klases 1. ieskaites mācību materiāls (ab) #2 📝…" at bounding box center [366, 181] width 733 height 363
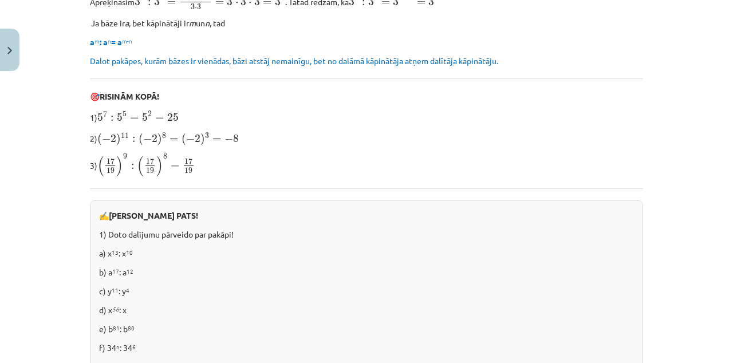
click at [0, 0] on div "Mācību tēma: Matemātikas i - 12. klases 1. ieskaites mācību materiāls (ab) #2 📝…" at bounding box center [366, 181] width 733 height 363
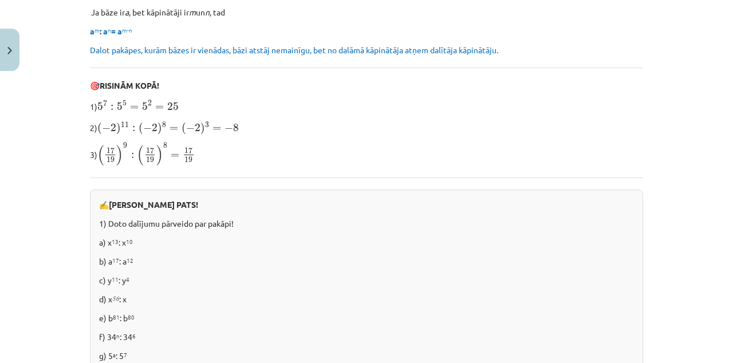
click at [0, 0] on div "Mācību tēma: Matemātikas i - 12. klases 1. ieskaites mācību materiāls (ab) #2 📝…" at bounding box center [366, 181] width 733 height 363
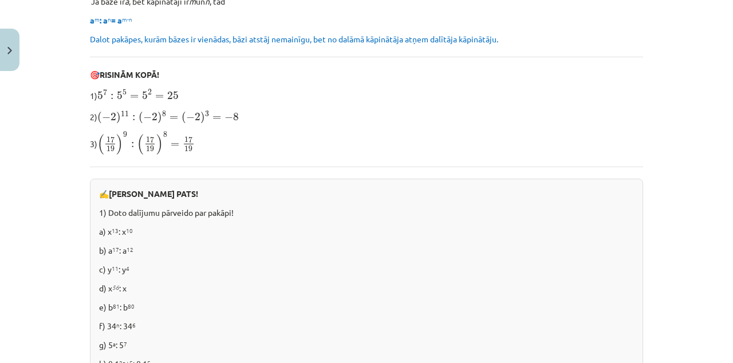
click at [0, 0] on div "Mācību tēma: Matemātikas i - 12. klases 1. ieskaites mācību materiāls (ab) #2 📝…" at bounding box center [366, 181] width 733 height 363
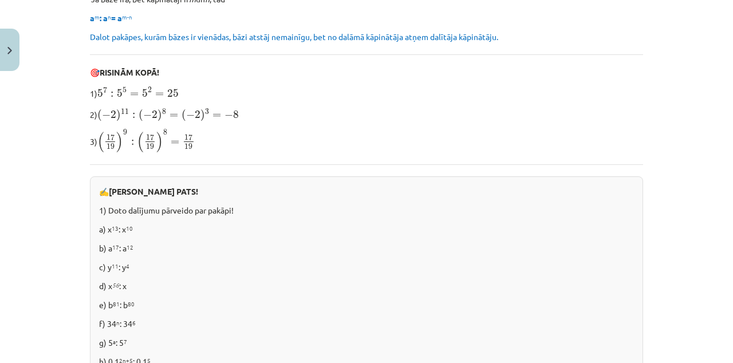
click at [0, 0] on div "Mācību tēma: Matemātikas i - 12. klases 1. ieskaites mācību materiāls (ab) #2 📝…" at bounding box center [366, 181] width 733 height 363
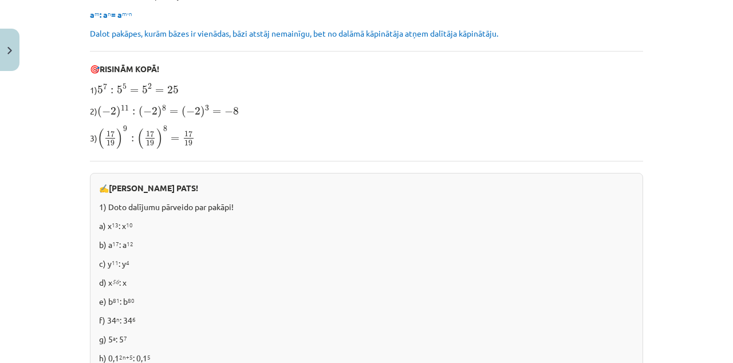
click at [0, 0] on div "Mācību tēma: Matemātikas i - 12. klases 1. ieskaites mācību materiāls (ab) #2 📝…" at bounding box center [366, 181] width 733 height 363
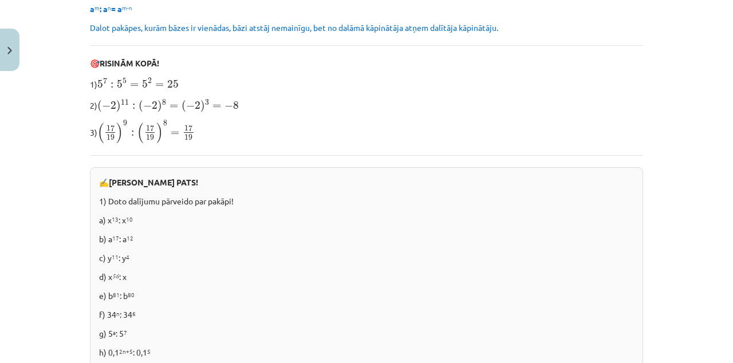
click at [0, 0] on div "Mācību tēma: Matemātikas i - 12. klases 1. ieskaites mācību materiāls (ab) #2 📝…" at bounding box center [366, 181] width 733 height 363
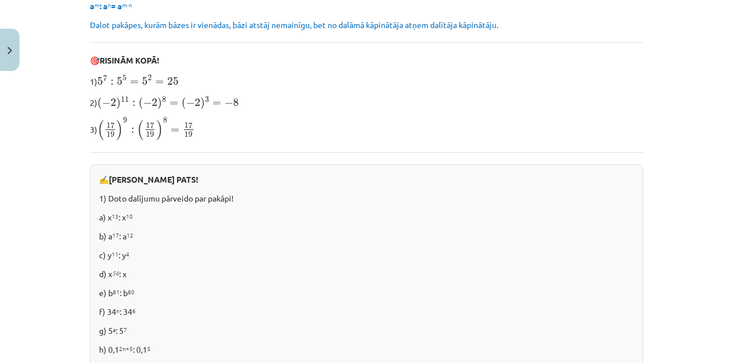
click at [0, 0] on div "Mācību tēma: Matemātikas i - 12. klases 1. ieskaites mācību materiāls (ab) #2 📝…" at bounding box center [366, 181] width 733 height 363
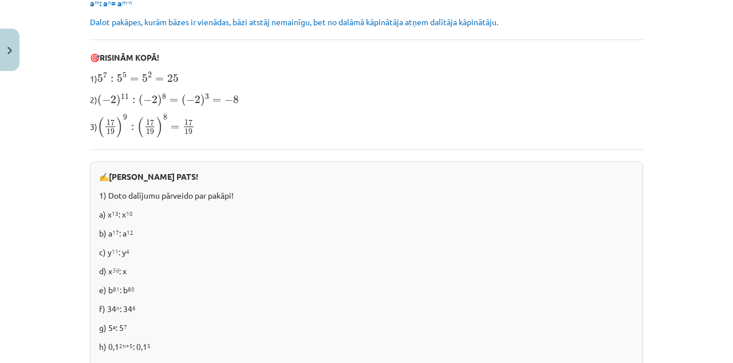
click at [0, 0] on div "Mācību tēma: Matemātikas i - 12. klases 1. ieskaites mācību materiāls (ab) #2 📝…" at bounding box center [366, 181] width 733 height 363
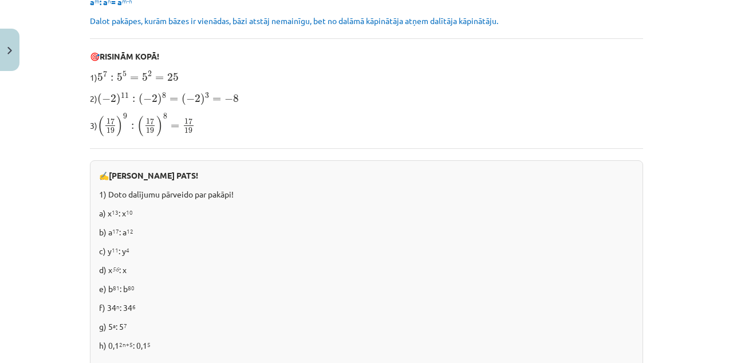
click at [0, 0] on div "Mācību tēma: Matemātikas i - 12. klases 1. ieskaites mācību materiāls (ab) #2 📝…" at bounding box center [366, 181] width 733 height 363
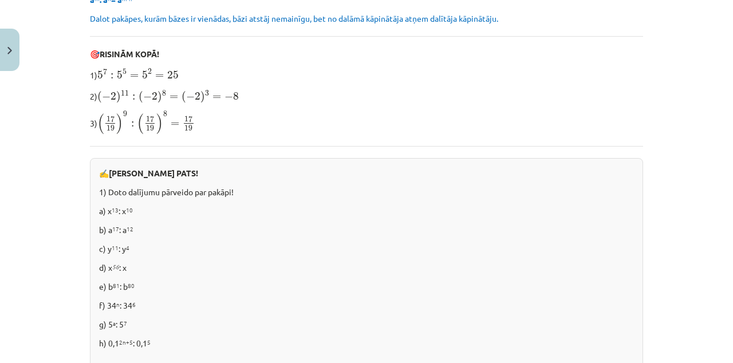
click at [0, 0] on div "Mācību tēma: Matemātikas i - 12. klases 1. ieskaites mācību materiāls (ab) #2 📝…" at bounding box center [366, 181] width 733 height 363
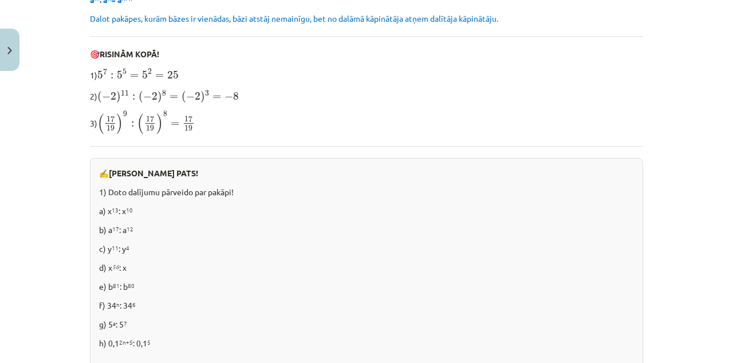
click at [0, 0] on div "Mācību tēma: Matemātikas i - 12. klases 1. ieskaites mācību materiāls (ab) #2 📝…" at bounding box center [366, 181] width 733 height 363
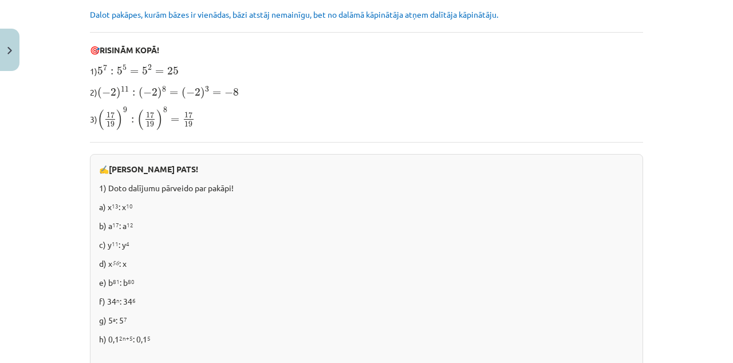
click at [0, 0] on div "Mācību tēma: Matemātikas i - 12. klases 1. ieskaites mācību materiāls (ab) #2 📝…" at bounding box center [366, 181] width 733 height 363
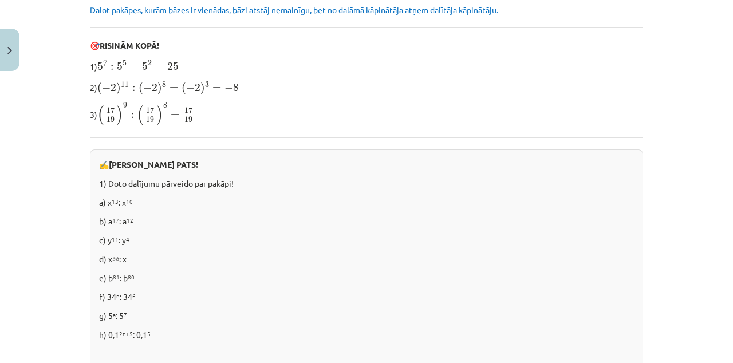
click at [0, 0] on div "Mācību tēma: Matemātikas i - 12. klases 1. ieskaites mācību materiāls (ab) #2 📝…" at bounding box center [366, 181] width 733 height 363
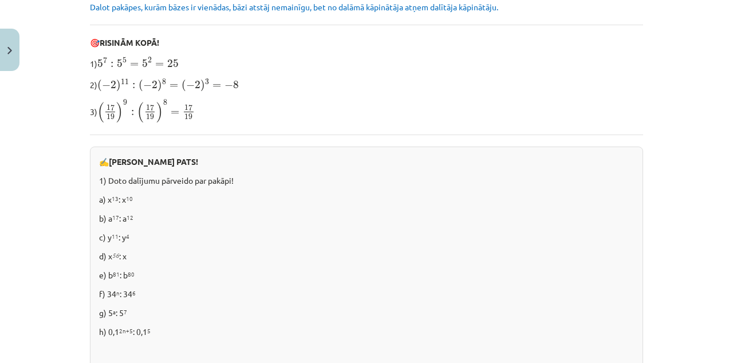
click at [0, 0] on div "Mācību tēma: Matemātikas i - 12. klases 1. ieskaites mācību materiāls (ab) #2 📝…" at bounding box center [366, 181] width 733 height 363
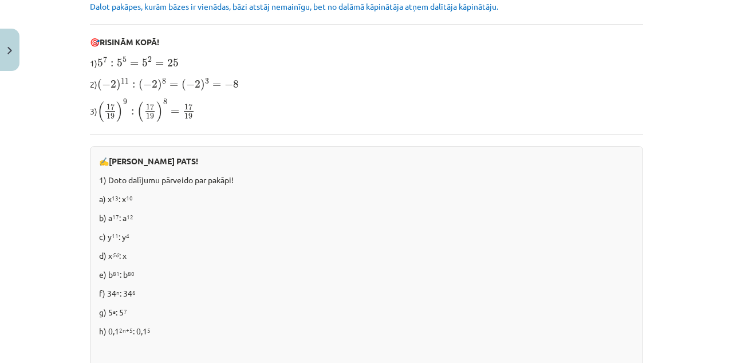
click at [0, 0] on div "Mācību tēma: Matemātikas i - 12. klases 1. ieskaites mācību materiāls (ab) #2 📝…" at bounding box center [366, 181] width 733 height 363
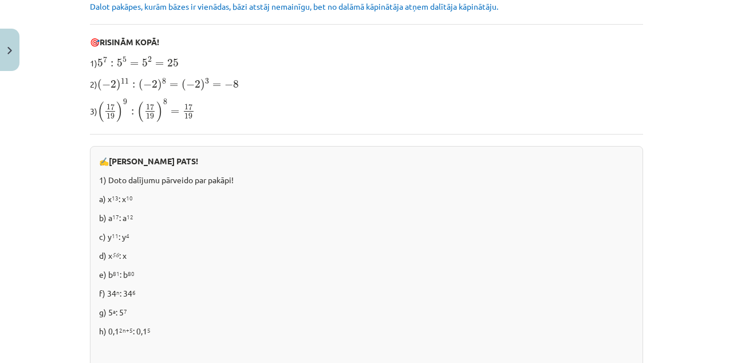
click at [0, 0] on div "Mācību tēma: Matemātikas i - 12. klases 1. ieskaites mācību materiāls (ab) #2 📝…" at bounding box center [366, 181] width 733 height 363
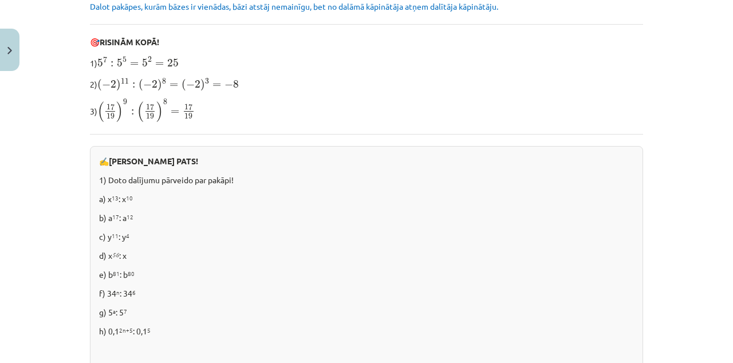
click at [0, 0] on div "Mācību tēma: Matemātikas i - 12. klases 1. ieskaites mācību materiāls (ab) #2 📝…" at bounding box center [366, 181] width 733 height 363
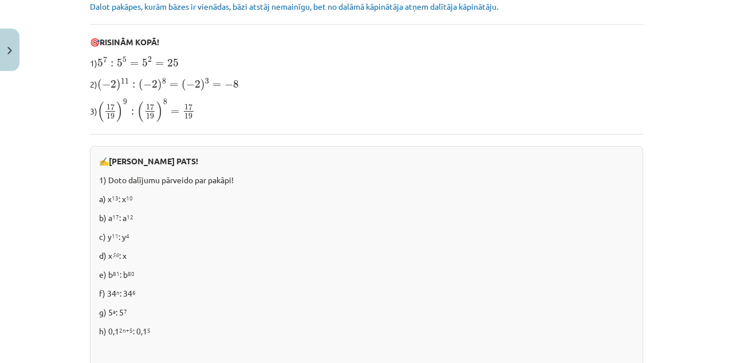
click at [0, 0] on div "Mācību tēma: Matemātikas i - 12. klases 1. ieskaites mācību materiāls (ab) #2 📝…" at bounding box center [366, 181] width 733 height 363
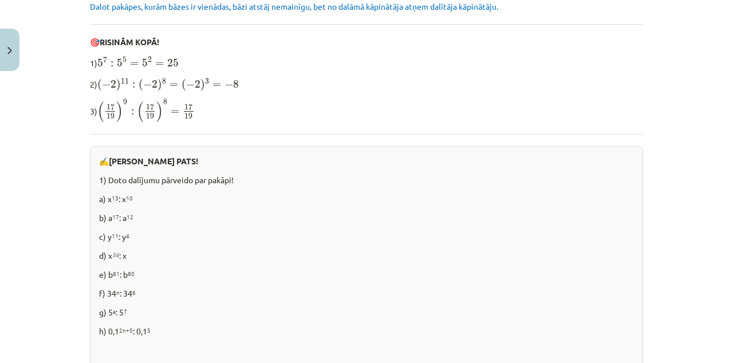
click at [0, 0] on div "Mācību tēma: Matemātikas i - 12. klases 1. ieskaites mācību materiāls (ab) #2 📝…" at bounding box center [366, 181] width 733 height 363
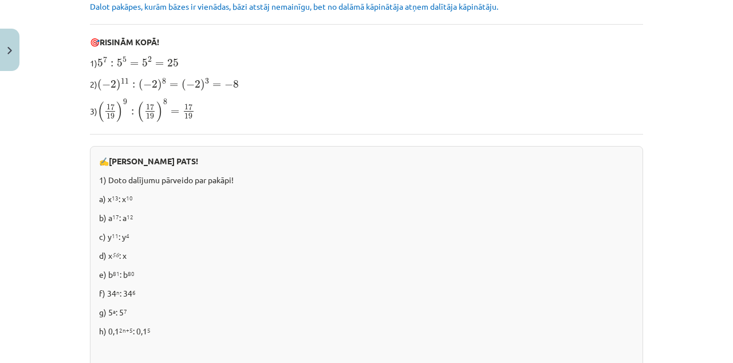
click at [0, 0] on div "Mācību tēma: Matemātikas i - 12. klases 1. ieskaites mācību materiāls (ab) #2 📝…" at bounding box center [366, 181] width 733 height 363
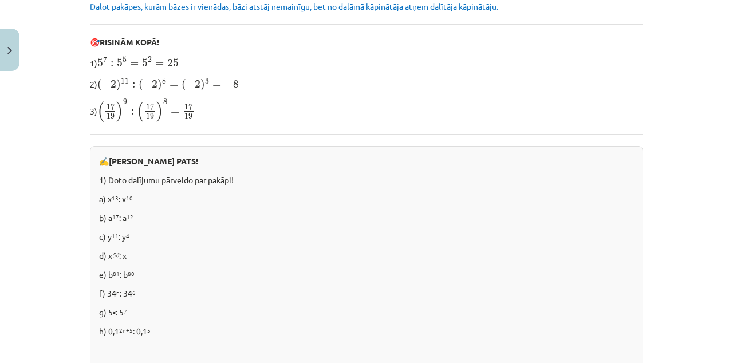
click at [0, 0] on div "Mācību tēma: Matemātikas i - 12. klases 1. ieskaites mācību materiāls (ab) #2 📝…" at bounding box center [366, 181] width 733 height 363
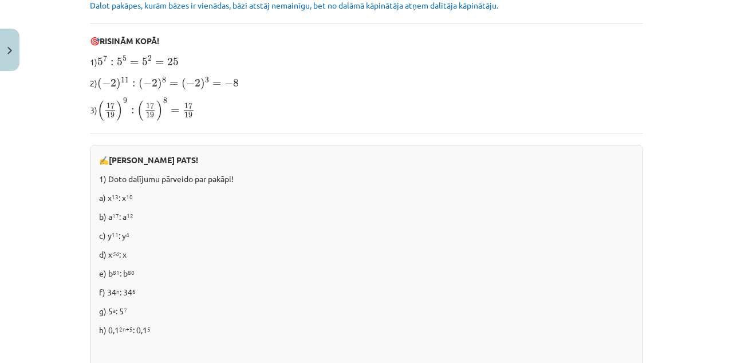
click at [0, 0] on div "Mācību tēma: Matemātikas i - 12. klases 1. ieskaites mācību materiāls (ab) #2 📝…" at bounding box center [366, 181] width 733 height 363
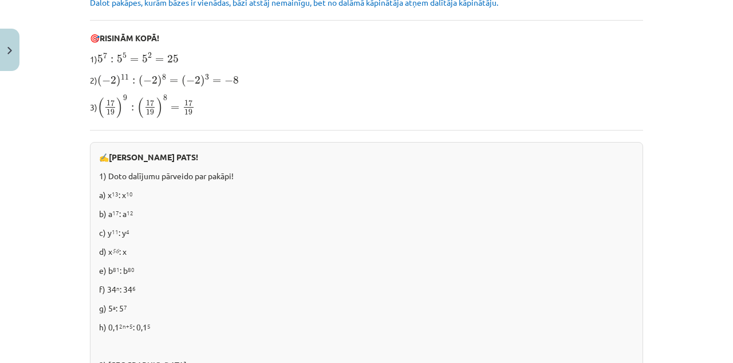
click at [0, 0] on div "Mācību tēma: Matemātikas i - 12. klases 1. ieskaites mācību materiāls (ab) #2 📝…" at bounding box center [366, 181] width 733 height 363
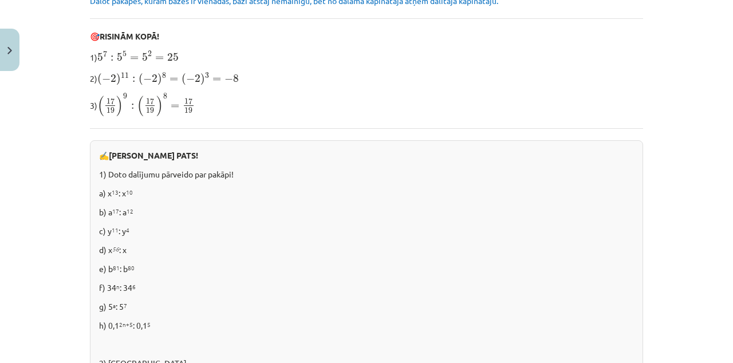
click at [0, 0] on div "Mācību tēma: Matemātikas i - 12. klases 1. ieskaites mācību materiāls (ab) #2 📝…" at bounding box center [366, 181] width 733 height 363
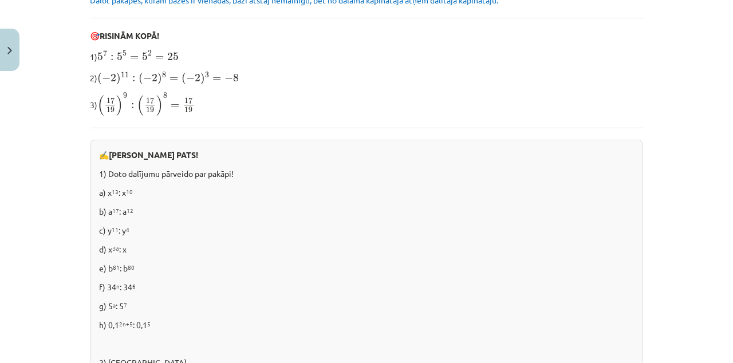
click at [0, 0] on div "Mācību tēma: Matemātikas i - 12. klases 1. ieskaites mācību materiāls (ab) #2 📝…" at bounding box center [366, 181] width 733 height 363
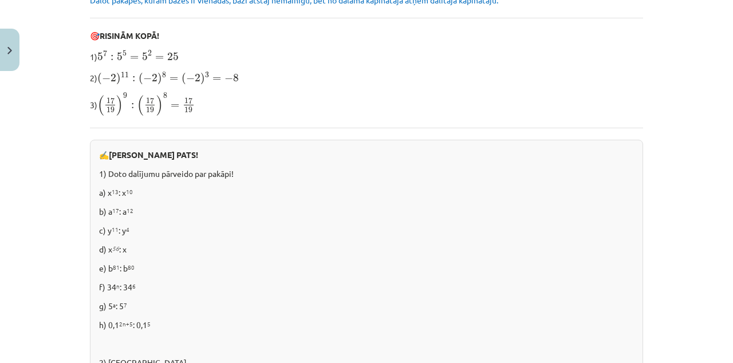
click at [0, 0] on div "Mācību tēma: Matemātikas i - 12. klases 1. ieskaites mācību materiāls (ab) #2 📝…" at bounding box center [366, 181] width 733 height 363
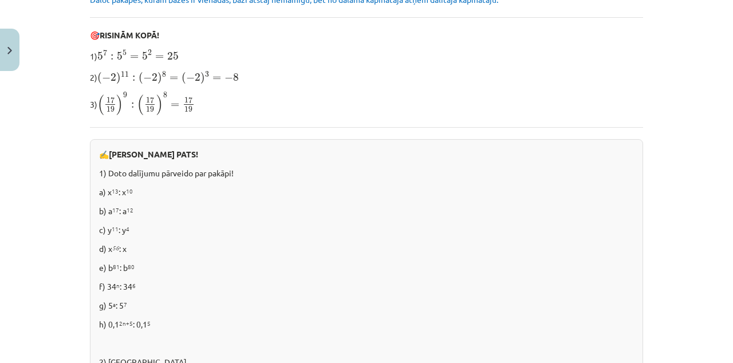
click at [0, 0] on div "Mācību tēma: Matemātikas i - 12. klases 1. ieskaites mācību materiāls (ab) #2 📝…" at bounding box center [366, 181] width 733 height 363
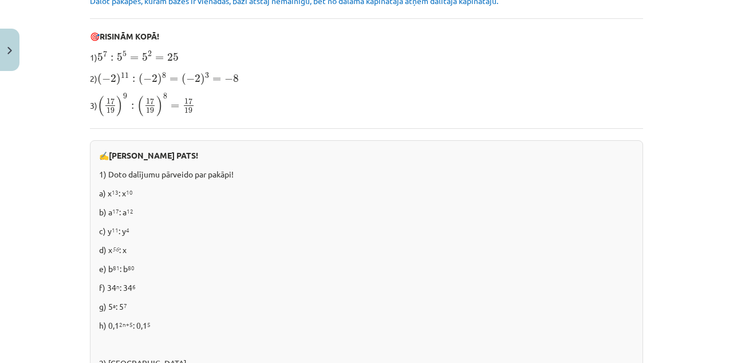
click at [0, 0] on div "Mācību tēma: Matemātikas i - 12. klases 1. ieskaites mācību materiāls (ab) #2 📝…" at bounding box center [366, 181] width 733 height 363
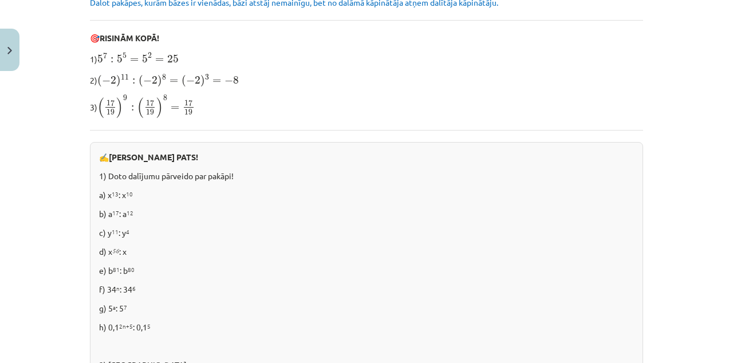
click at [0, 0] on div "Mācību tēma: Matemātikas i - 12. klases 1. ieskaites mācību materiāls (ab) #2 📝…" at bounding box center [366, 181] width 733 height 363
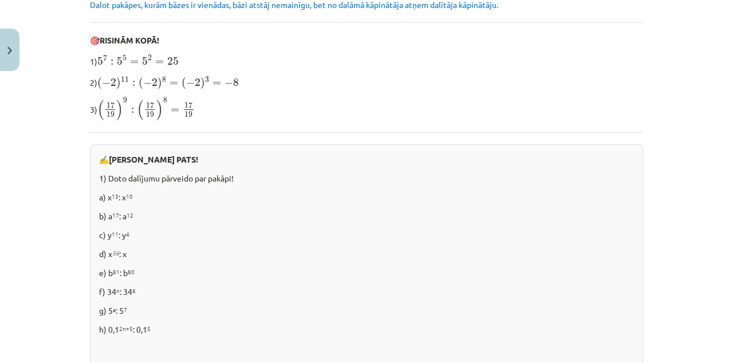
click at [0, 0] on div "Mācību tēma: Matemātikas i - 12. klases 1. ieskaites mācību materiāls (ab) #2 📝…" at bounding box center [366, 181] width 733 height 363
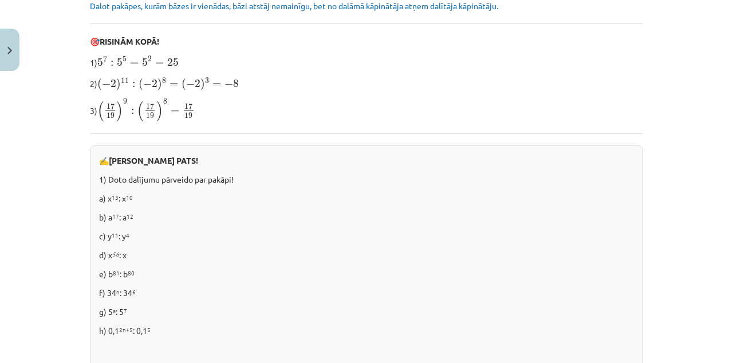
click at [0, 0] on div "Mācību tēma: Matemātikas i - 12. klases 1. ieskaites mācību materiāls (ab) #2 📝…" at bounding box center [366, 181] width 733 height 363
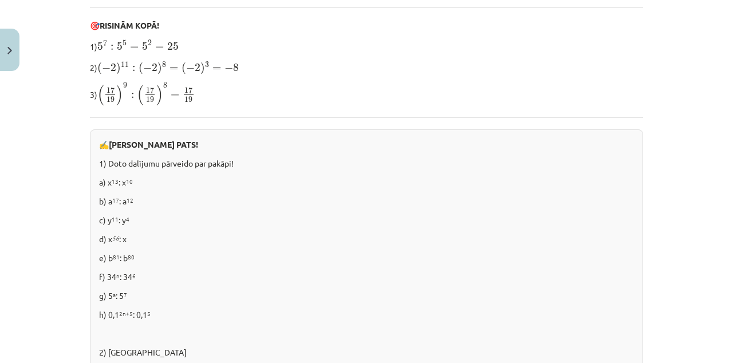
click at [0, 0] on div "Mācību tēma: Matemātikas i - 12. klases 1. ieskaites mācību materiāls (ab) #2 📝…" at bounding box center [366, 181] width 733 height 363
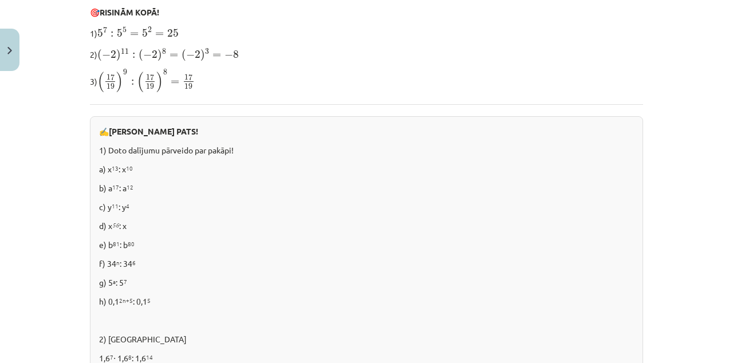
click at [0, 0] on div "Mācību tēma: Matemātikas i - 12. klases 1. ieskaites mācību materiāls (ab) #2 📝…" at bounding box center [366, 181] width 733 height 363
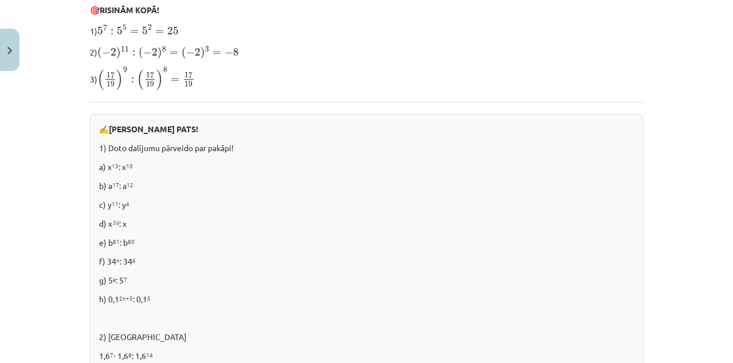
click at [0, 0] on div "Mācību tēma: Matemātikas i - 12. klases 1. ieskaites mācību materiāls (ab) #2 📝…" at bounding box center [366, 181] width 733 height 363
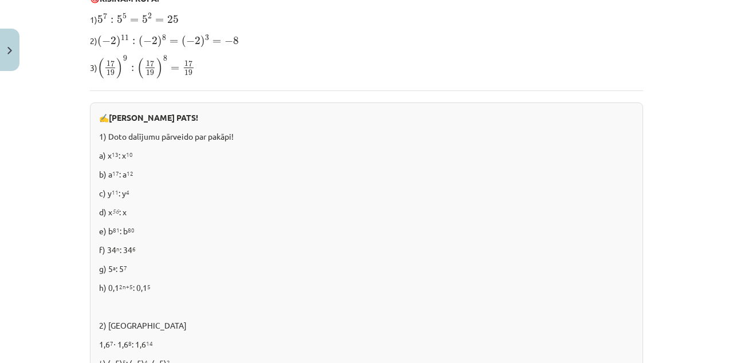
click at [0, 0] on div "Mācību tēma: Matemātikas i - 12. klases 1. ieskaites mācību materiāls (ab) #2 📝…" at bounding box center [366, 181] width 733 height 363
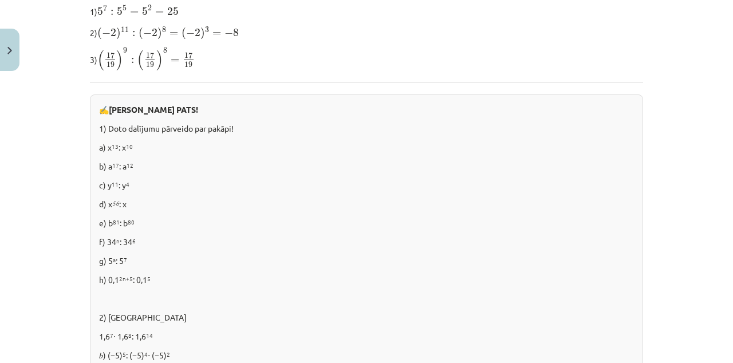
click at [0, 0] on div "Mācību tēma: Matemātikas i - 12. klases 1. ieskaites mācību materiāls (ab) #2 📝…" at bounding box center [366, 181] width 733 height 363
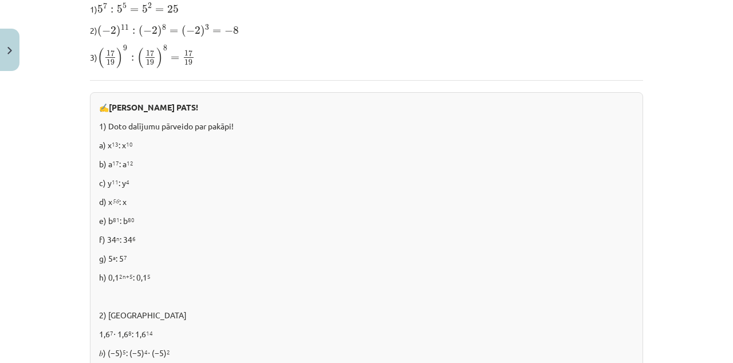
click at [0, 0] on div "Mācību tēma: Matemātikas i - 12. klases 1. ieskaites mācību materiāls (ab) #2 📝…" at bounding box center [366, 181] width 733 height 363
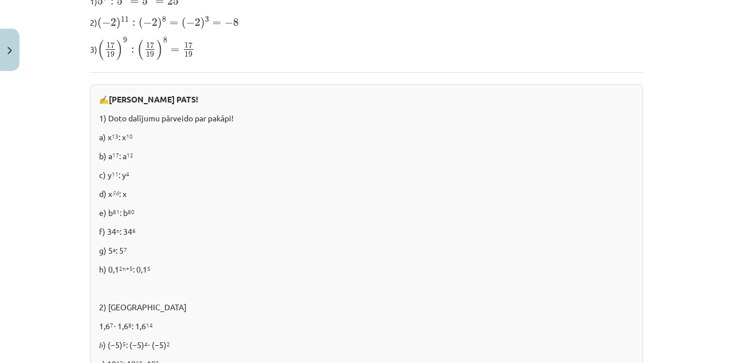
click at [0, 0] on div "Mācību tēma: Matemātikas i - 12. klases 1. ieskaites mācību materiāls (ab) #2 📝…" at bounding box center [366, 181] width 733 height 363
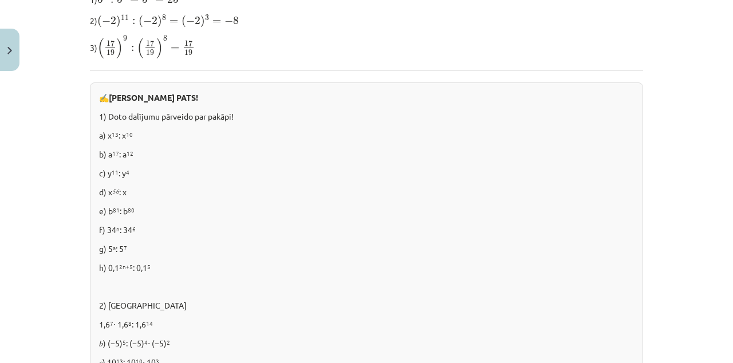
click at [0, 0] on div "Mācību tēma: Matemātikas i - 12. klases 1. ieskaites mācību materiāls (ab) #2 📝…" at bounding box center [366, 181] width 733 height 363
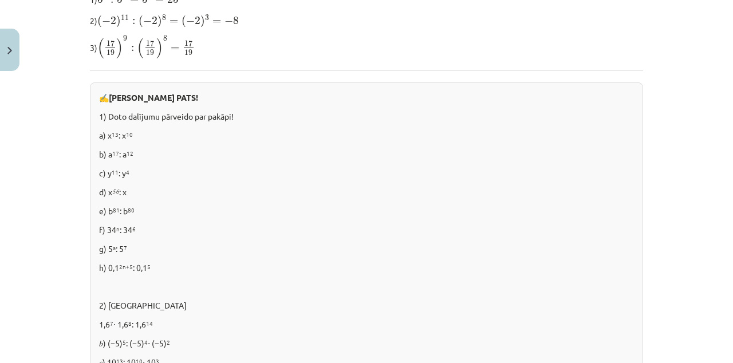
click at [0, 0] on div "Mācību tēma: Matemātikas i - 12. klases 1. ieskaites mācību materiāls (ab) #2 📝…" at bounding box center [366, 181] width 733 height 363
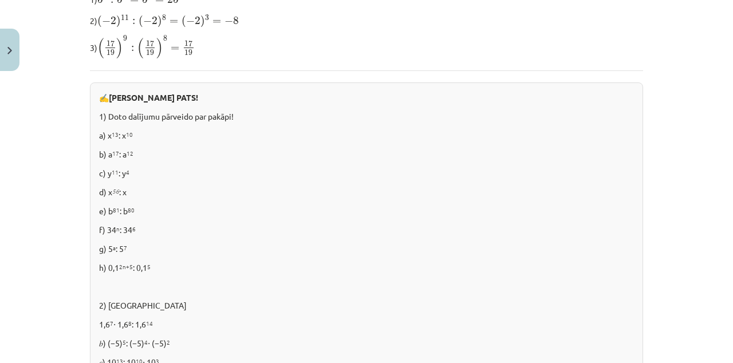
click at [0, 0] on div "Mācību tēma: Matemātikas i - 12. klases 1. ieskaites mācību materiāls (ab) #2 📝…" at bounding box center [366, 181] width 733 height 363
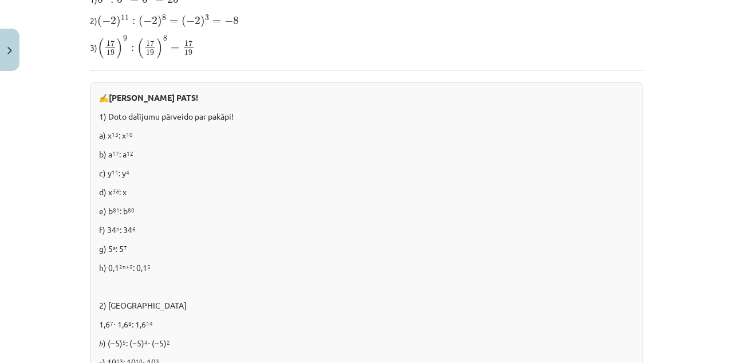
click at [0, 0] on div "Mācību tēma: Matemātikas i - 12. klases 1. ieskaites mācību materiāls (ab) #2 📝…" at bounding box center [366, 181] width 733 height 363
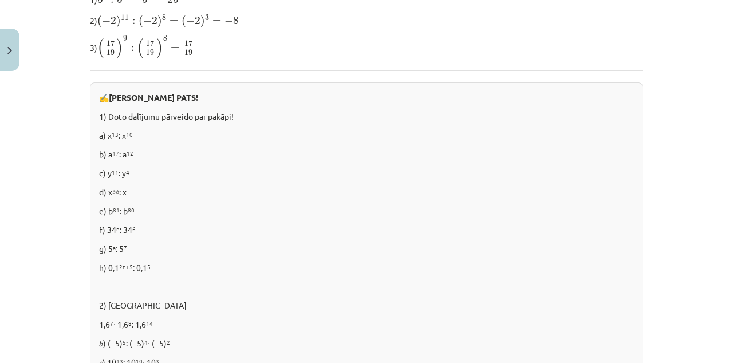
click at [0, 0] on div "Mācību tēma: Matemātikas i - 12. klases 1. ieskaites mācību materiāls (ab) #2 📝…" at bounding box center [366, 181] width 733 height 363
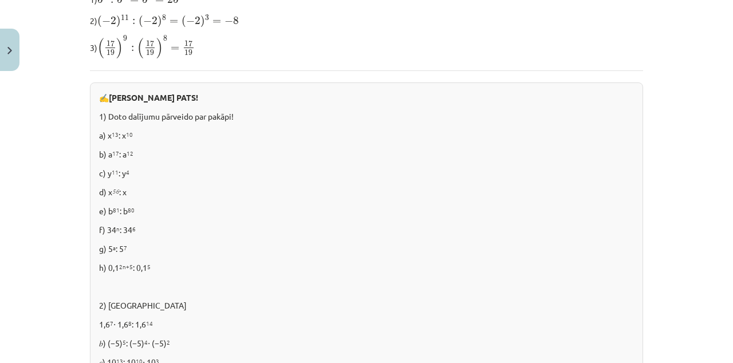
click at [0, 0] on div "Mācību tēma: Matemātikas i - 12. klases 1. ieskaites mācību materiāls (ab) #2 📝…" at bounding box center [366, 181] width 733 height 363
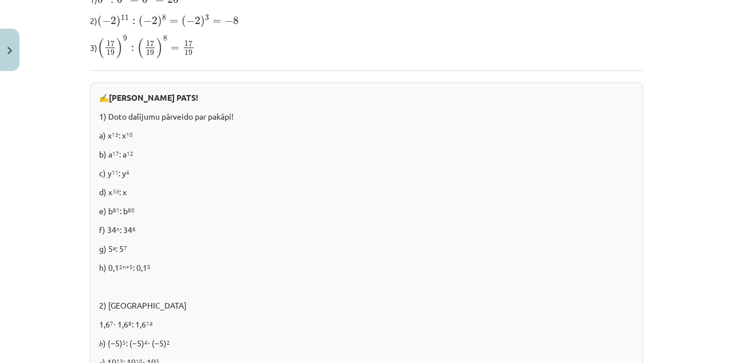
click at [0, 0] on div "Mācību tēma: Matemātikas i - 12. klases 1. ieskaites mācību materiāls (ab) #2 📝…" at bounding box center [366, 181] width 733 height 363
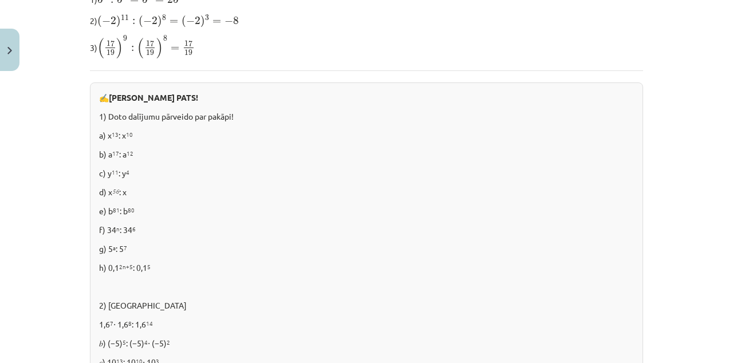
click at [0, 0] on div "Mācību tēma: Matemātikas i - 12. klases 1. ieskaites mācību materiāls (ab) #2 📝…" at bounding box center [366, 181] width 733 height 363
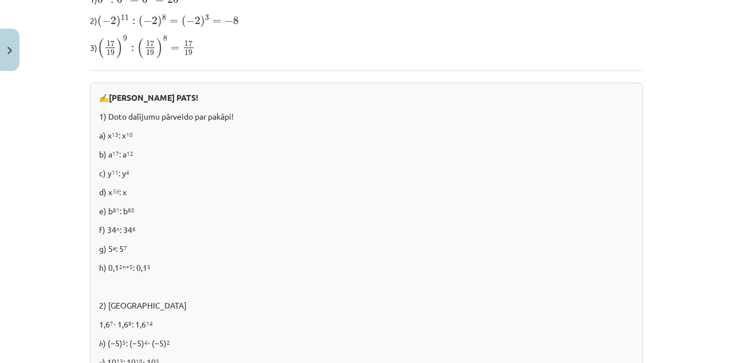
click at [0, 0] on div "Mācību tēma: Matemātikas i - 12. klases 1. ieskaites mācību materiāls (ab) #2 📝…" at bounding box center [366, 181] width 733 height 363
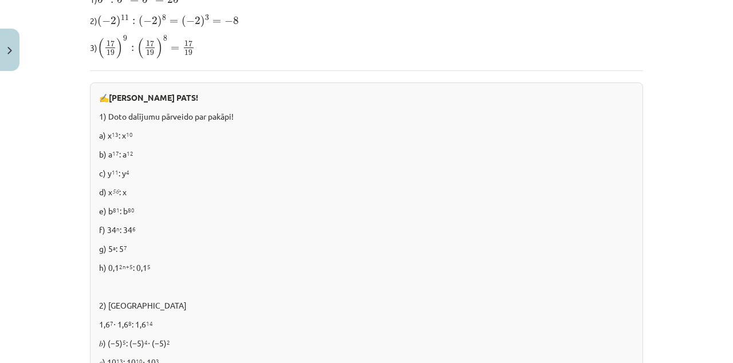
click at [0, 0] on div "Mācību tēma: Matemātikas i - 12. klases 1. ieskaites mācību materiāls (ab) #2 📝…" at bounding box center [366, 181] width 733 height 363
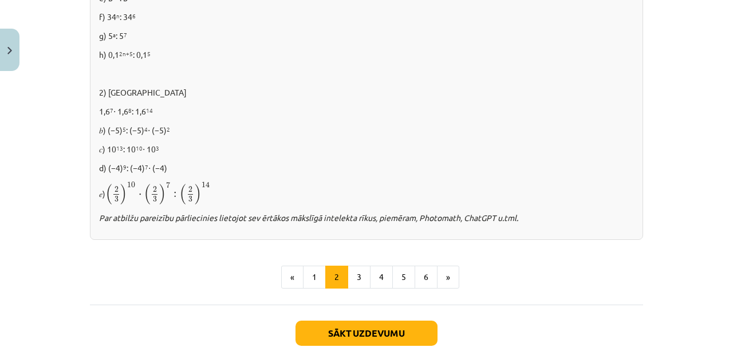
scroll to position [798, 0]
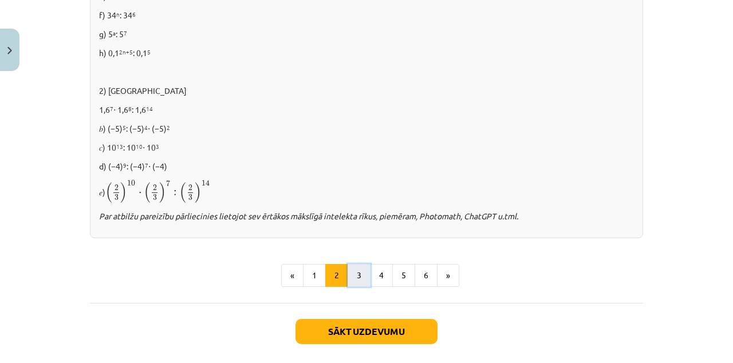
click at [359, 274] on button "3" at bounding box center [359, 275] width 23 height 23
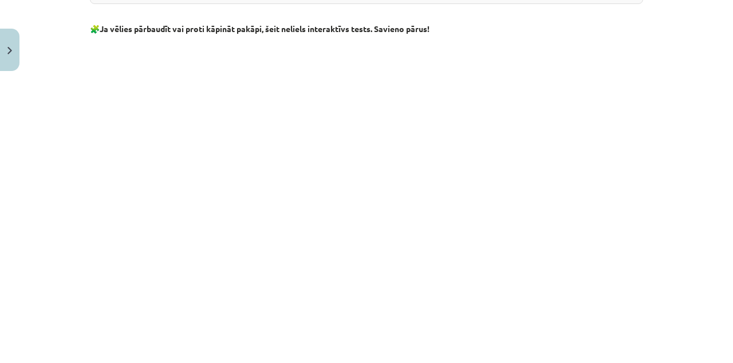
scroll to position [891, 0]
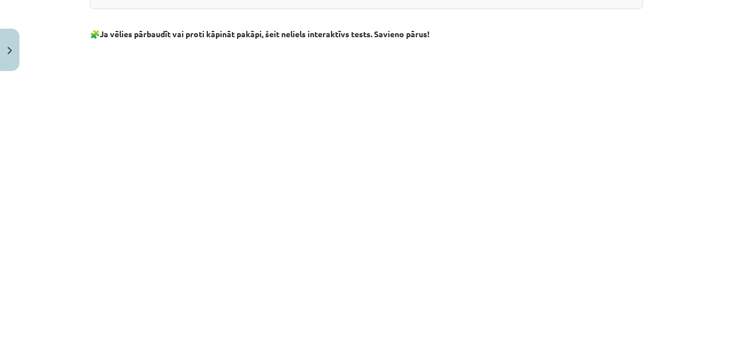
click at [53, 295] on div "Mācību tēma: Matemātikas i - 12. klases 1. ieskaites mācību materiāls (ab) #2 📝…" at bounding box center [366, 181] width 733 height 363
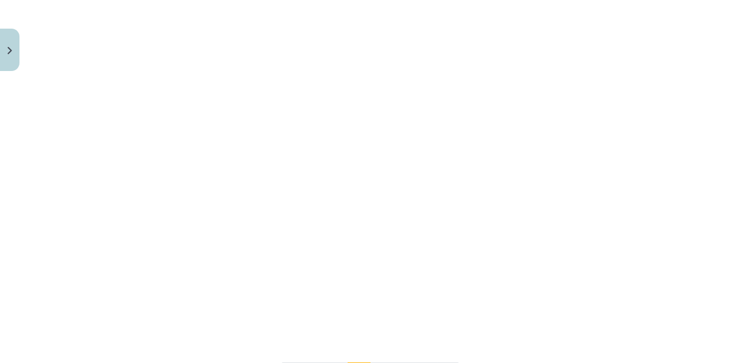
scroll to position [931, 0]
click at [665, 221] on div "Mācību tēma: Matemātikas i - 12. klases 1. ieskaites mācību materiāls (ab) #2 📝…" at bounding box center [366, 181] width 733 height 363
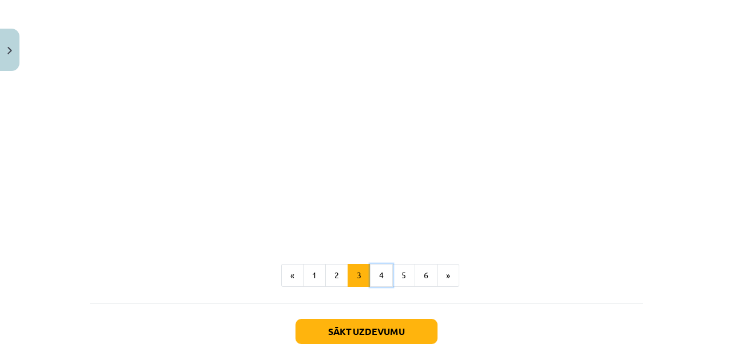
click at [381, 270] on button "4" at bounding box center [381, 275] width 23 height 23
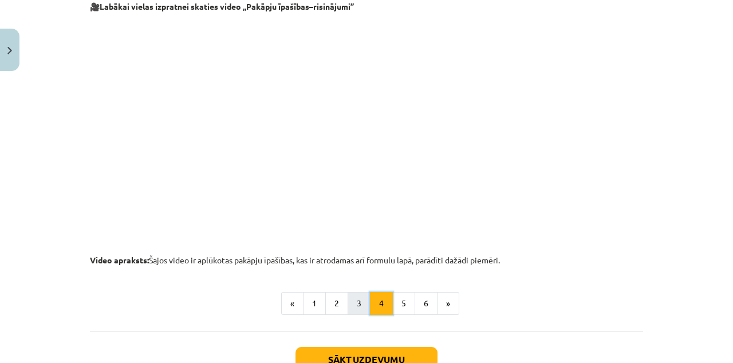
scroll to position [1176, 0]
click at [403, 305] on button "5" at bounding box center [403, 303] width 23 height 23
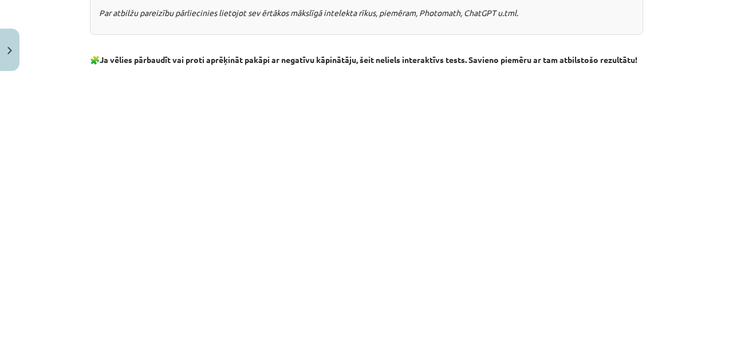
scroll to position [1191, 0]
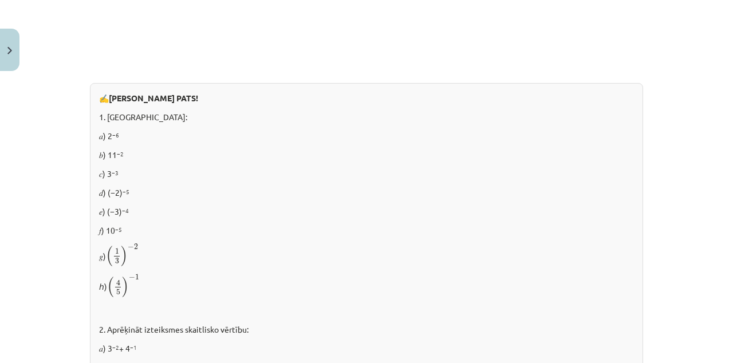
click at [693, 288] on div "Mācību tēma: Matemātikas i - 12. klases 1. ieskaites mācību materiāls (ab) #2 📝…" at bounding box center [366, 181] width 733 height 363
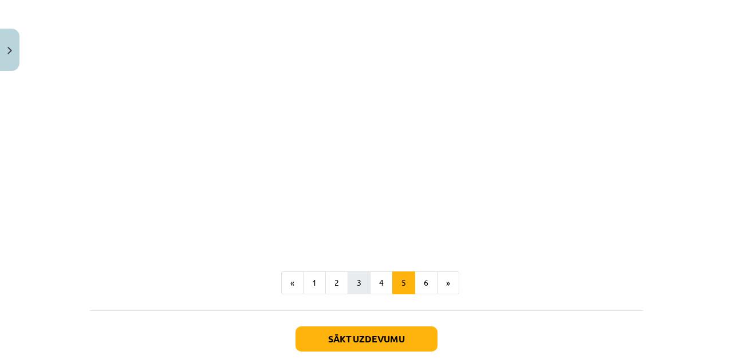
scroll to position [1362, 0]
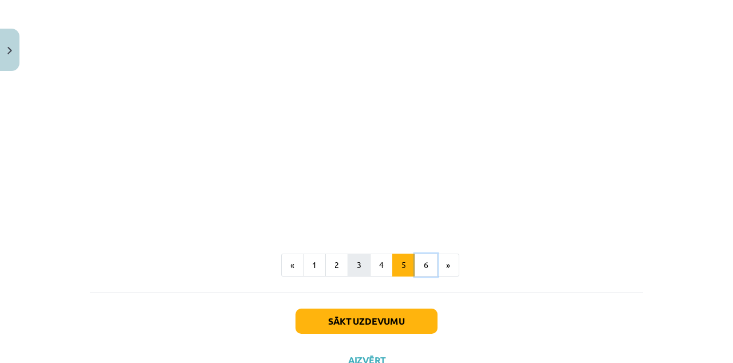
click at [426, 274] on button "6" at bounding box center [426, 265] width 23 height 23
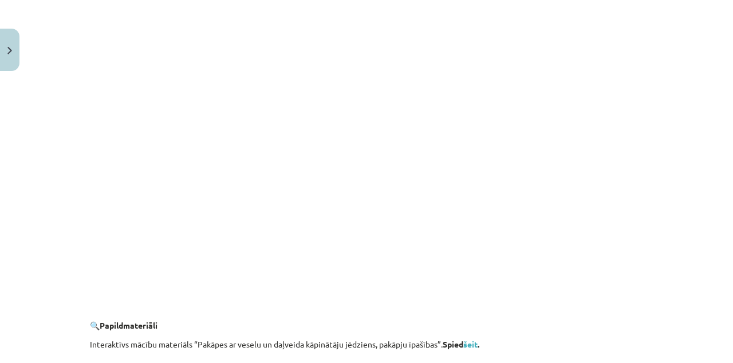
scroll to position [1102, 0]
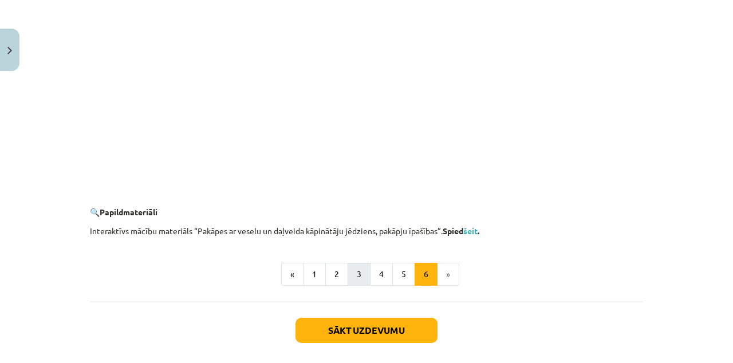
click at [451, 271] on li "»" at bounding box center [449, 274] width 22 height 23
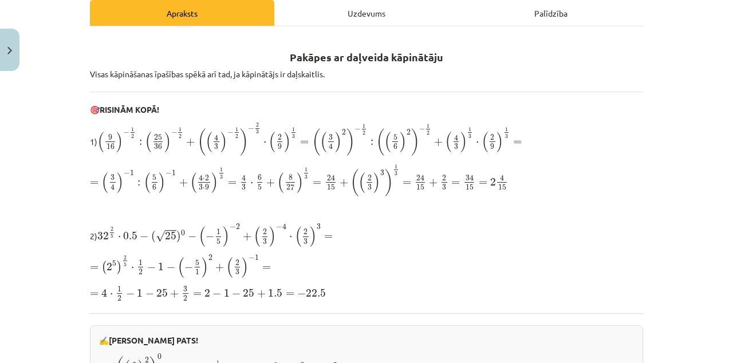
scroll to position [0, 0]
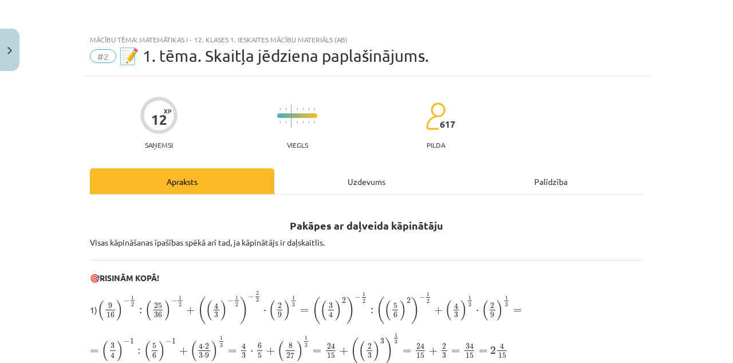
click at [381, 181] on div "Uzdevums" at bounding box center [366, 181] width 184 height 26
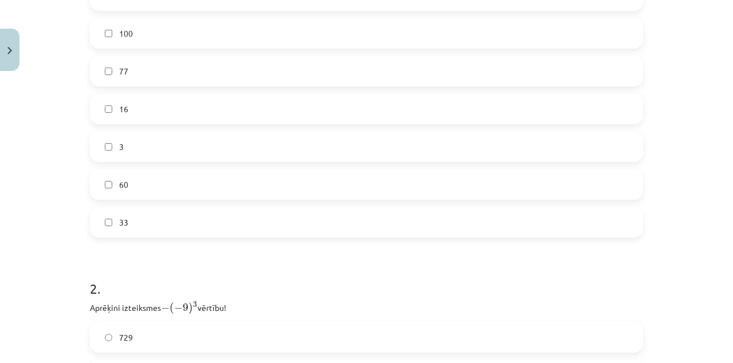
scroll to position [306, 0]
click at [120, 108] on span "16" at bounding box center [123, 109] width 9 height 12
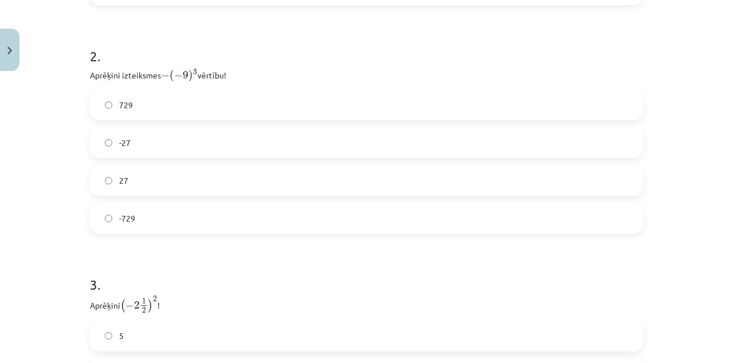
scroll to position [541, 0]
click at [467, 99] on label "729" at bounding box center [366, 102] width 551 height 29
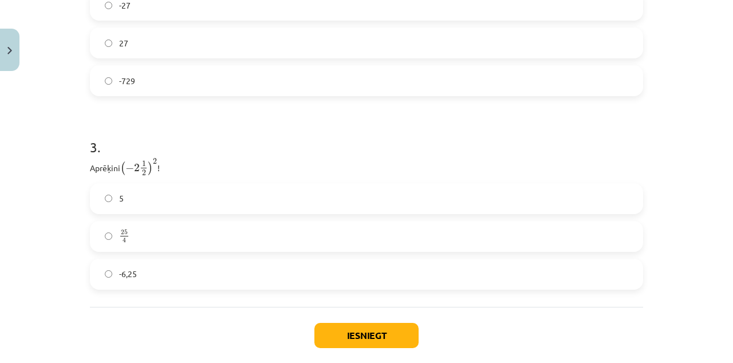
scroll to position [680, 0]
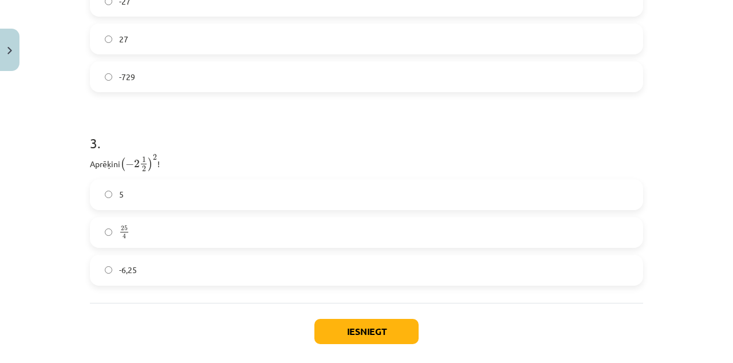
click at [249, 229] on label "25 4 25 4" at bounding box center [366, 232] width 551 height 29
click at [400, 330] on button "Iesniegt" at bounding box center [366, 331] width 104 height 25
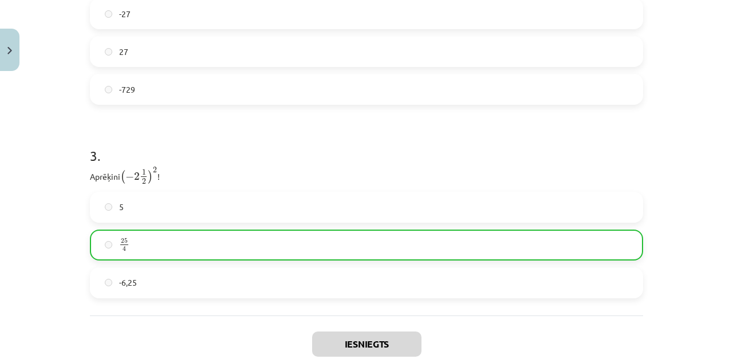
scroll to position [716, 0]
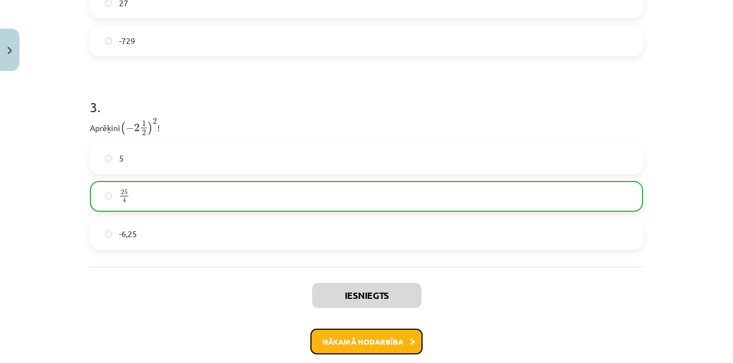
click at [400, 338] on button "Nākamā nodarbība" at bounding box center [366, 342] width 112 height 26
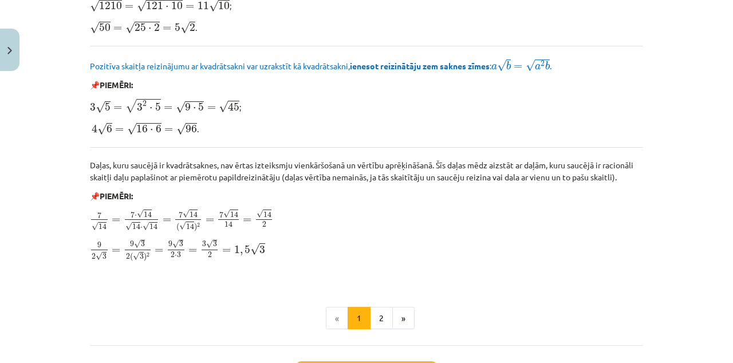
scroll to position [1378, 0]
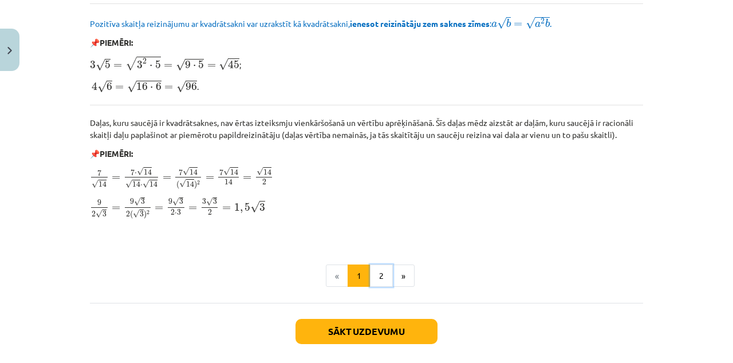
click at [382, 275] on button "2" at bounding box center [381, 276] width 23 height 23
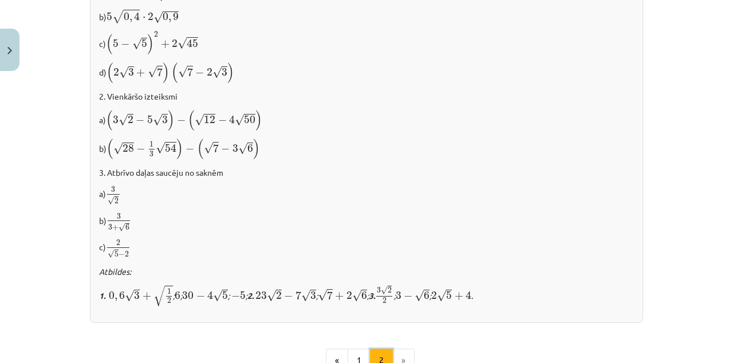
scroll to position [754, 0]
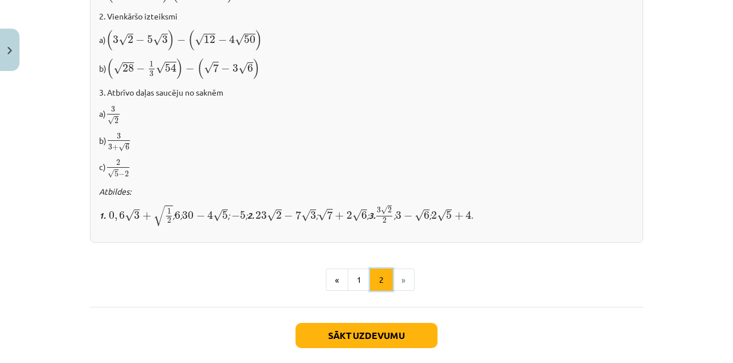
click at [371, 269] on button "2" at bounding box center [381, 280] width 23 height 23
click at [361, 271] on button "1" at bounding box center [359, 280] width 23 height 23
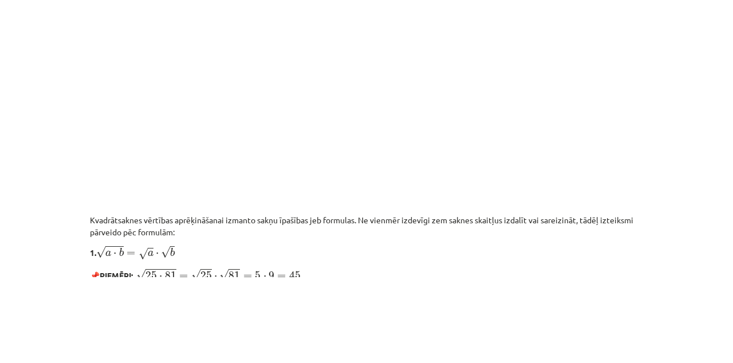
scroll to position [134, 0]
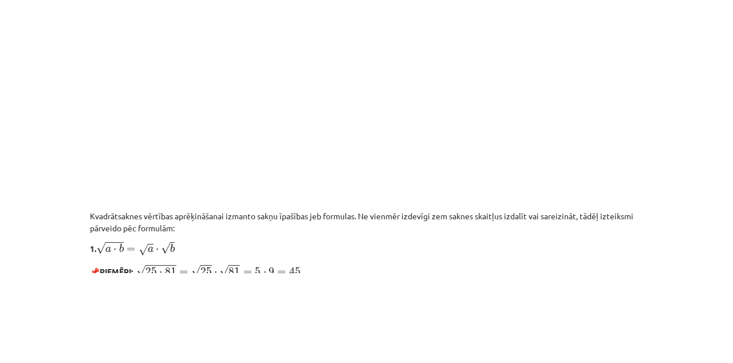
click at [680, 210] on div "Mācību tēma: Matemātikas i - 12. klases 1. ieskaites mācību materiāls (ab) #3 📝…" at bounding box center [366, 181] width 733 height 363
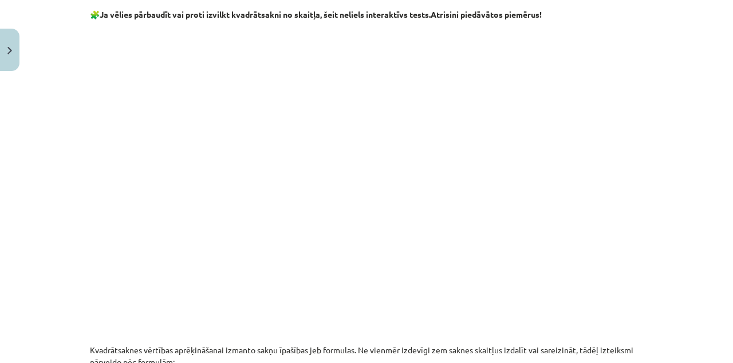
scroll to position [717, 0]
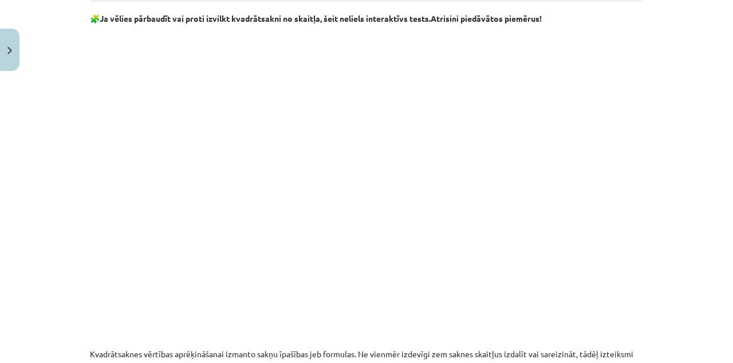
click at [685, 156] on div "Mācību tēma: Matemātikas i - 12. klases 1. ieskaites mācību materiāls (ab) #3 📝…" at bounding box center [366, 181] width 733 height 363
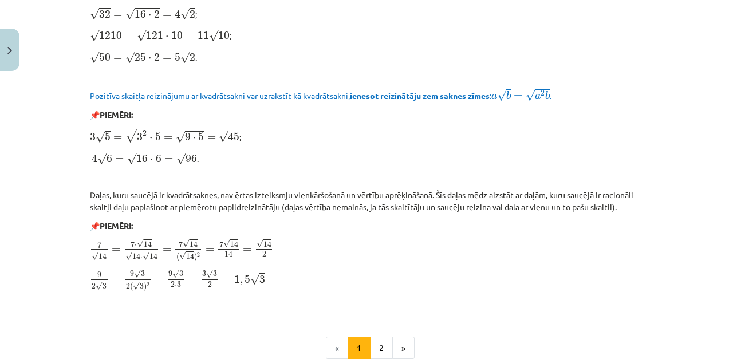
scroll to position [1378, 0]
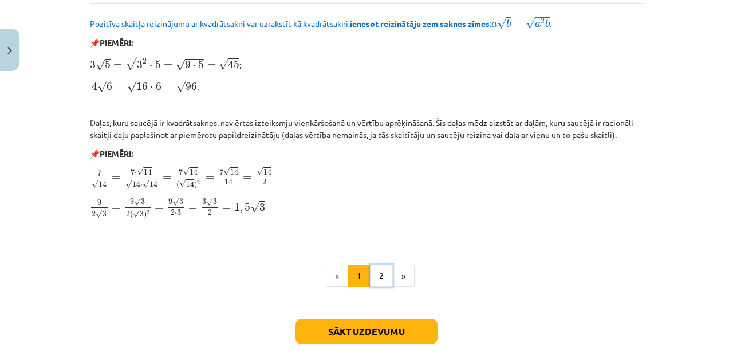
click at [381, 273] on button "2" at bounding box center [381, 276] width 23 height 23
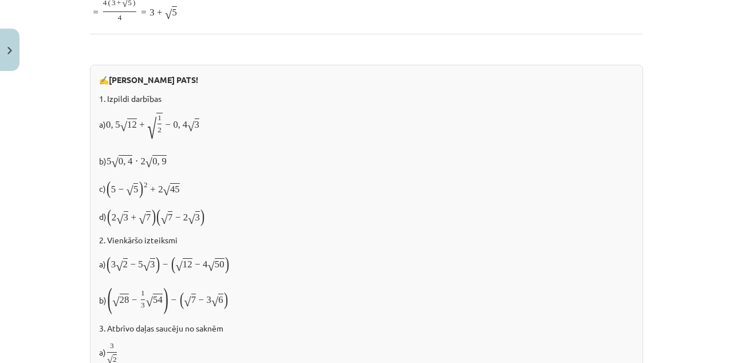
scroll to position [223, 0]
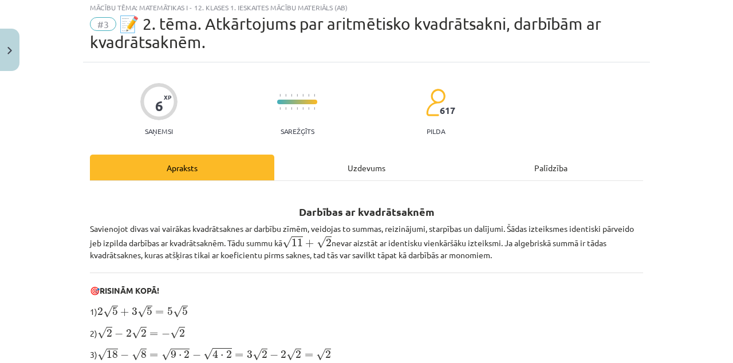
click at [372, 169] on div "Uzdevums" at bounding box center [366, 168] width 184 height 26
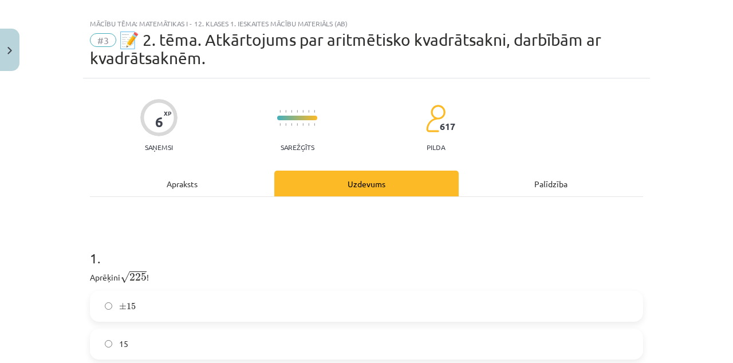
scroll to position [0, 0]
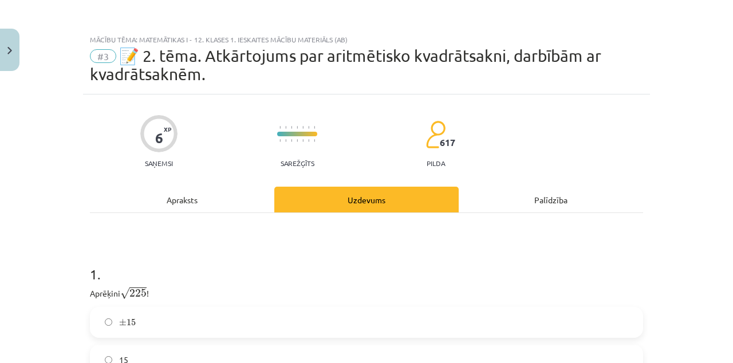
click at [196, 195] on div "Apraksts" at bounding box center [182, 200] width 184 height 26
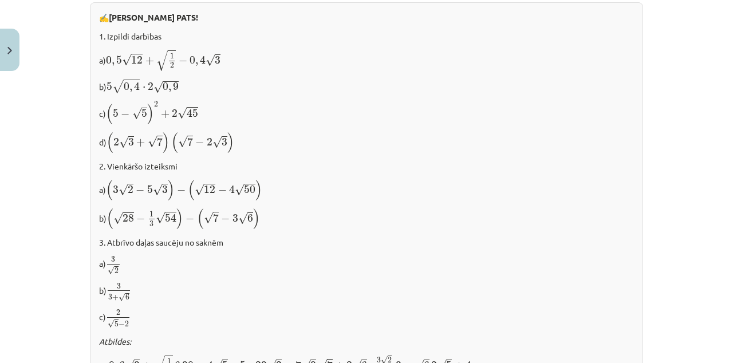
scroll to position [606, 0]
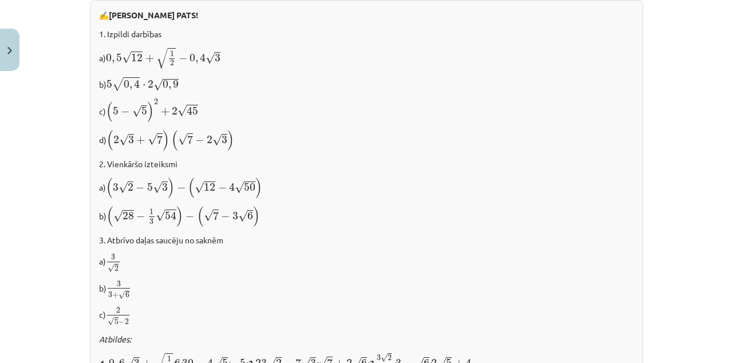
click at [655, 269] on div "Mācību tēma: Matemātikas i - 12. klases 1. ieskaites mācību materiāls (ab) #3 📝…" at bounding box center [366, 181] width 733 height 363
click at [308, 221] on p "b) ( √ 28 − 1 3 √ 54 ) − ( √ 7 − 3 √ 6 ) ( 28 − 1 3 54 ) − ( 7 − 3 6 )" at bounding box center [366, 217] width 535 height 22
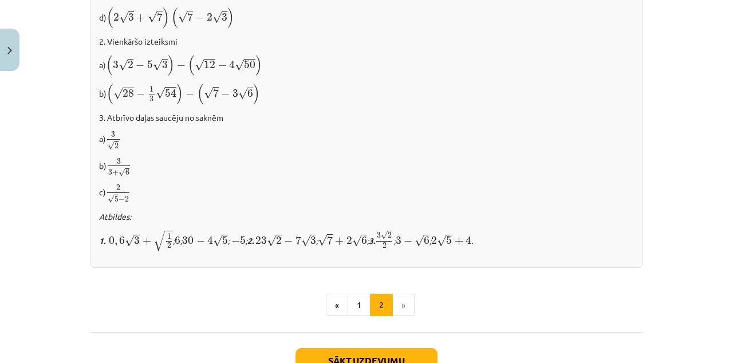
scroll to position [754, 0]
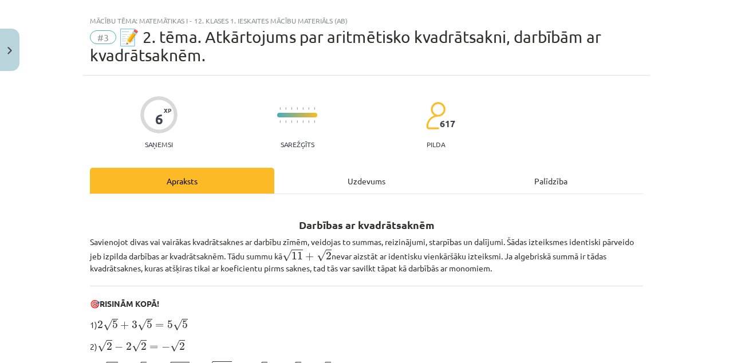
click at [361, 168] on div "Uzdevums" at bounding box center [366, 181] width 184 height 26
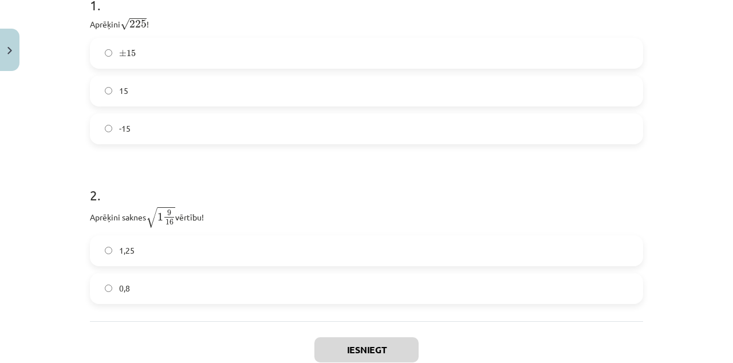
scroll to position [273, 0]
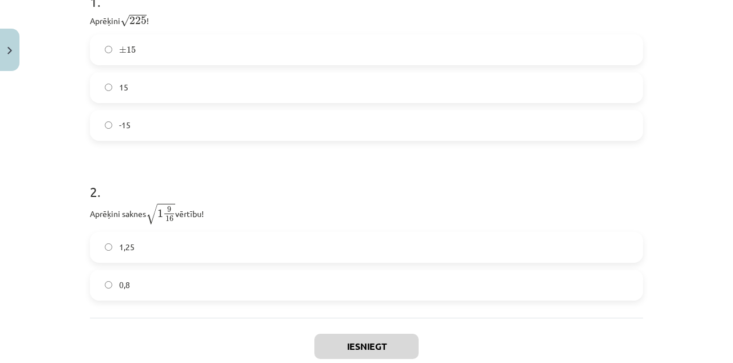
click at [121, 88] on span "15" at bounding box center [123, 87] width 9 height 12
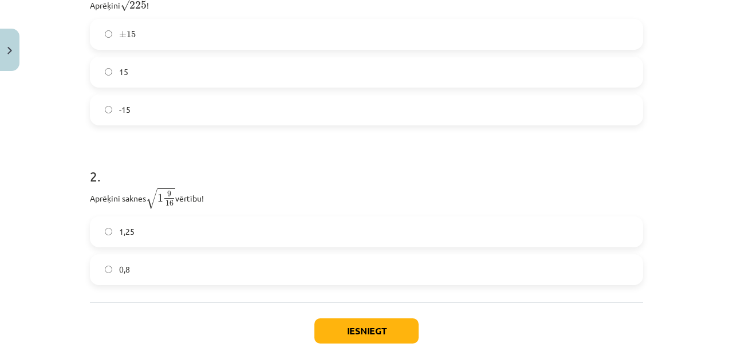
scroll to position [288, 0]
click at [269, 241] on label "1,25" at bounding box center [366, 232] width 551 height 29
click at [354, 330] on button "Iesniegt" at bounding box center [366, 331] width 104 height 25
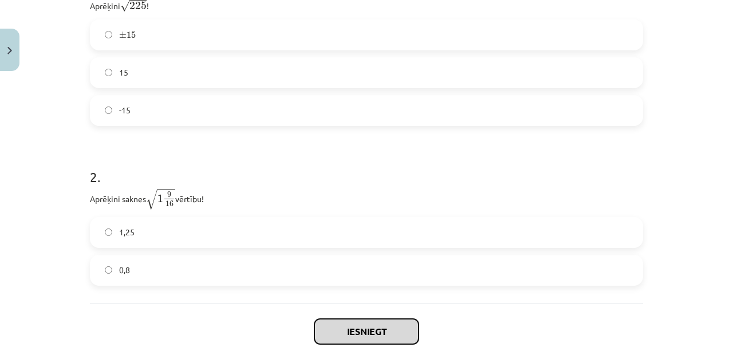
click at [346, 332] on button "Iesniegt" at bounding box center [366, 331] width 104 height 25
click at [372, 332] on button "Iesniegt" at bounding box center [366, 331] width 104 height 25
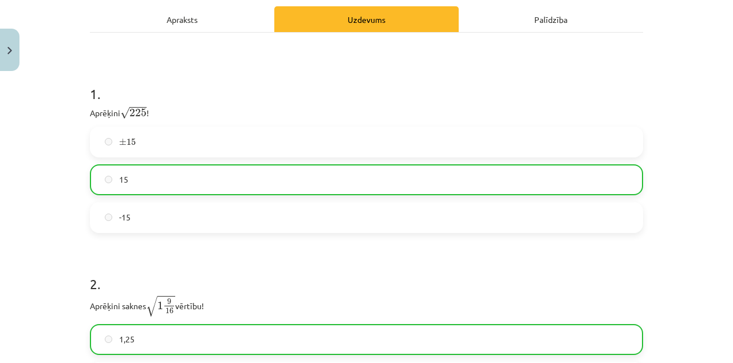
scroll to position [324, 0]
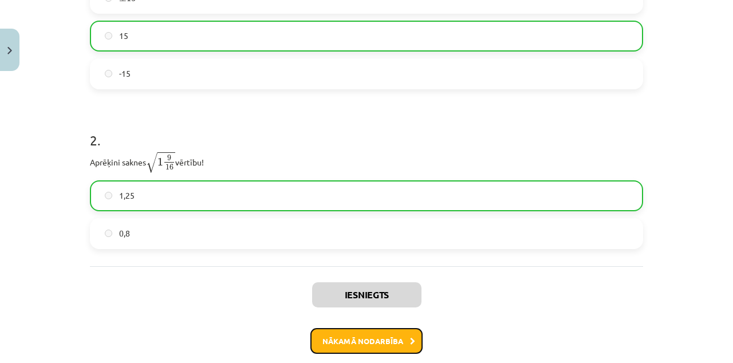
click at [384, 342] on button "Nākamā nodarbība" at bounding box center [366, 341] width 112 height 26
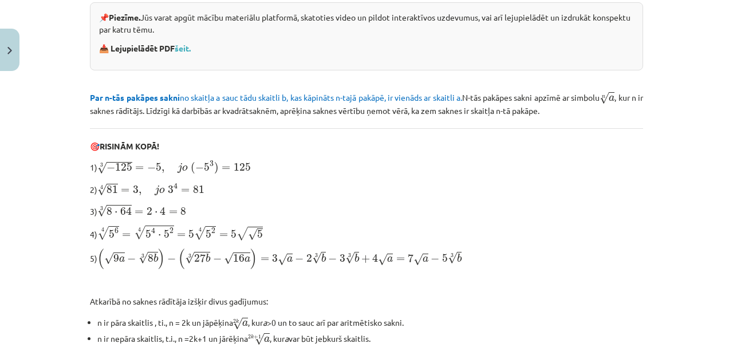
scroll to position [367, 0]
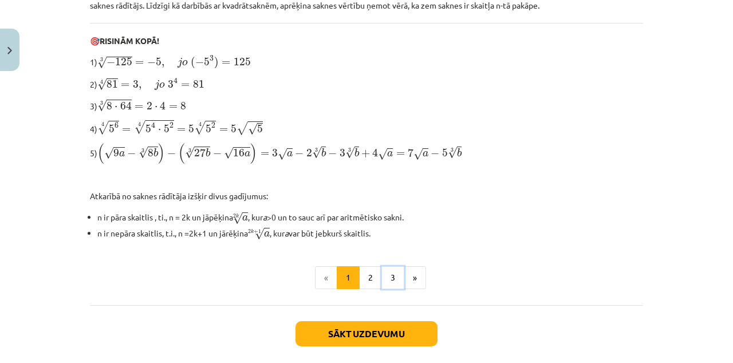
click at [393, 276] on button "3" at bounding box center [392, 277] width 23 height 23
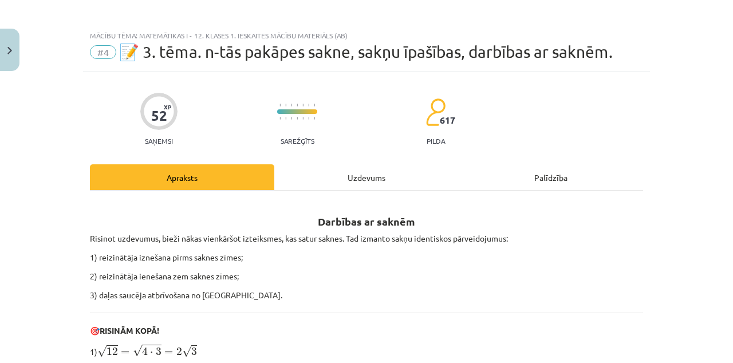
scroll to position [0, 0]
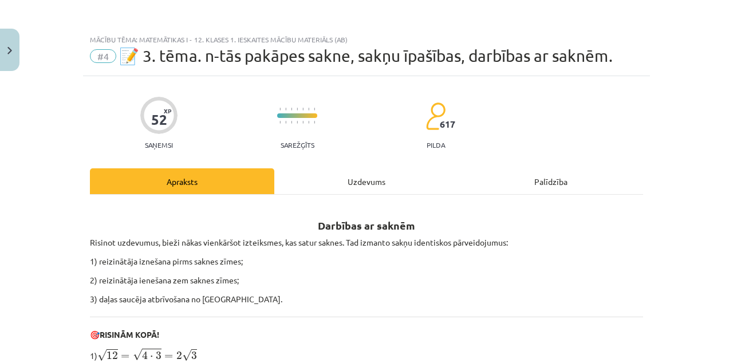
click at [364, 188] on div "Uzdevums" at bounding box center [366, 181] width 184 height 26
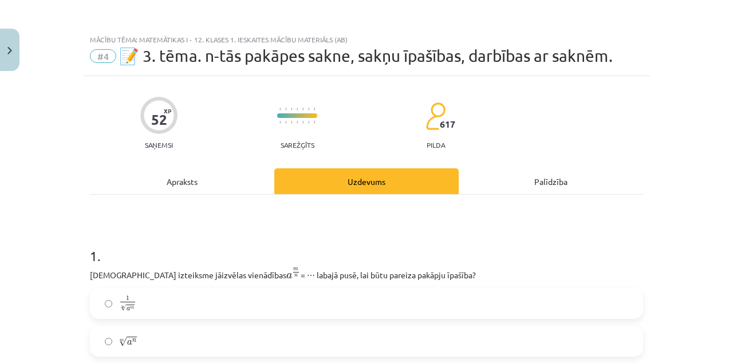
click at [188, 177] on div "Apraksts" at bounding box center [182, 181] width 184 height 26
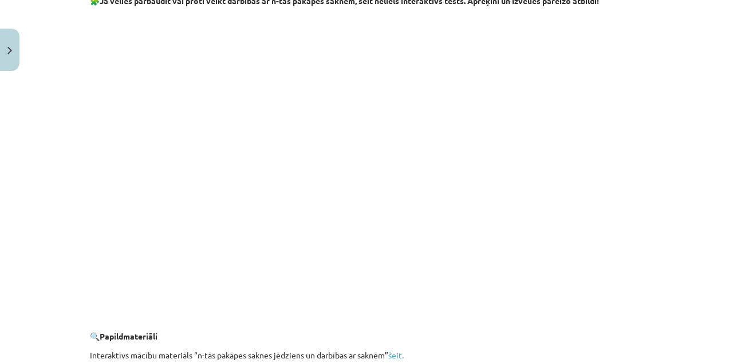
scroll to position [2084, 0]
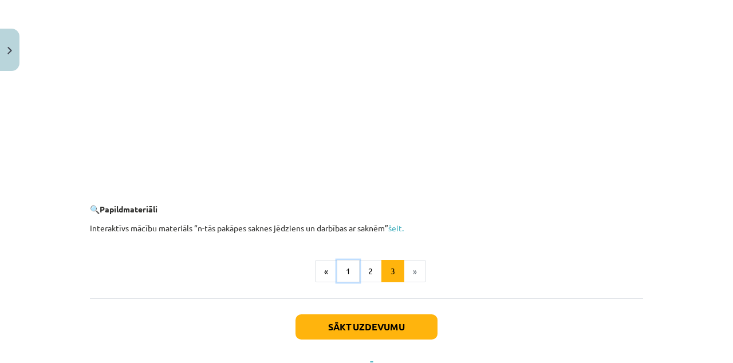
click at [349, 276] on button "1" at bounding box center [348, 271] width 23 height 23
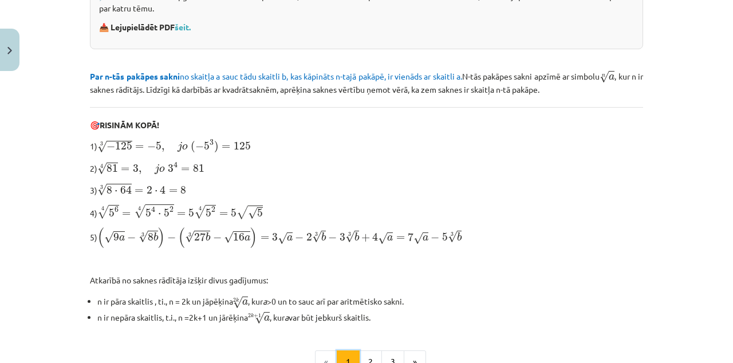
scroll to position [367, 0]
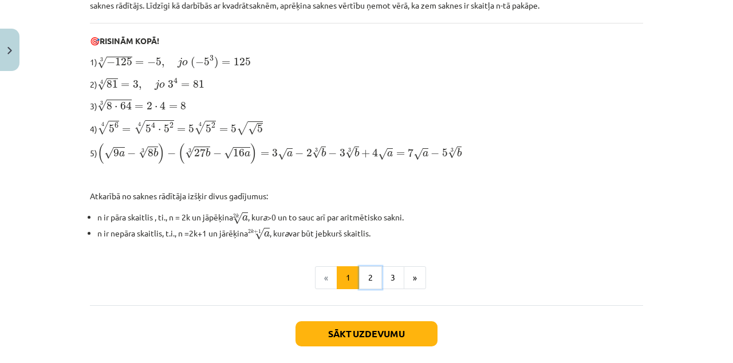
click at [370, 276] on button "2" at bounding box center [370, 277] width 23 height 23
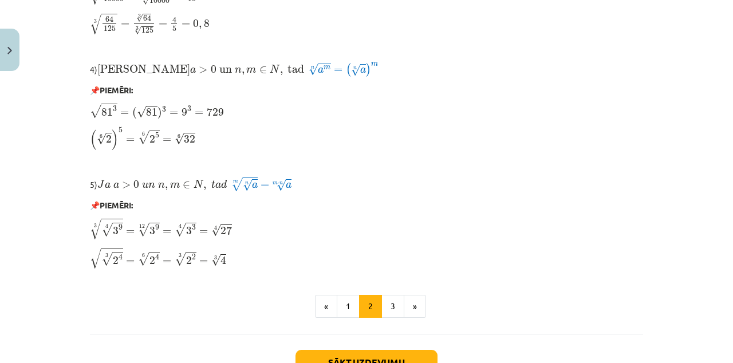
scroll to position [979, 0]
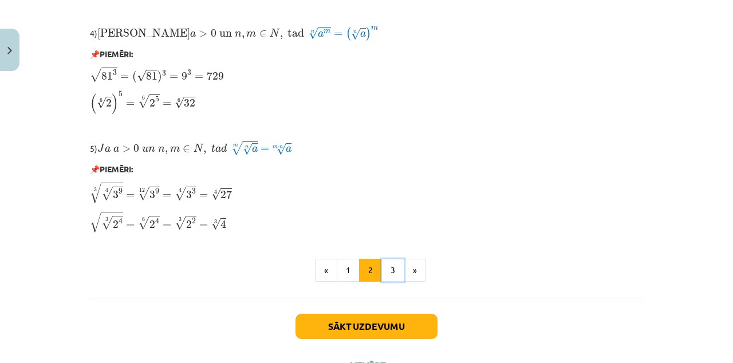
click at [393, 273] on button "3" at bounding box center [392, 270] width 23 height 23
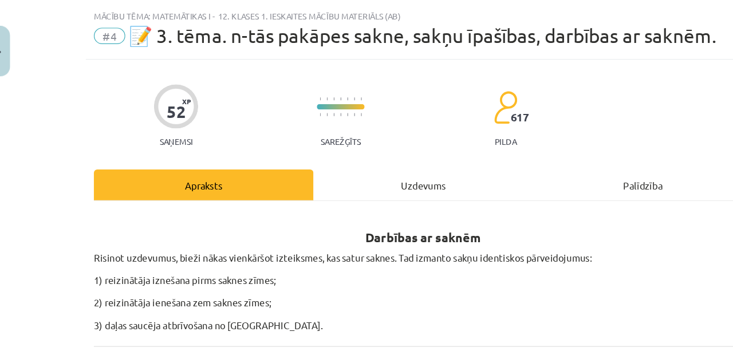
scroll to position [0, 0]
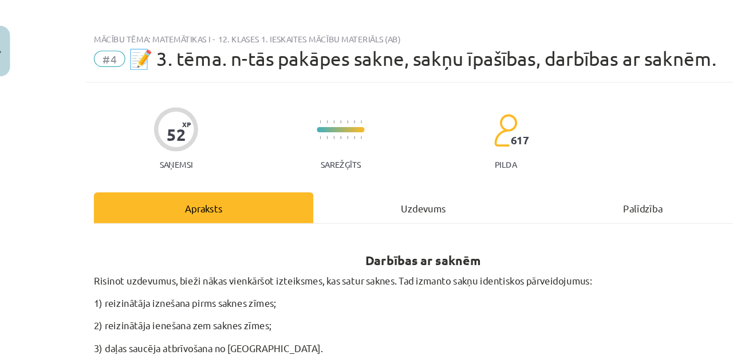
click at [380, 180] on div "Uzdevums" at bounding box center [366, 181] width 184 height 26
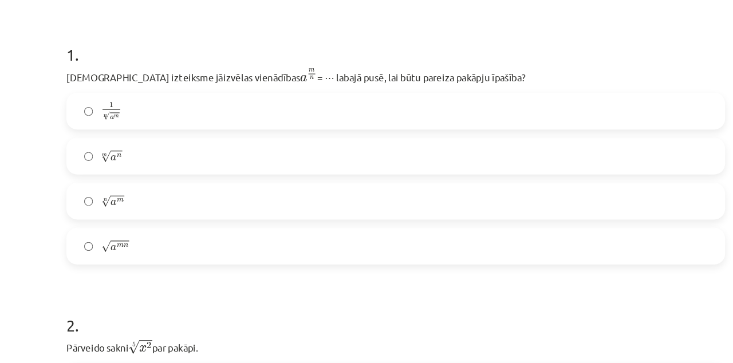
scroll to position [212, 0]
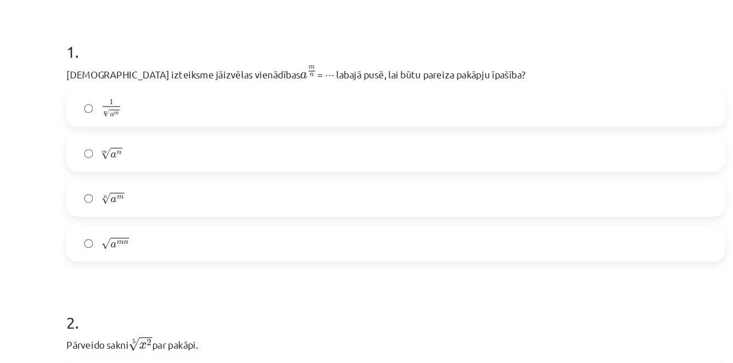
click at [487, 297] on div "2 . Pārveido sakni 5 √ x 2 x 2 5 par pakāpi. x 2 5 x 2 5 x 5 2 x 5 2 x 10 x 10 …" at bounding box center [366, 345] width 553 height 204
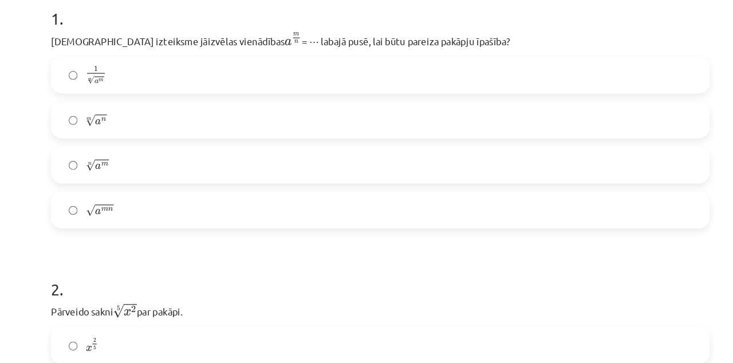
scroll to position [243, 0]
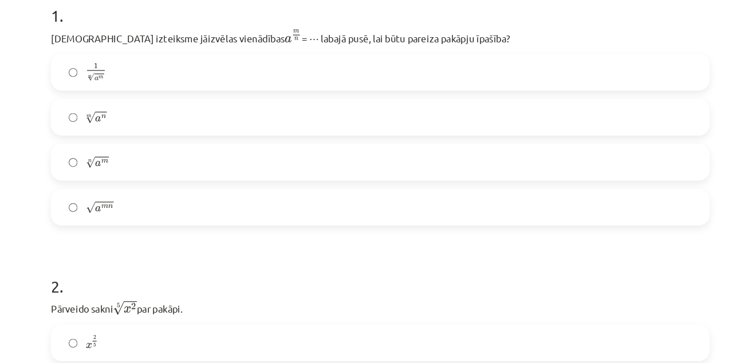
click at [107, 145] on label "n √ a m a m n" at bounding box center [366, 136] width 551 height 29
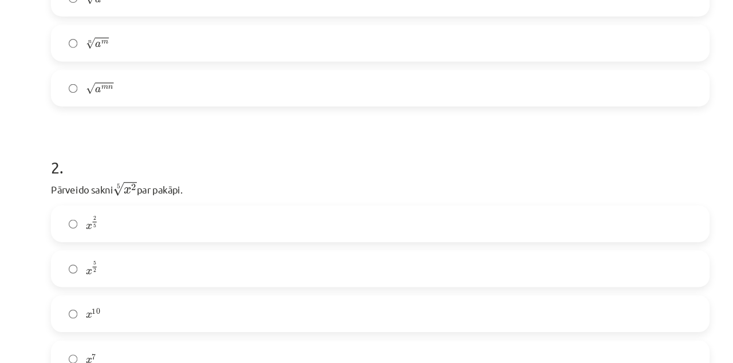
scroll to position [344, 0]
click at [120, 174] on label "x 2 5 x 2 5" at bounding box center [366, 187] width 551 height 29
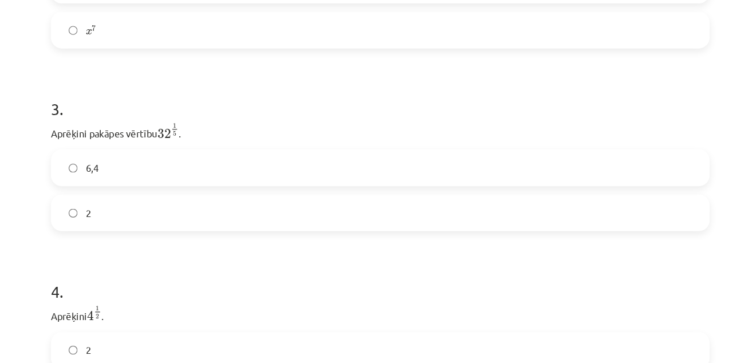
scroll to position [620, 0]
click at [143, 175] on label "2" at bounding box center [366, 178] width 551 height 29
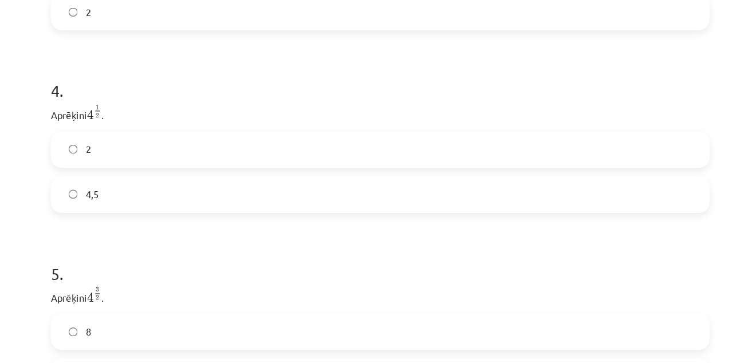
scroll to position [788, 0]
click at [128, 118] on label "2" at bounding box center [366, 125] width 551 height 29
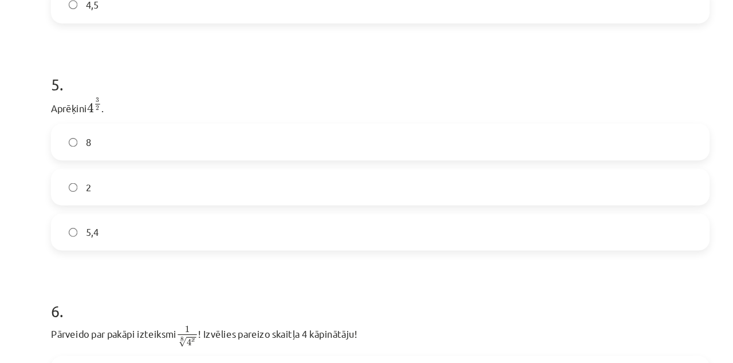
scroll to position [948, 0]
click at [534, 131] on label "8" at bounding box center [366, 118] width 551 height 29
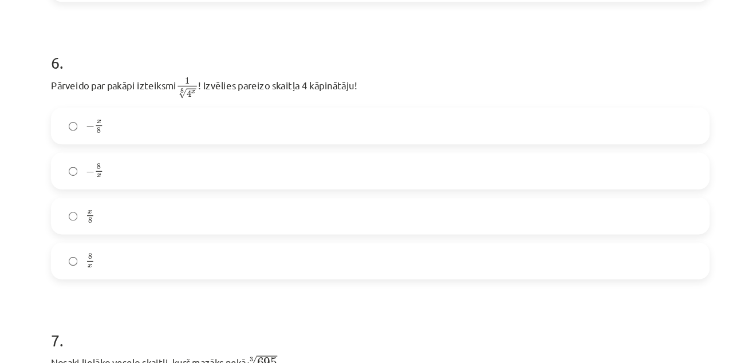
scroll to position [1157, 0]
click at [109, 119] on label "− x 8 − x 8" at bounding box center [366, 104] width 551 height 29
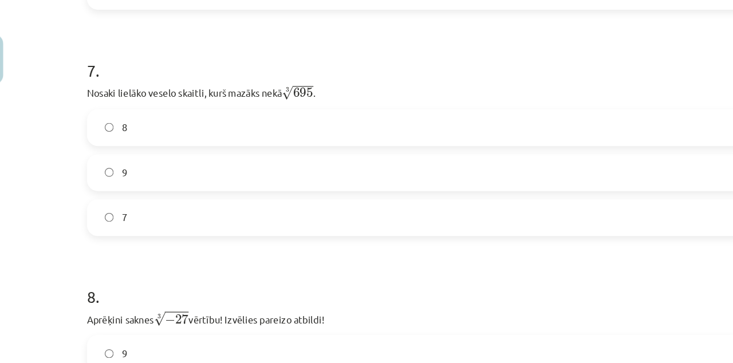
scroll to position [1383, 0]
click at [526, 106] on label "8" at bounding box center [366, 106] width 551 height 29
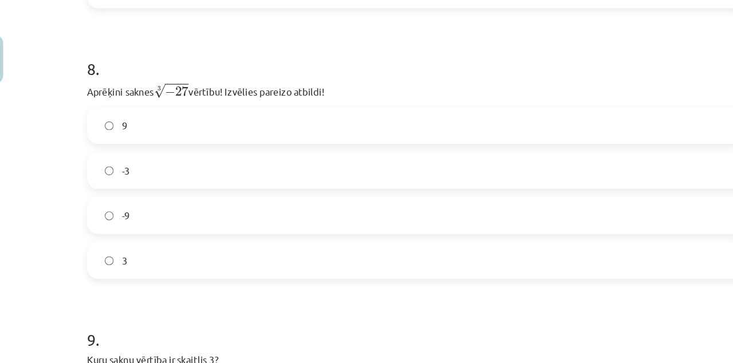
scroll to position [1575, 0]
click at [523, 148] on label "-3" at bounding box center [366, 142] width 551 height 29
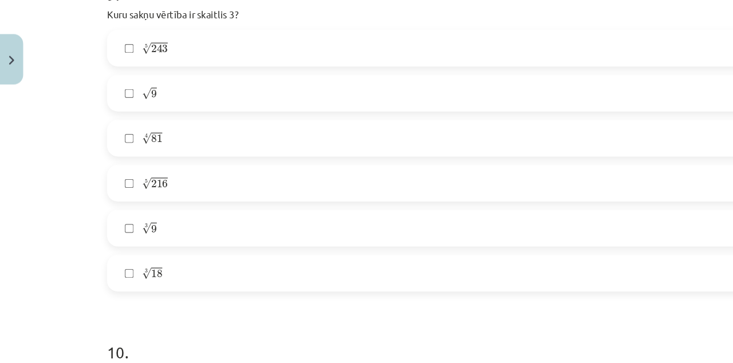
scroll to position [1863, 0]
click at [150, 81] on label "√ 9 9" at bounding box center [366, 79] width 551 height 29
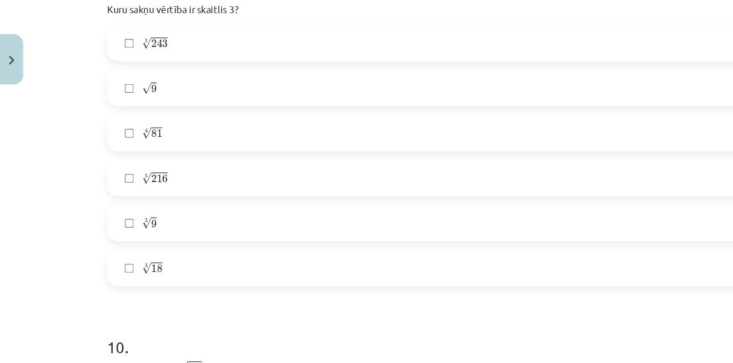
click at [467, 297] on h1 "10 ." at bounding box center [366, 281] width 553 height 36
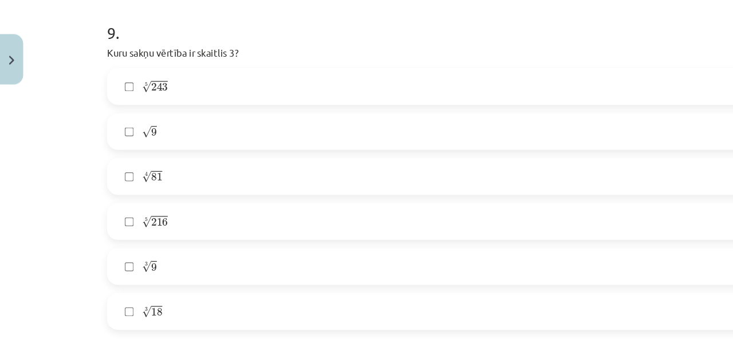
scroll to position [1832, 0]
click at [259, 73] on label "5 √ 243 243 5" at bounding box center [366, 72] width 551 height 29
click at [314, 153] on label "4 √ 81 81 4" at bounding box center [366, 148] width 551 height 29
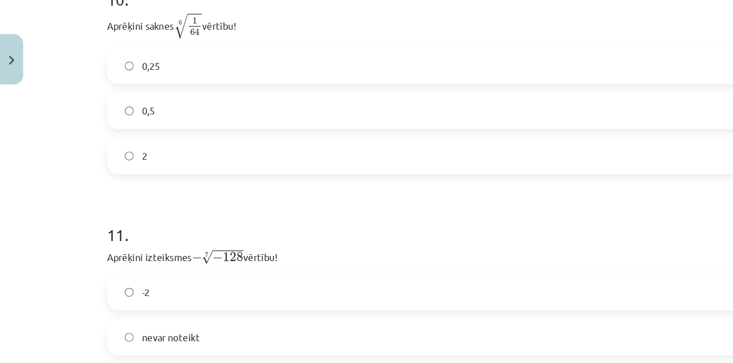
scroll to position [2161, 0]
click at [468, 272] on label "nevar noteikt" at bounding box center [366, 281] width 551 height 29
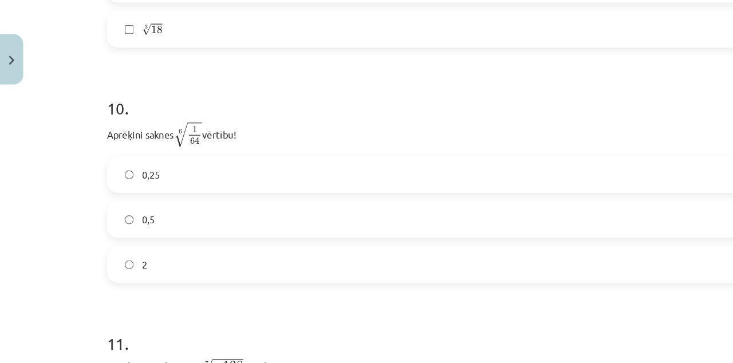
scroll to position [2075, 0]
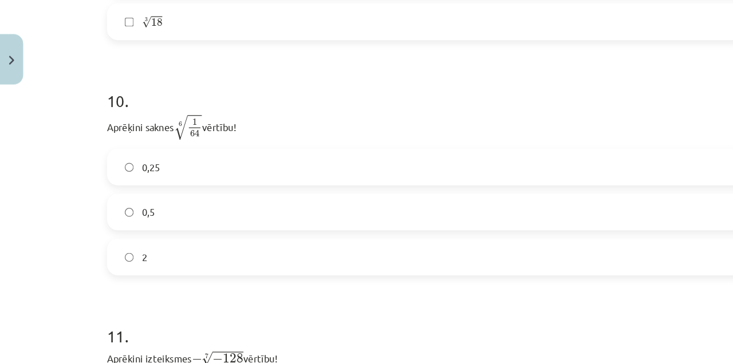
click at [510, 180] on label "0,5" at bounding box center [366, 178] width 551 height 29
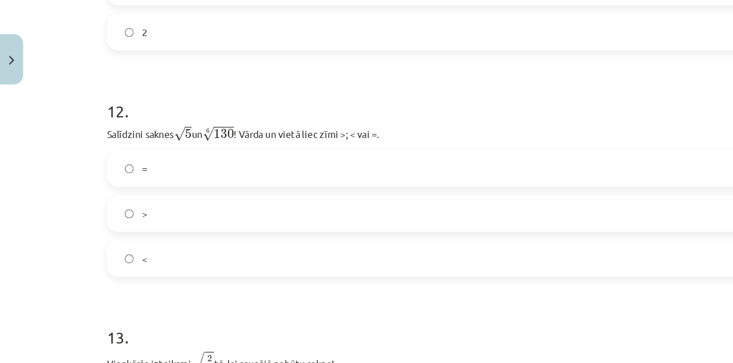
scroll to position [2455, 0]
click at [474, 281] on h1 "13 ." at bounding box center [366, 273] width 553 height 36
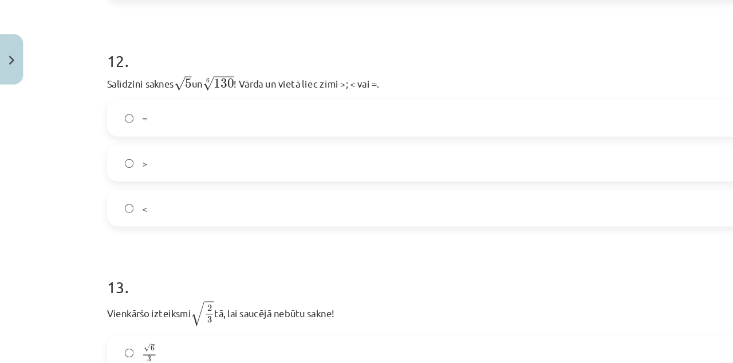
scroll to position [2497, 0]
click at [466, 143] on label ">" at bounding box center [366, 136] width 551 height 29
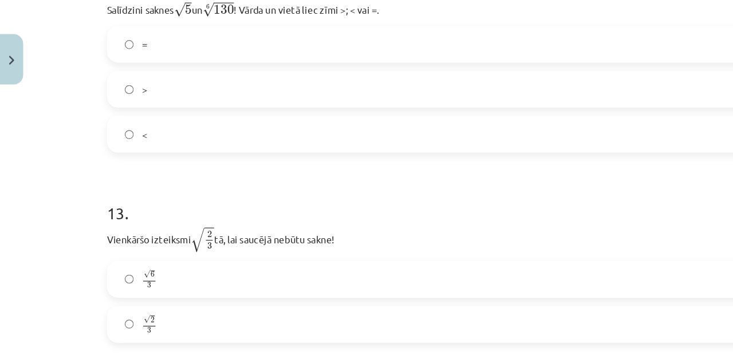
scroll to position [2565, 0]
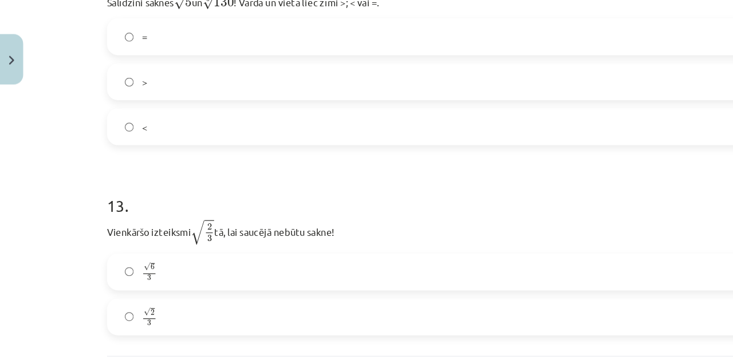
click at [137, 231] on label "√ 6 3 6 3" at bounding box center [366, 228] width 551 height 29
click at [371, 334] on button "Iesniegt" at bounding box center [366, 327] width 104 height 25
click at [412, 332] on button "Iesniegt" at bounding box center [366, 327] width 104 height 25
click at [383, 328] on button "Iesniegt" at bounding box center [366, 327] width 104 height 25
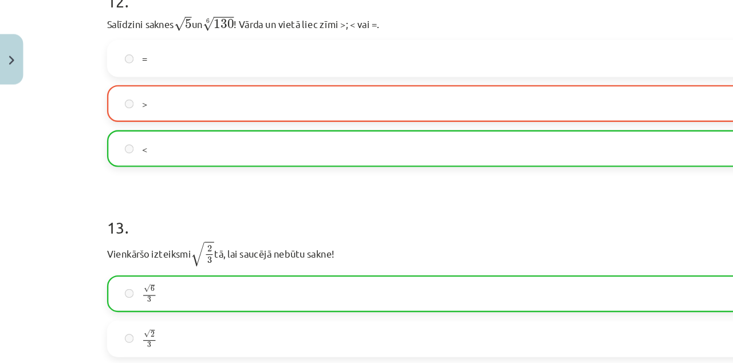
scroll to position [2601, 0]
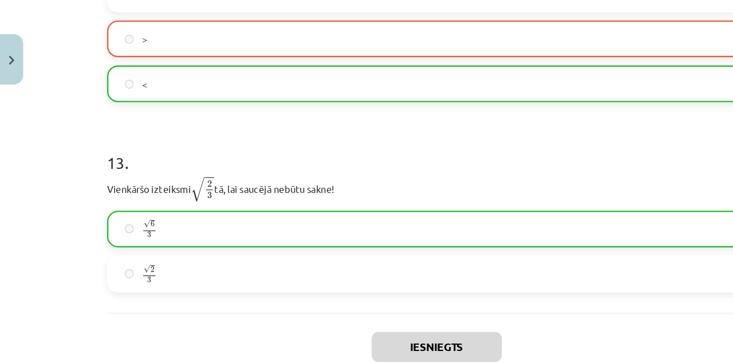
click at [402, 339] on button "Nākamā nodarbība" at bounding box center [366, 338] width 112 height 26
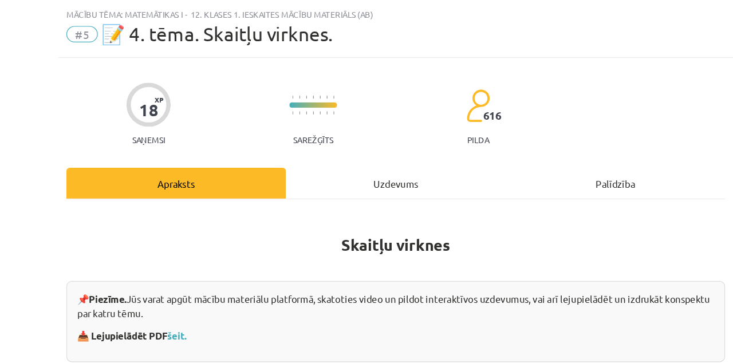
scroll to position [0, 0]
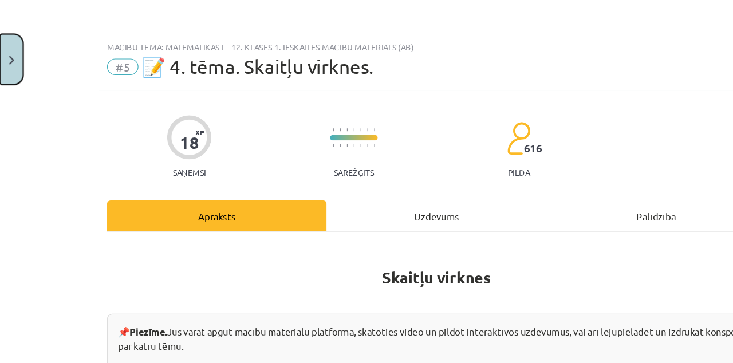
click at [15, 46] on button "Close" at bounding box center [9, 50] width 19 height 42
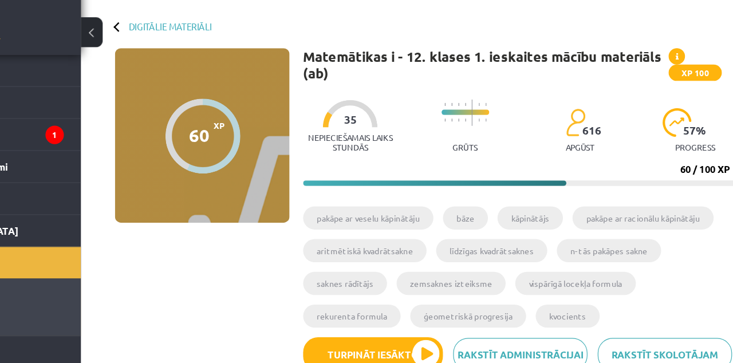
scroll to position [32, 0]
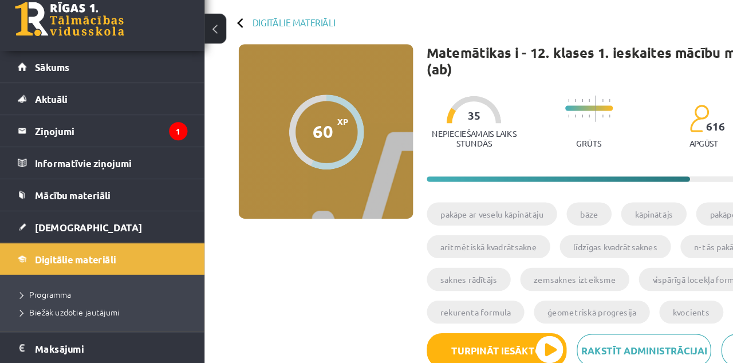
click at [97, 74] on link "Sākums" at bounding box center [86, 74] width 143 height 26
